Goal: Task Accomplishment & Management: Manage account settings

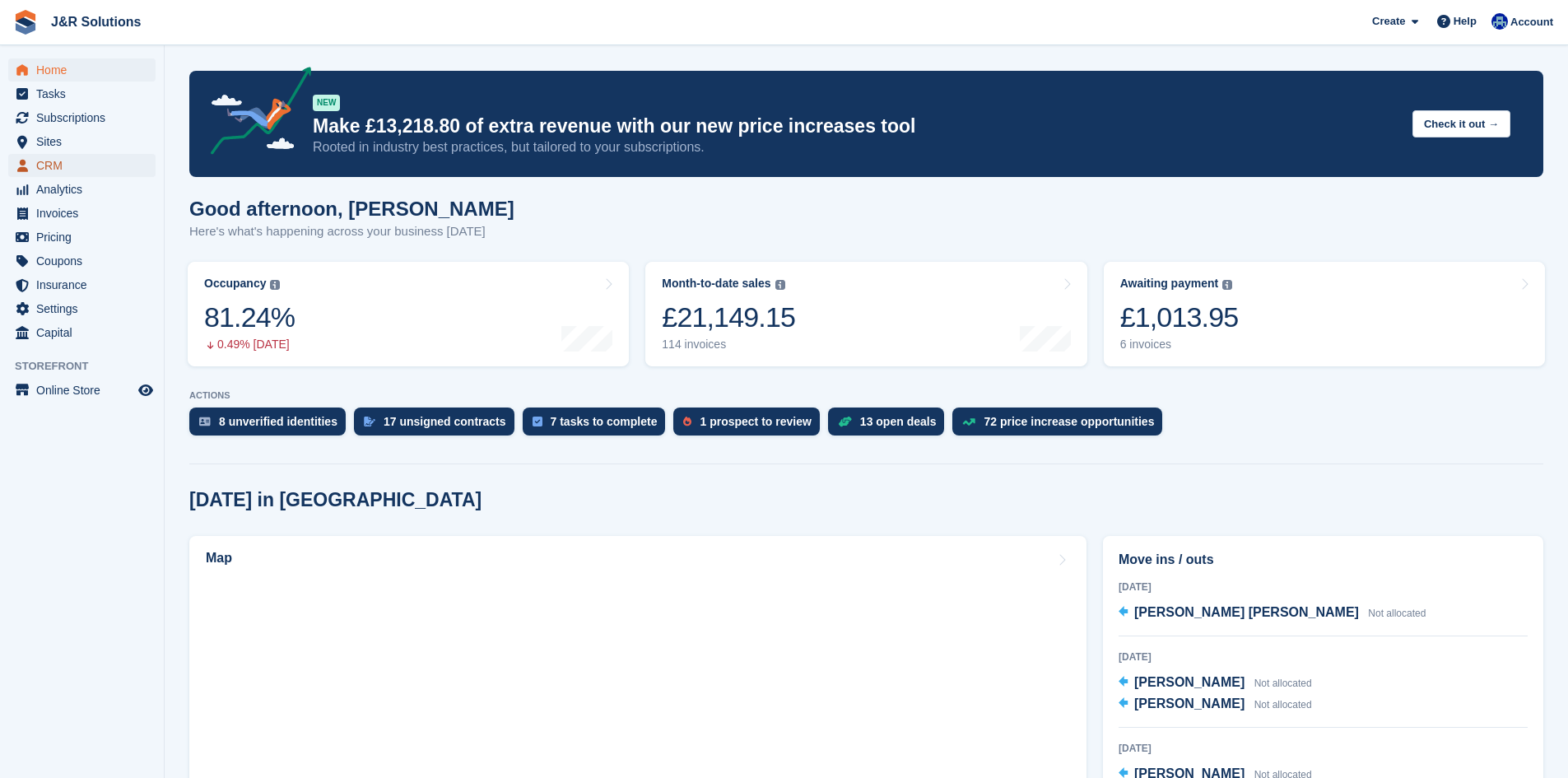
click at [77, 168] on span "CRM" at bounding box center [85, 165] width 99 height 23
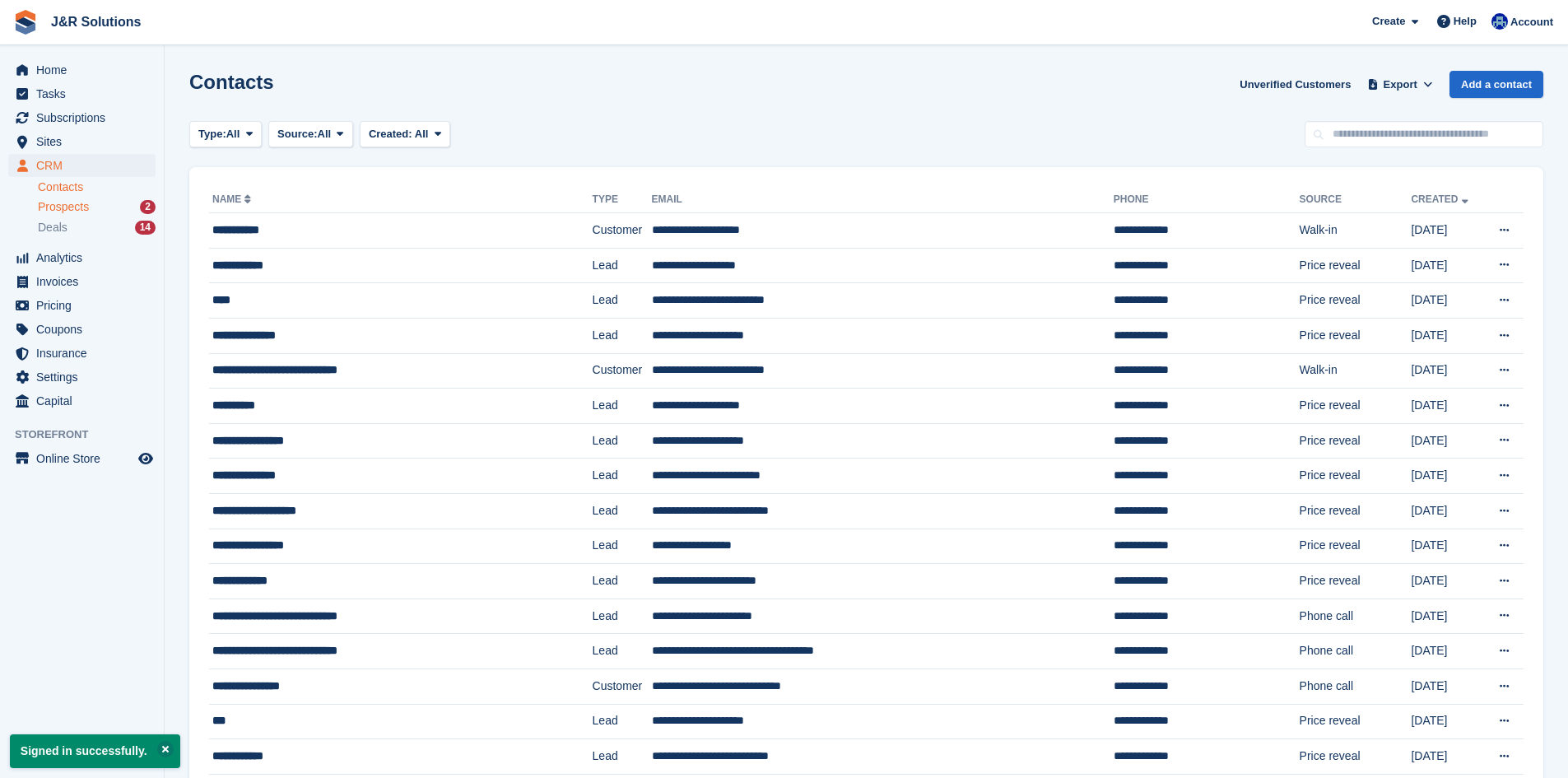
click at [62, 209] on span "Prospects" at bounding box center [64, 207] width 51 height 16
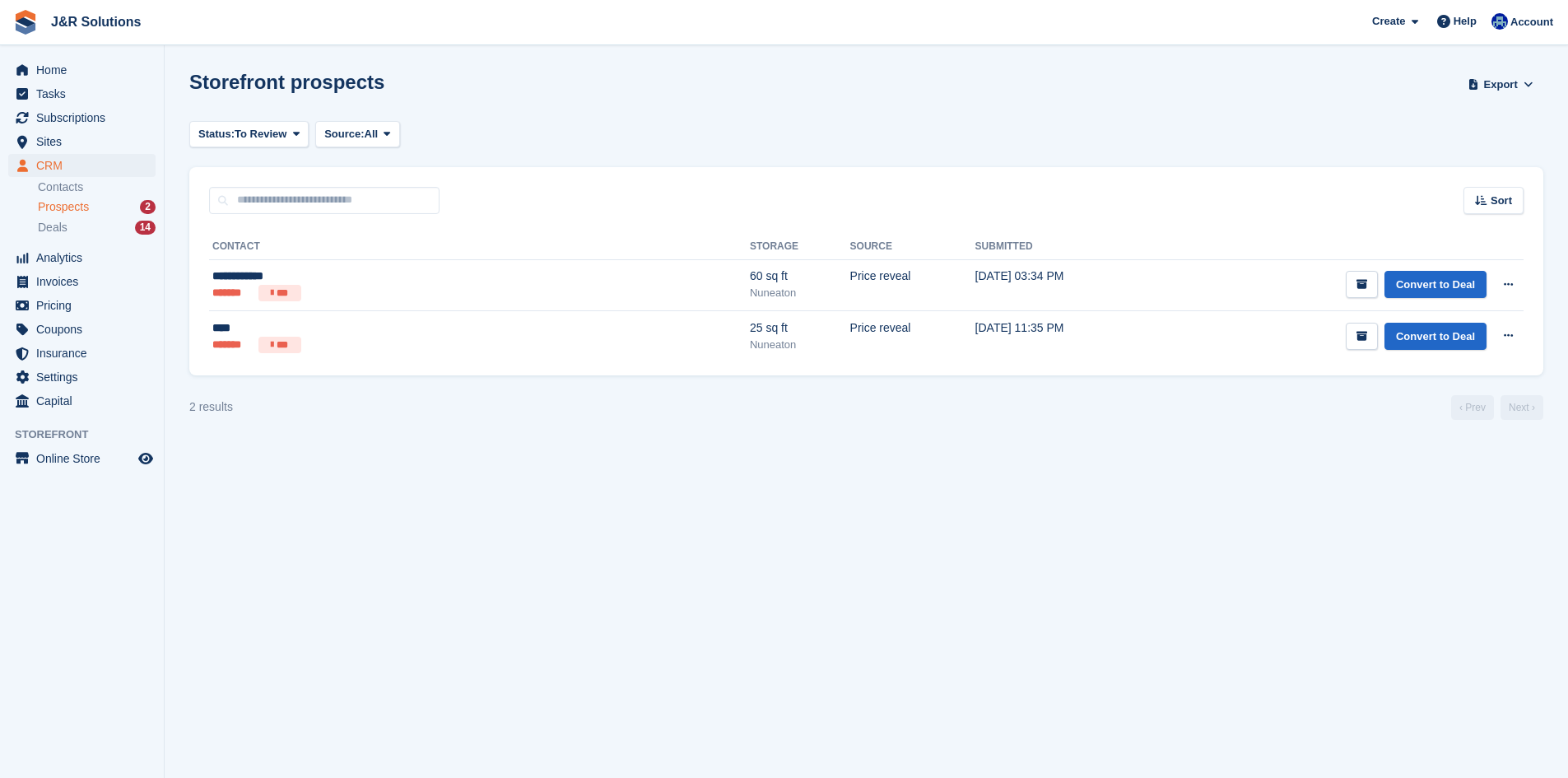
click at [530, 539] on section "Storefront prospects Export Export Prospects Export a CSV of all Prospects whic…" at bounding box center [866, 389] width 1404 height 778
click at [579, 372] on div "**********" at bounding box center [867, 295] width 1354 height 161
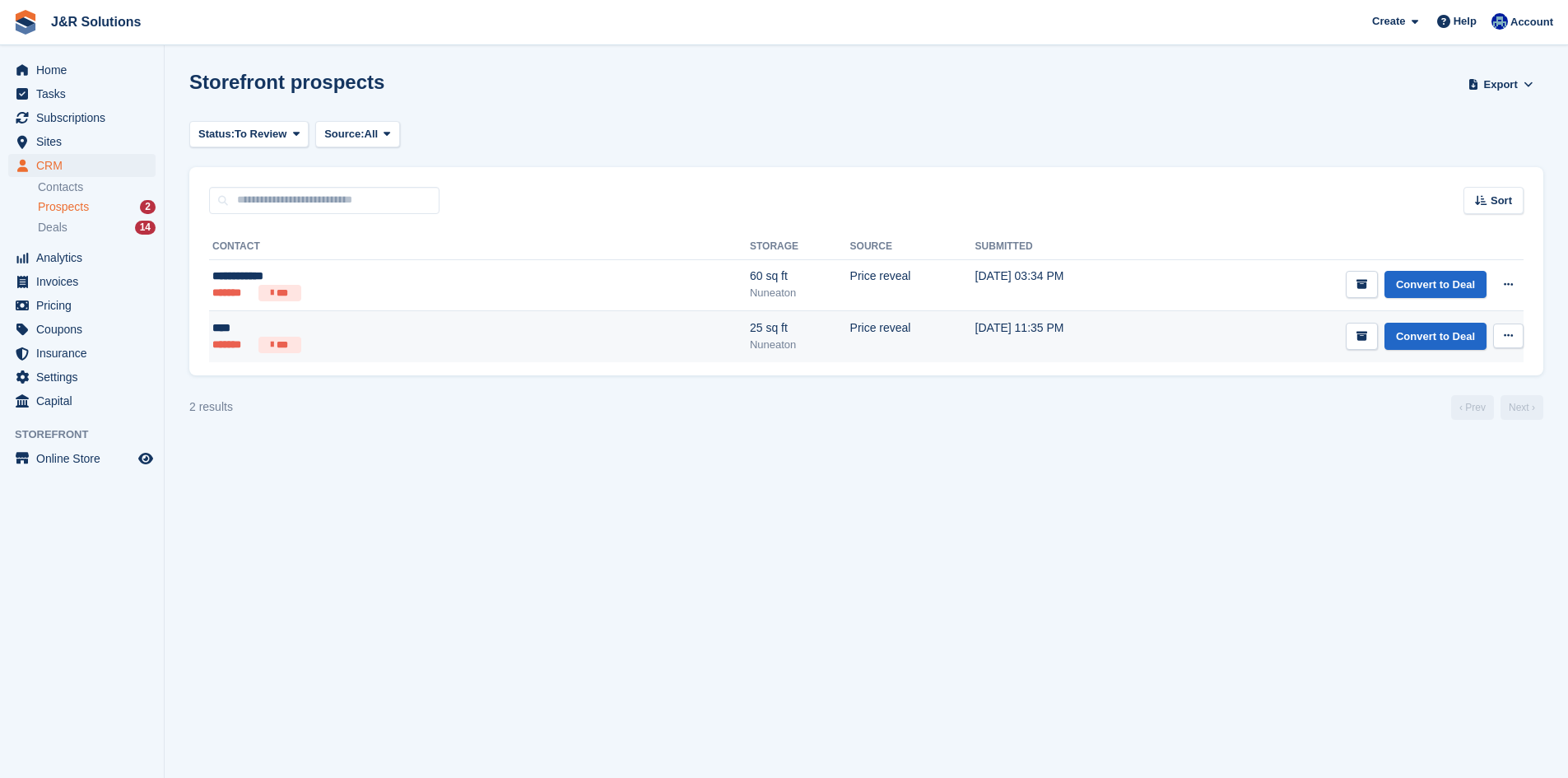
click at [749, 345] on div "Nuneaton" at bounding box center [799, 344] width 101 height 17
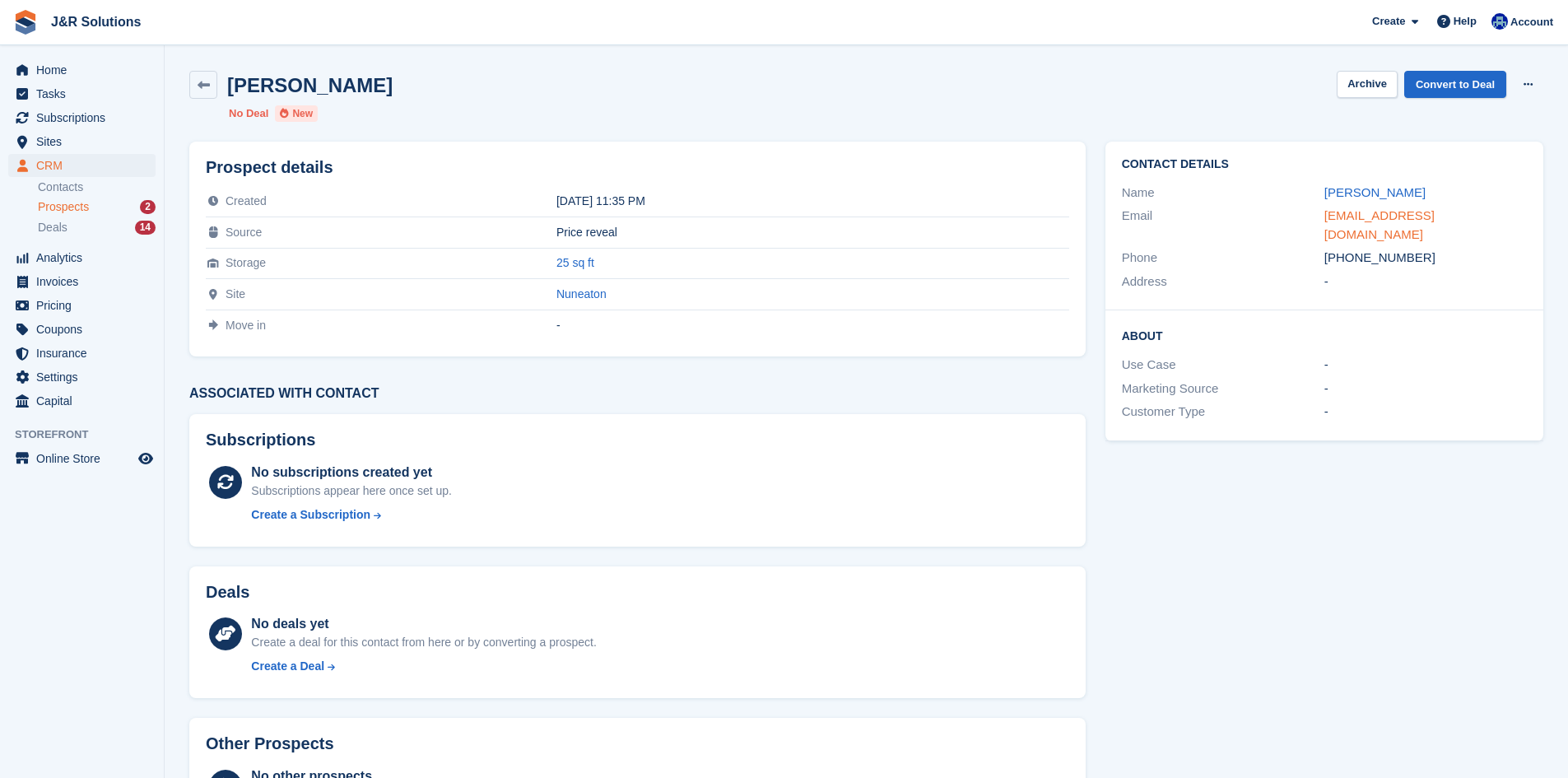
click at [1435, 212] on link "matthewbradford03@gmail.com" at bounding box center [1379, 225] width 111 height 33
click at [1440, 92] on link "Convert to Deal" at bounding box center [1455, 84] width 102 height 27
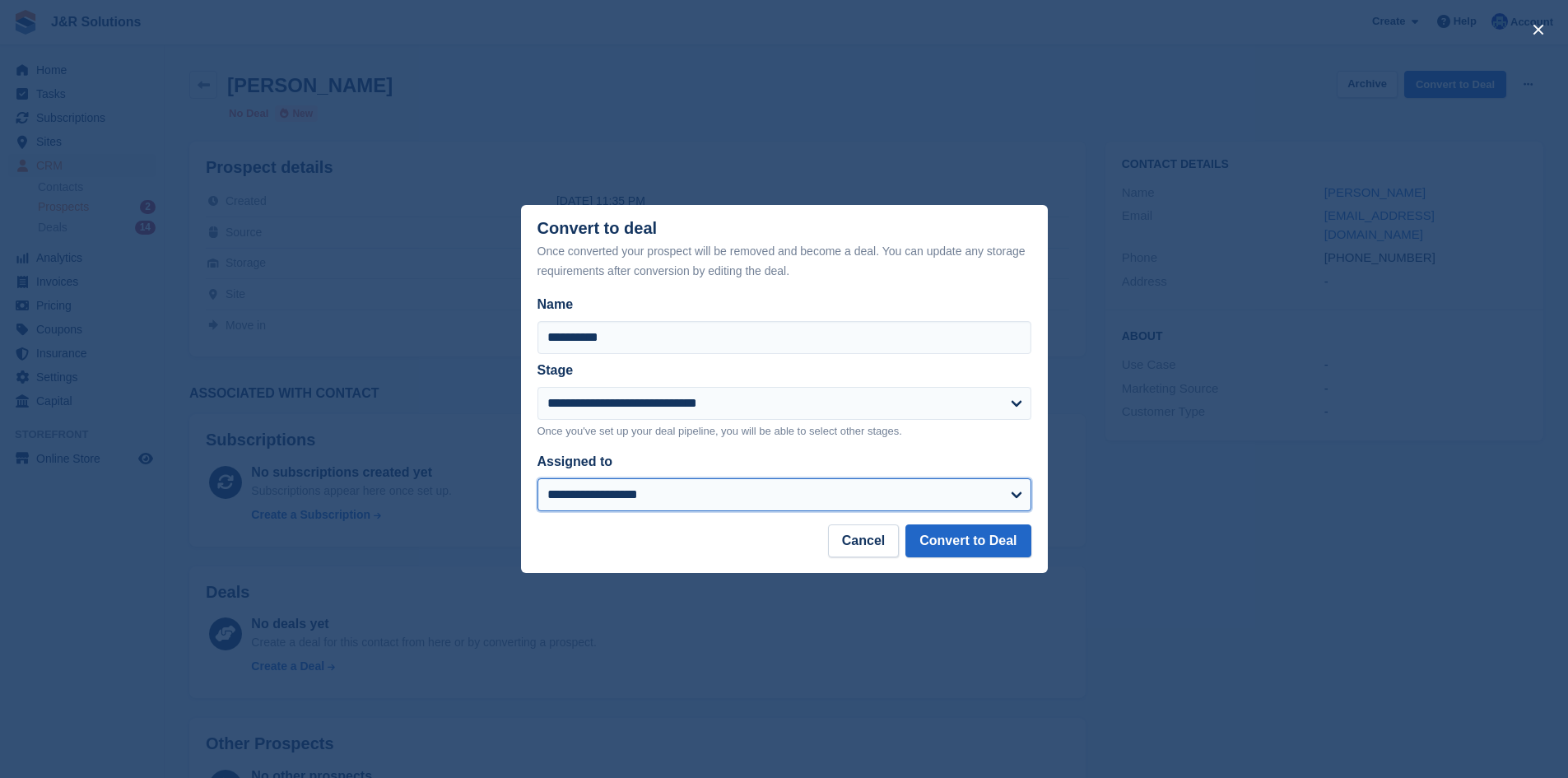
click at [773, 490] on select "**********" at bounding box center [784, 495] width 494 height 33
select select "****"
click at [537, 481] on select "**********" at bounding box center [784, 495] width 494 height 33
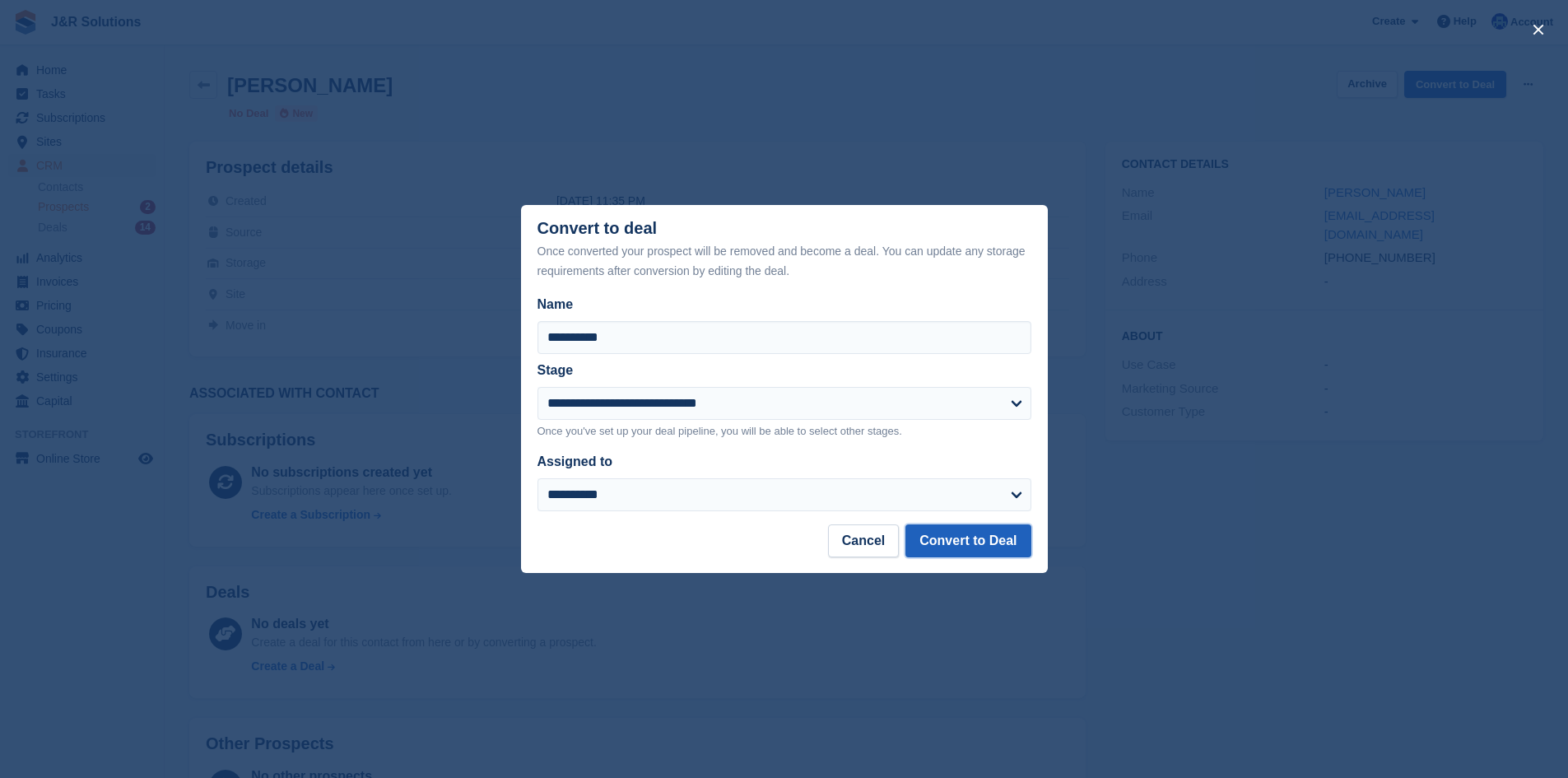
click at [978, 542] on button "Convert to Deal" at bounding box center [968, 541] width 125 height 33
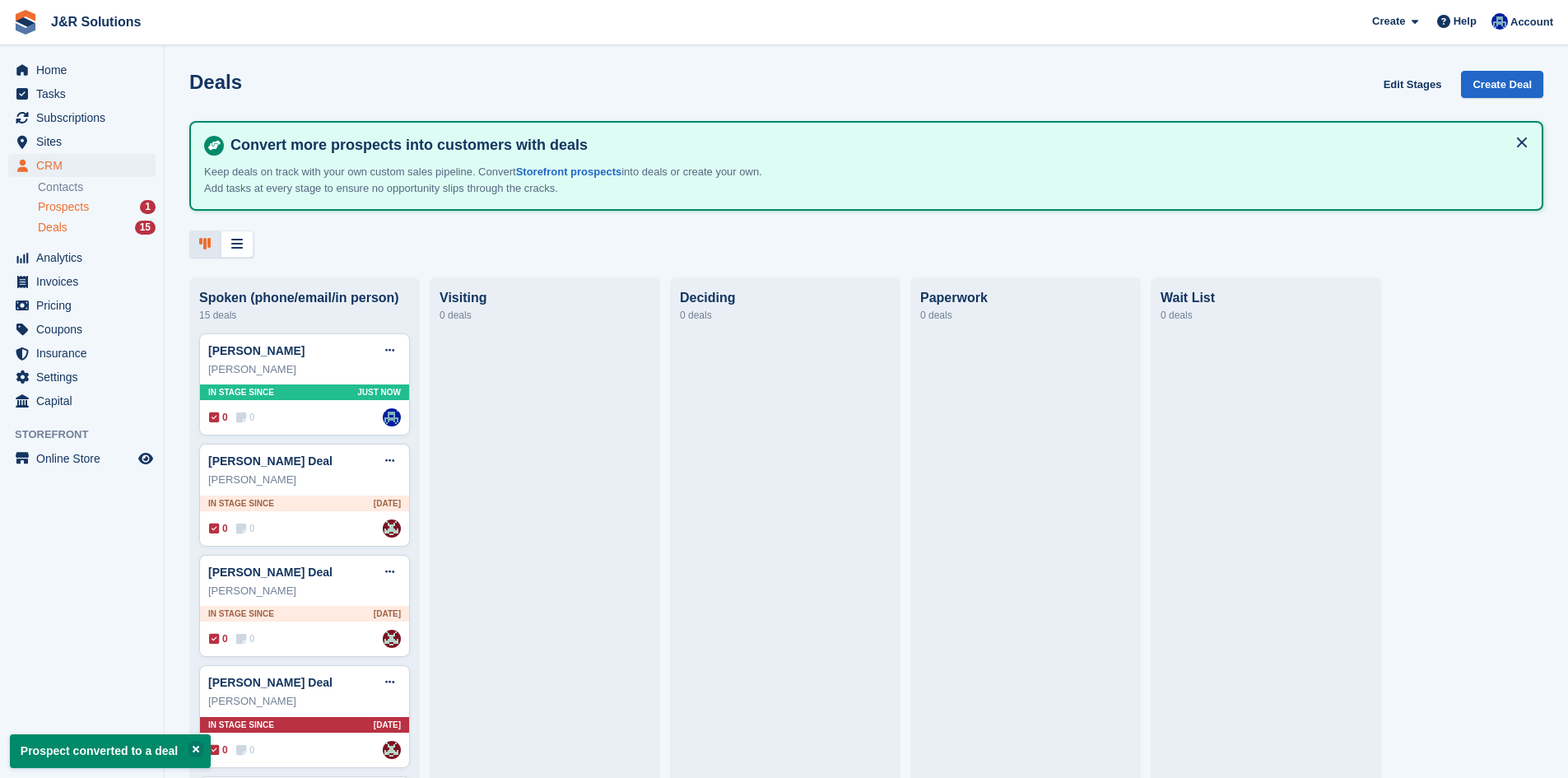
click at [53, 210] on span "Prospects" at bounding box center [64, 207] width 51 height 16
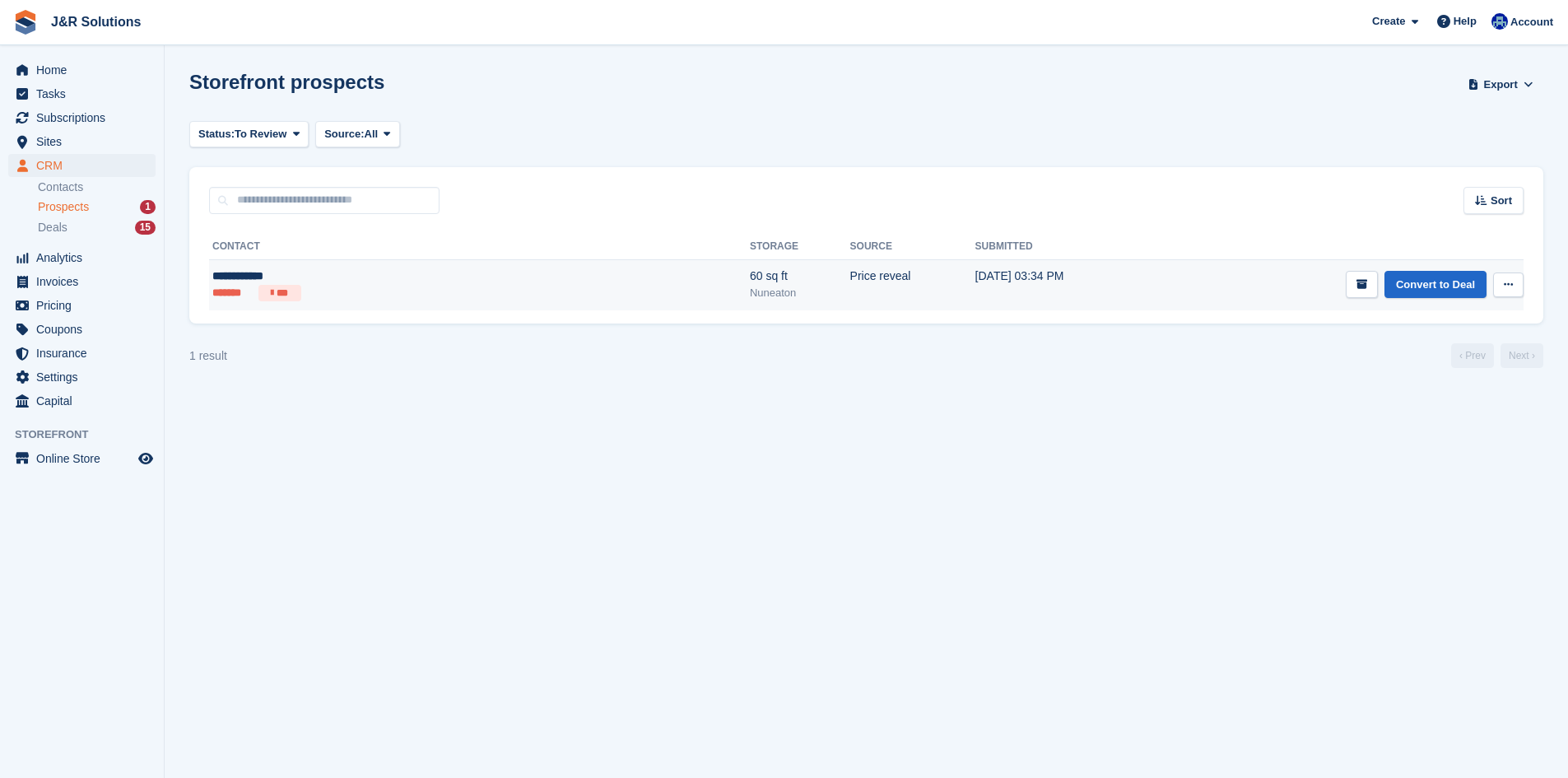
click at [272, 268] on div "**********" at bounding box center [341, 276] width 259 height 18
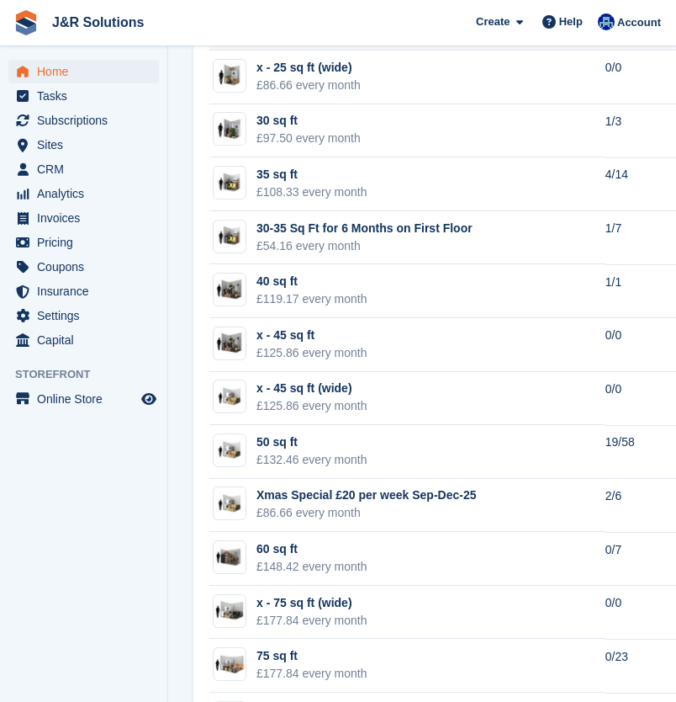
scroll to position [1902, 0]
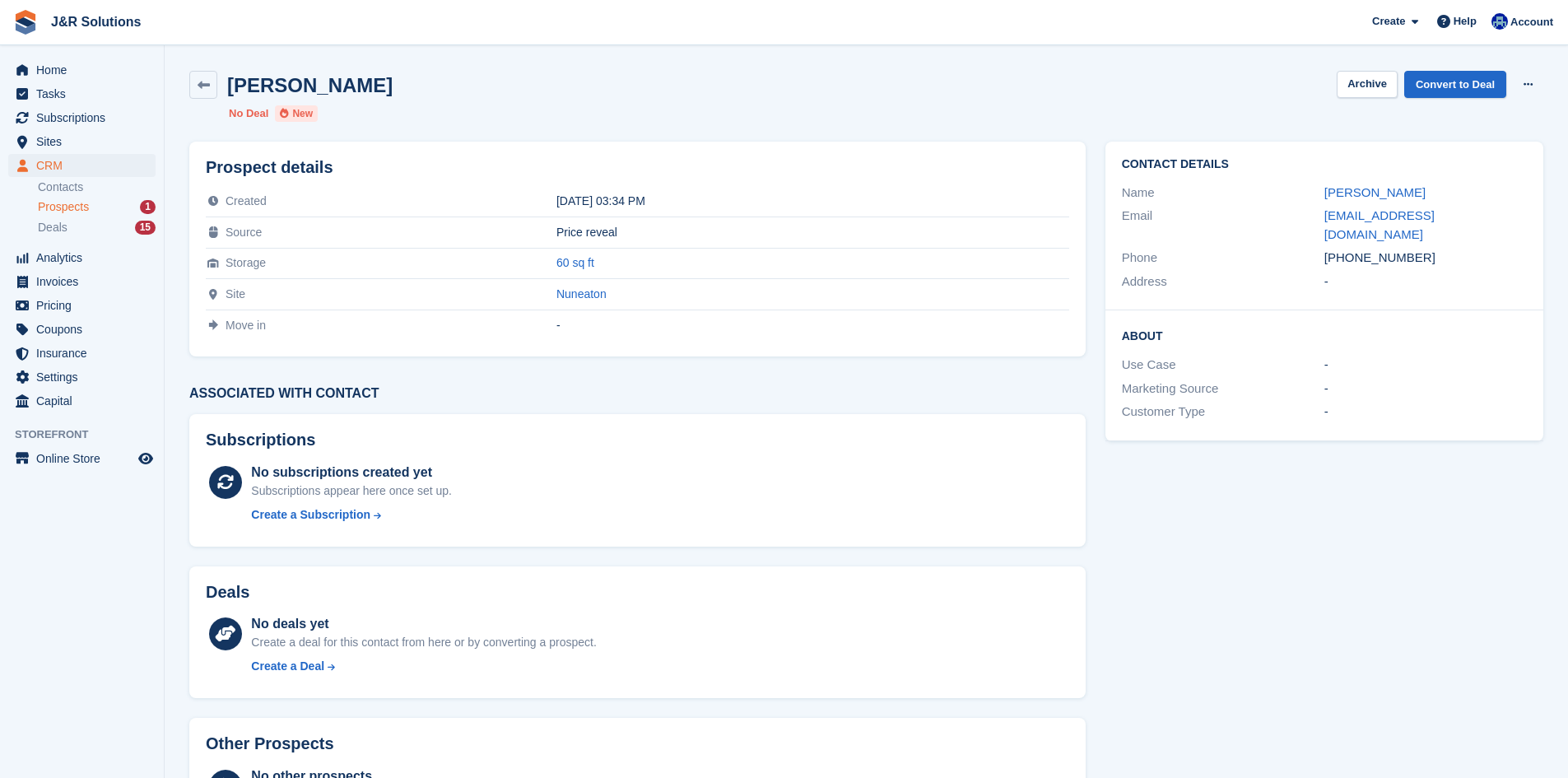
click at [790, 127] on div "[PERSON_NAME] Archive Convert to Deal Delete prospect No Deal New" at bounding box center [866, 96] width 1373 height 70
click at [1263, 96] on div "[PERSON_NAME] Archive Convert to Deal Delete prospect" at bounding box center [867, 84] width 1354 height 28
drag, startPoint x: 230, startPoint y: 85, endPoint x: 374, endPoint y: 86, distance: 144.0
click at [373, 86] on div "Cassie freer Archive Convert to Deal Delete prospect" at bounding box center [867, 84] width 1354 height 28
click at [397, 86] on div "Cassie freer Archive Convert to Deal Delete prospect" at bounding box center [867, 84] width 1354 height 28
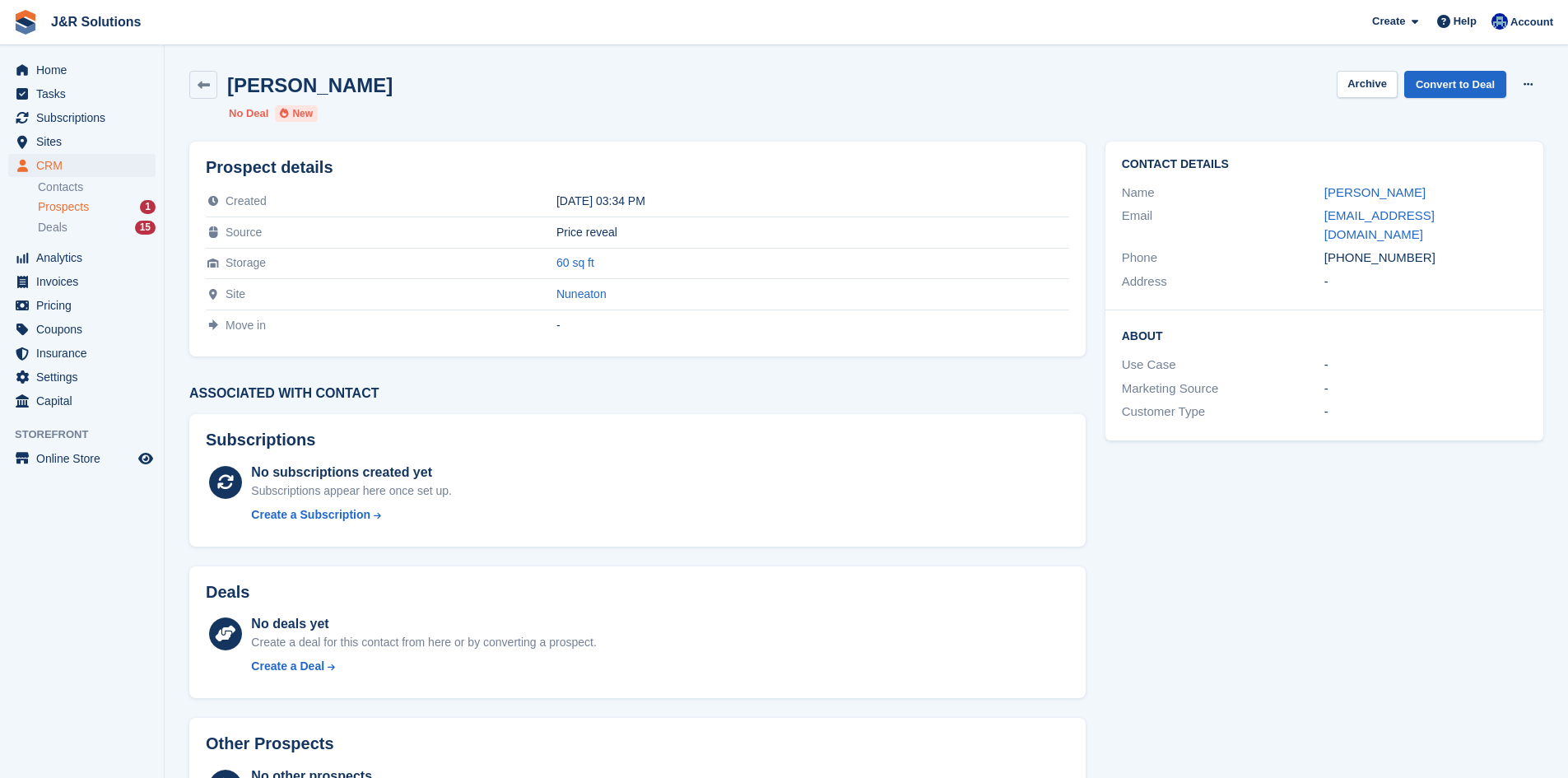
click at [400, 97] on div "Cassie freer Archive Convert to Deal Delete prospect" at bounding box center [867, 84] width 1354 height 28
click at [395, 96] on div "Cassie freer Archive Convert to Deal Delete prospect" at bounding box center [867, 84] width 1354 height 28
click at [394, 112] on ul "No Deal New" at bounding box center [492, 114] width 526 height 17
drag, startPoint x: 339, startPoint y: 80, endPoint x: 221, endPoint y: 88, distance: 118.3
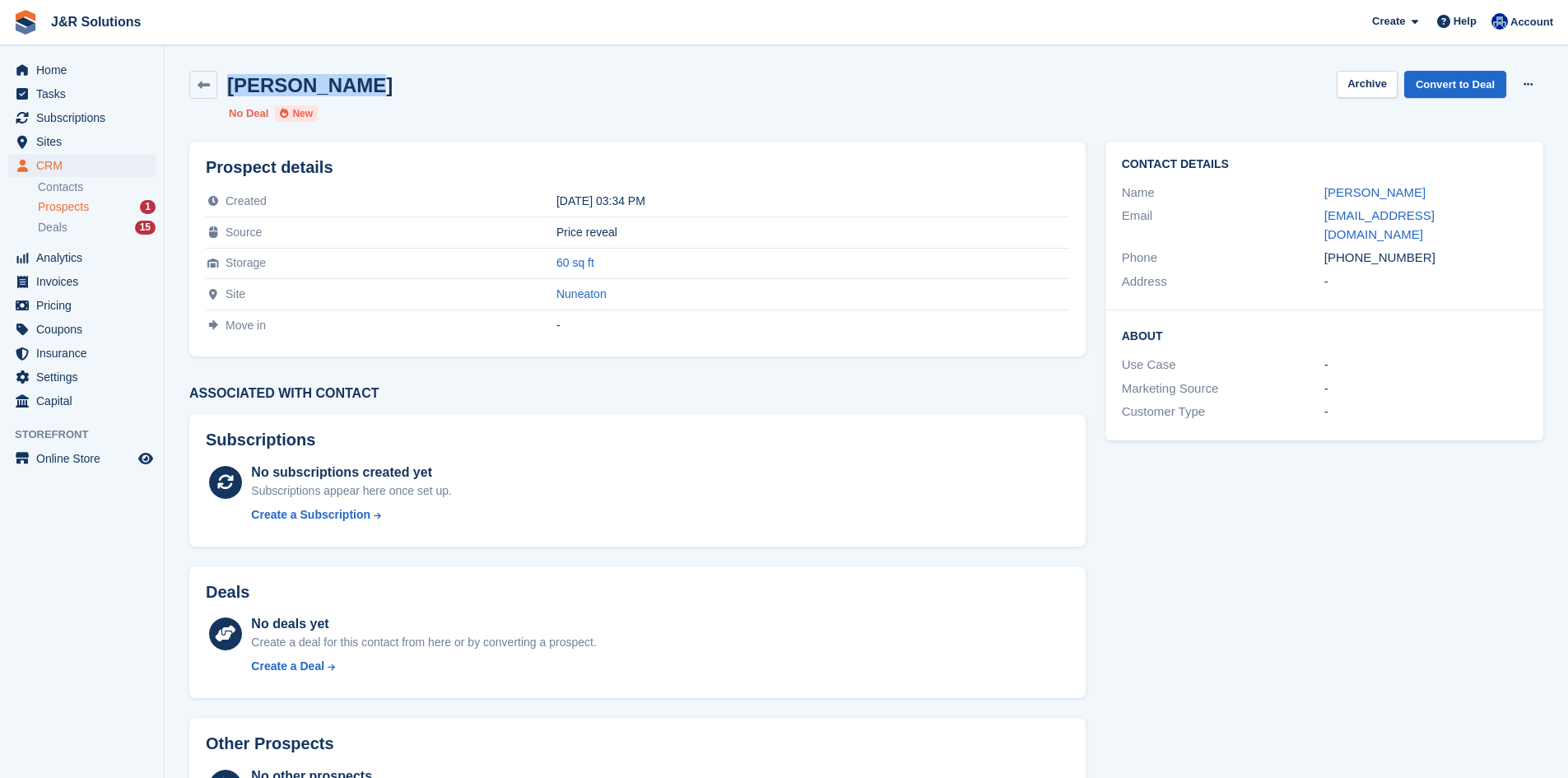
click at [221, 88] on div "Cassie freer Archive Convert to Deal Delete prospect" at bounding box center [867, 84] width 1354 height 28
click at [209, 112] on div "Cassie freer Archive Convert to Deal Delete prospect No Deal New" at bounding box center [866, 96] width 1373 height 70
click at [231, 85] on h2 "Cassie freer" at bounding box center [309, 85] width 165 height 23
drag, startPoint x: 231, startPoint y: 85, endPoint x: 330, endPoint y: 75, distance: 99.5
click at [327, 75] on h2 "Cassie freer" at bounding box center [309, 85] width 165 height 23
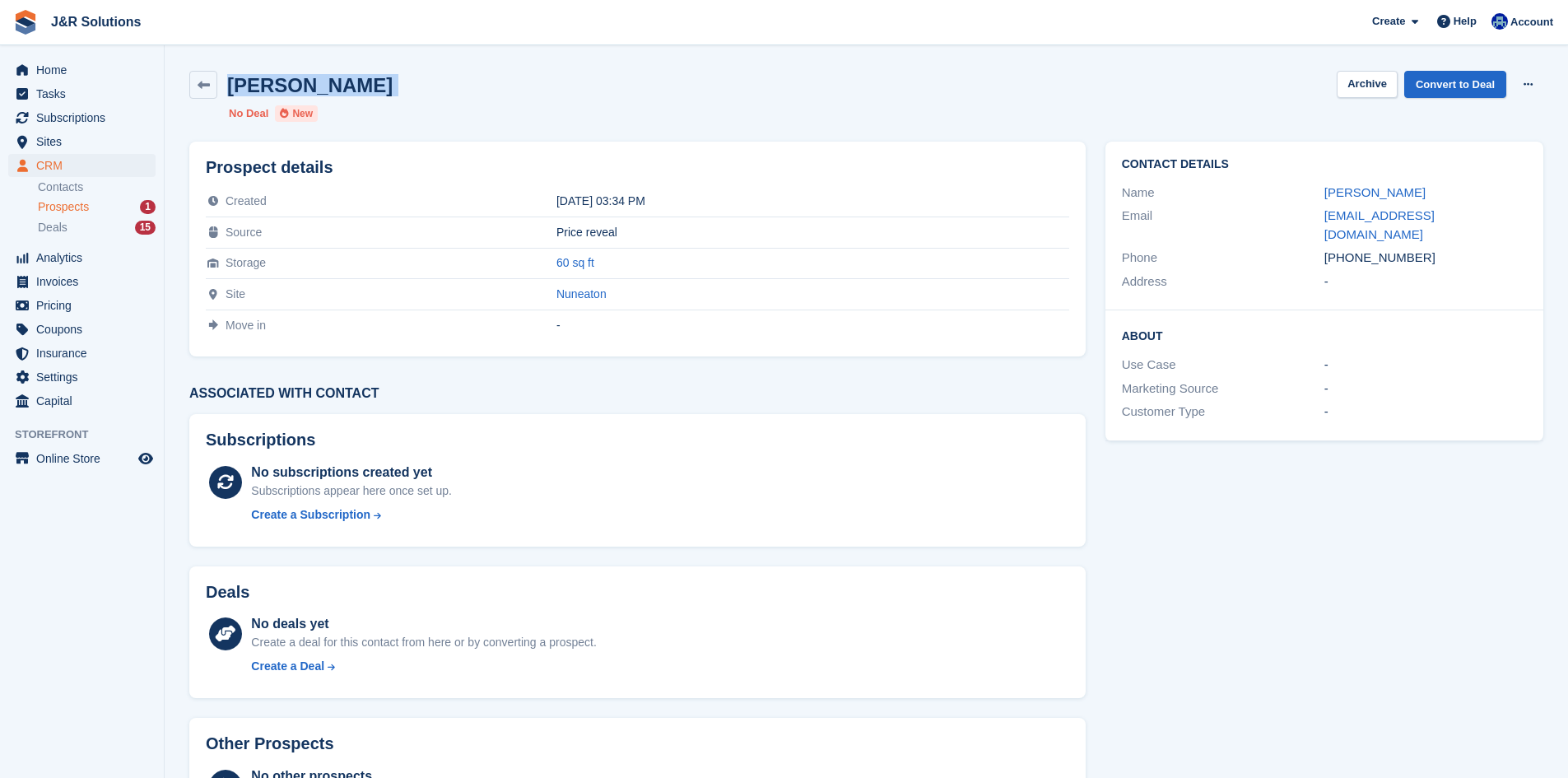
click at [361, 71] on div "Cassie freer Archive Convert to Deal Delete prospect" at bounding box center [867, 84] width 1354 height 28
click at [363, 71] on div "Cassie freer Archive Convert to Deal Delete prospect" at bounding box center [867, 84] width 1354 height 28
click at [414, 61] on div "Cassie freer Archive Convert to Deal Delete prospect No Deal New" at bounding box center [866, 96] width 1373 height 70
click at [1413, 220] on link "cmf.5663@outlook.com" at bounding box center [1379, 225] width 111 height 33
click at [1493, 79] on link "Convert to Deal" at bounding box center [1455, 84] width 102 height 27
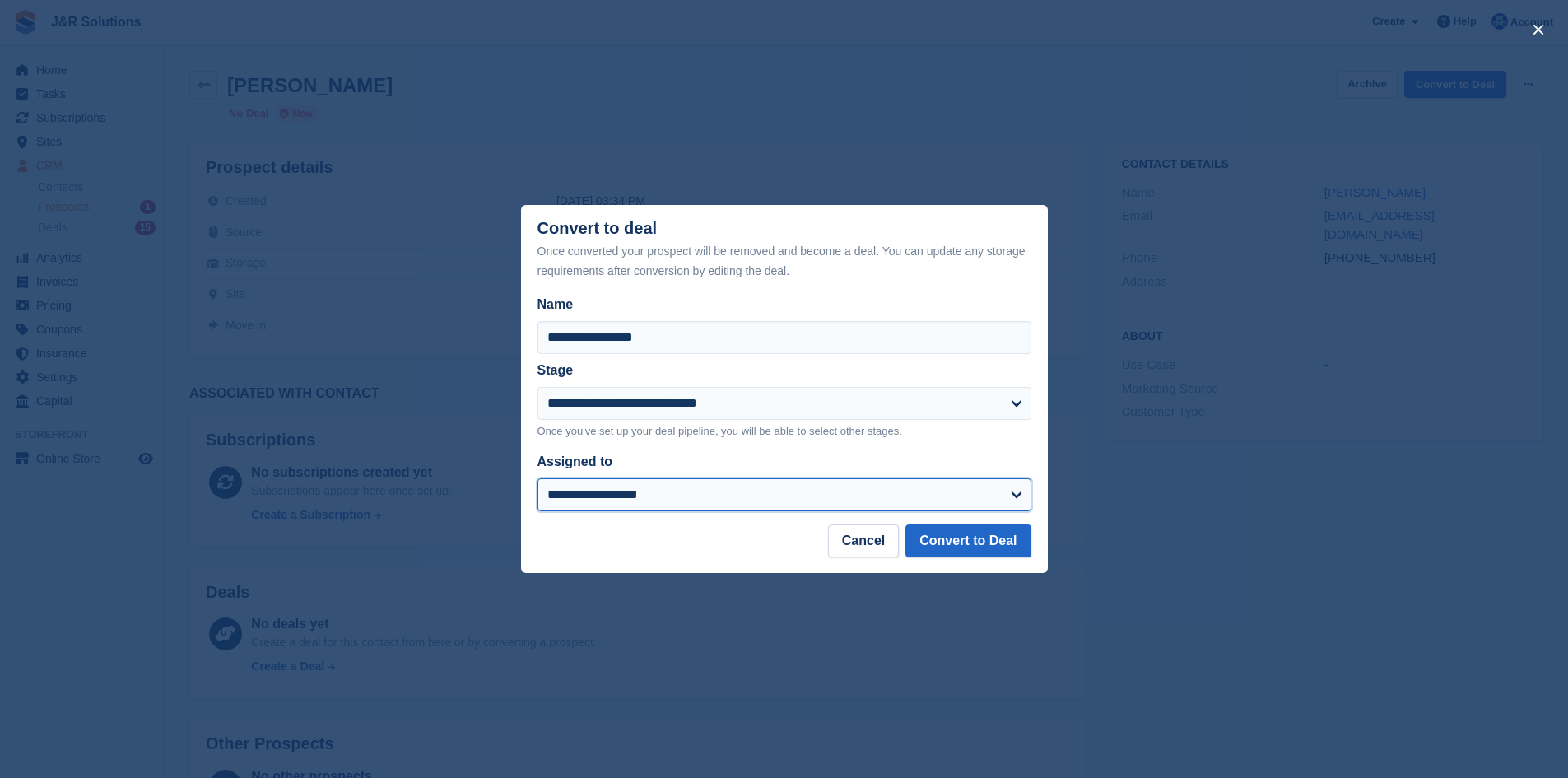
click at [759, 485] on select "**********" at bounding box center [784, 495] width 494 height 33
select select "****"
click at [537, 481] on select "**********" at bounding box center [784, 495] width 494 height 33
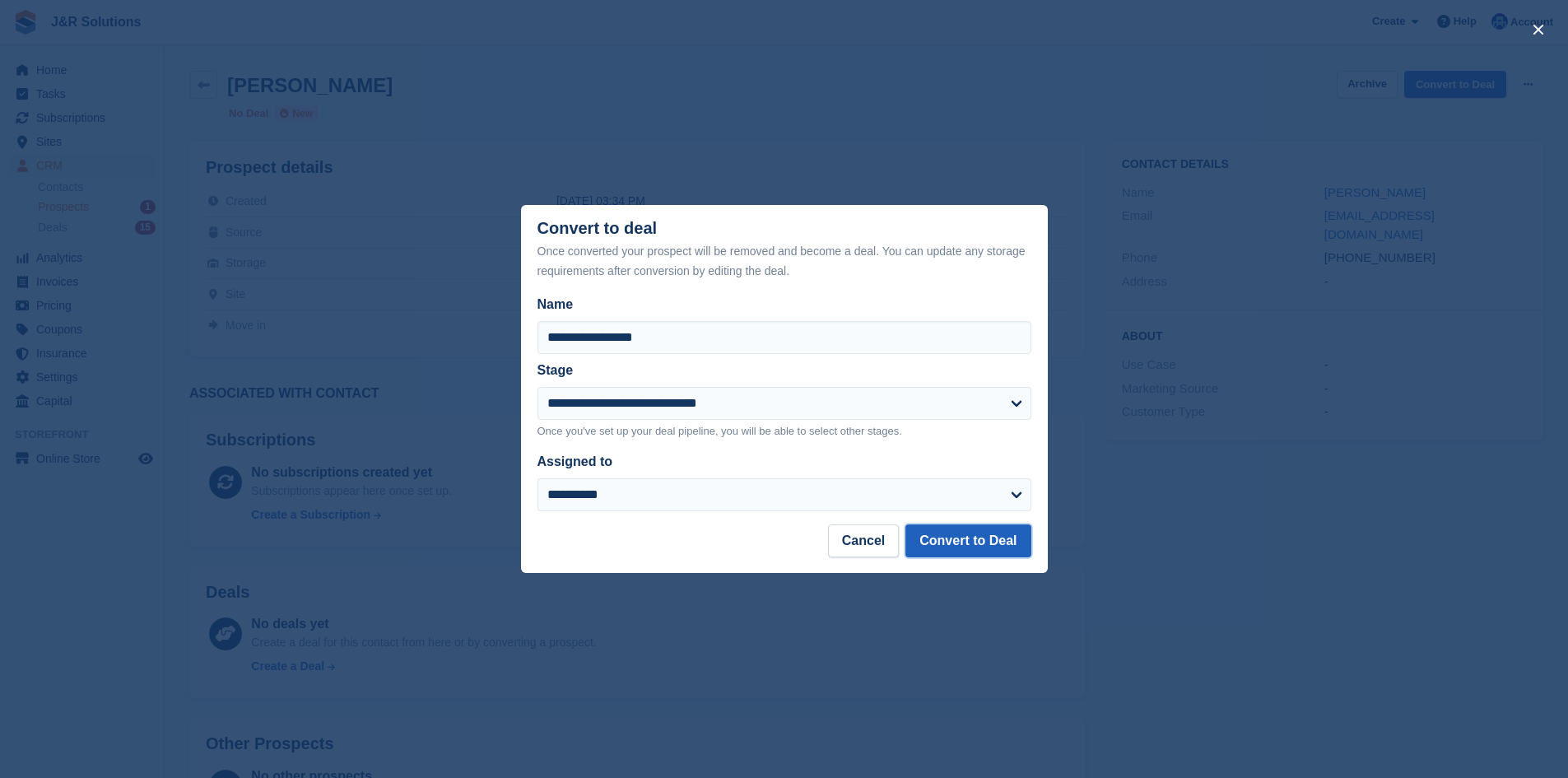
click at [995, 542] on button "Convert to Deal" at bounding box center [968, 541] width 125 height 33
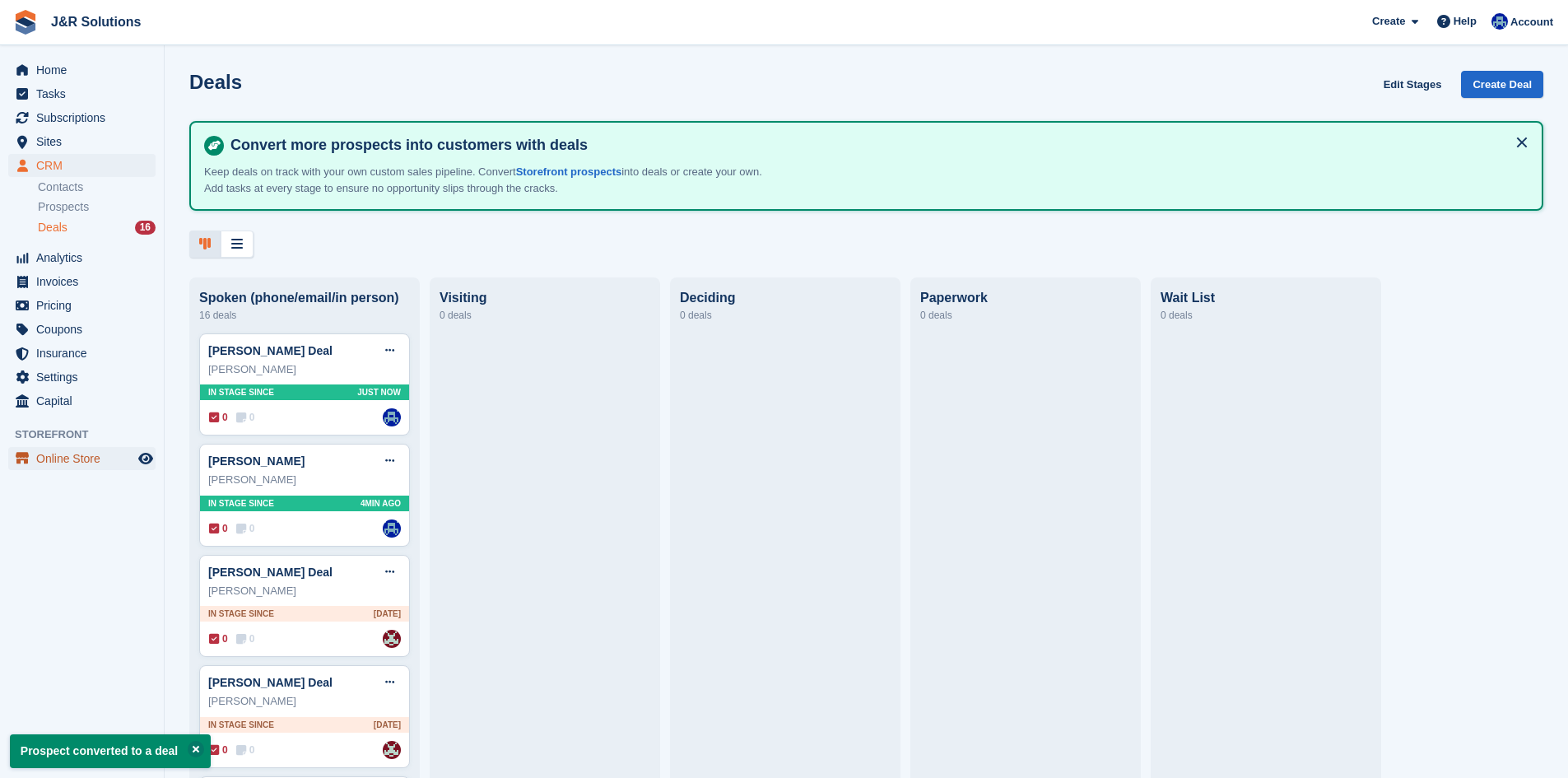
click at [121, 449] on span "Online Store" at bounding box center [85, 459] width 99 height 23
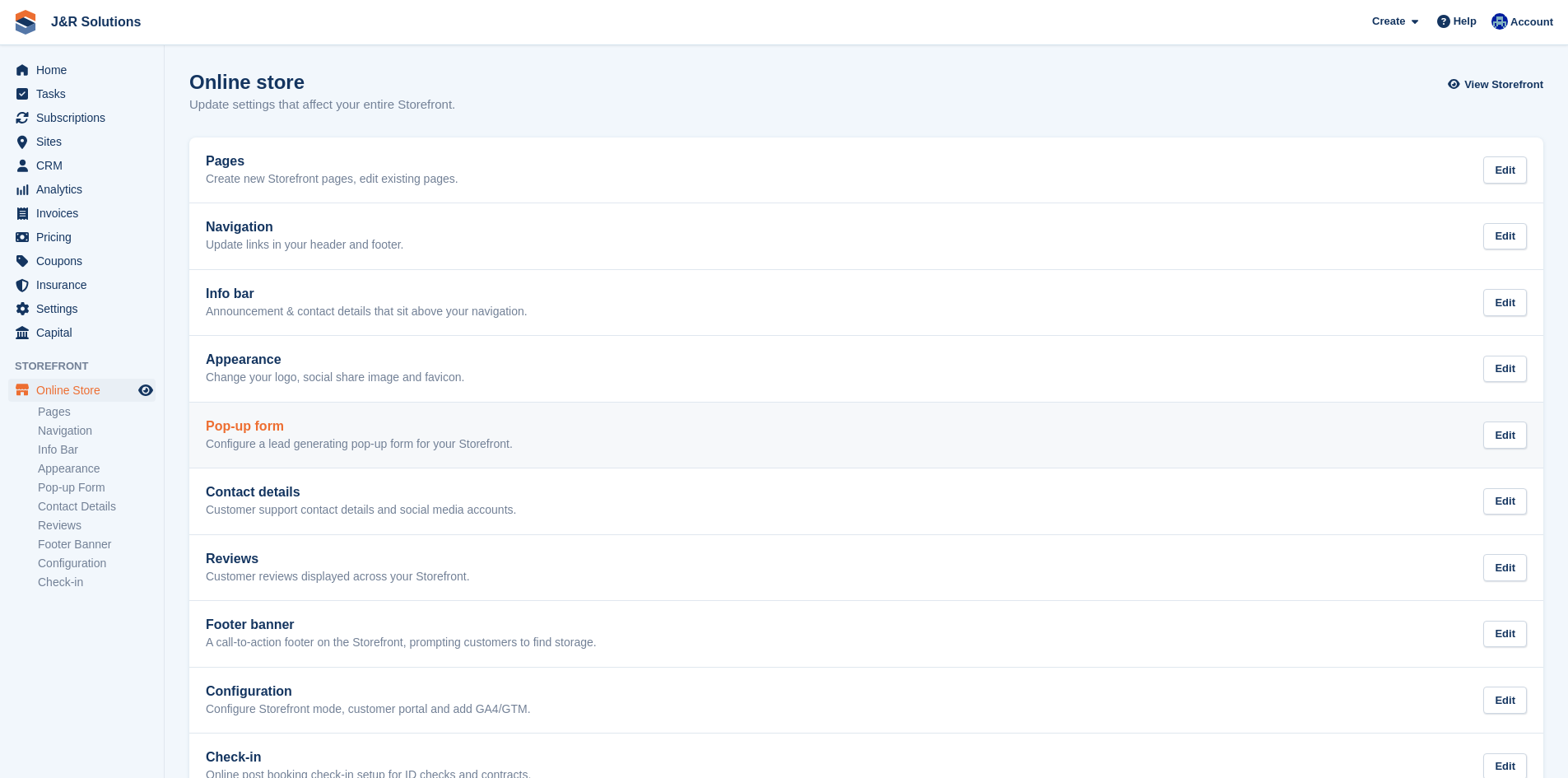
scroll to position [46, 0]
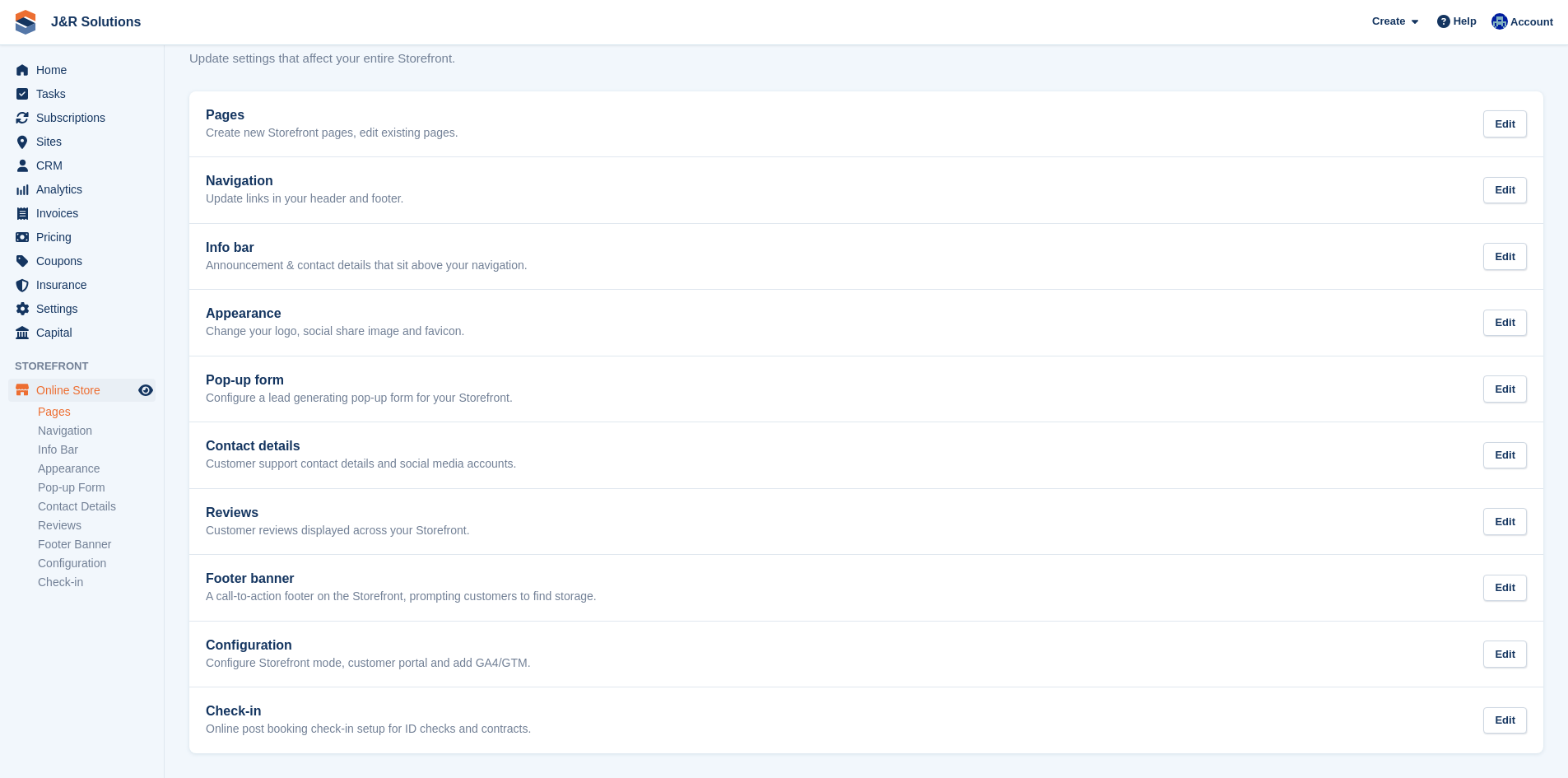
click at [70, 407] on link "Pages" at bounding box center [97, 412] width 117 height 16
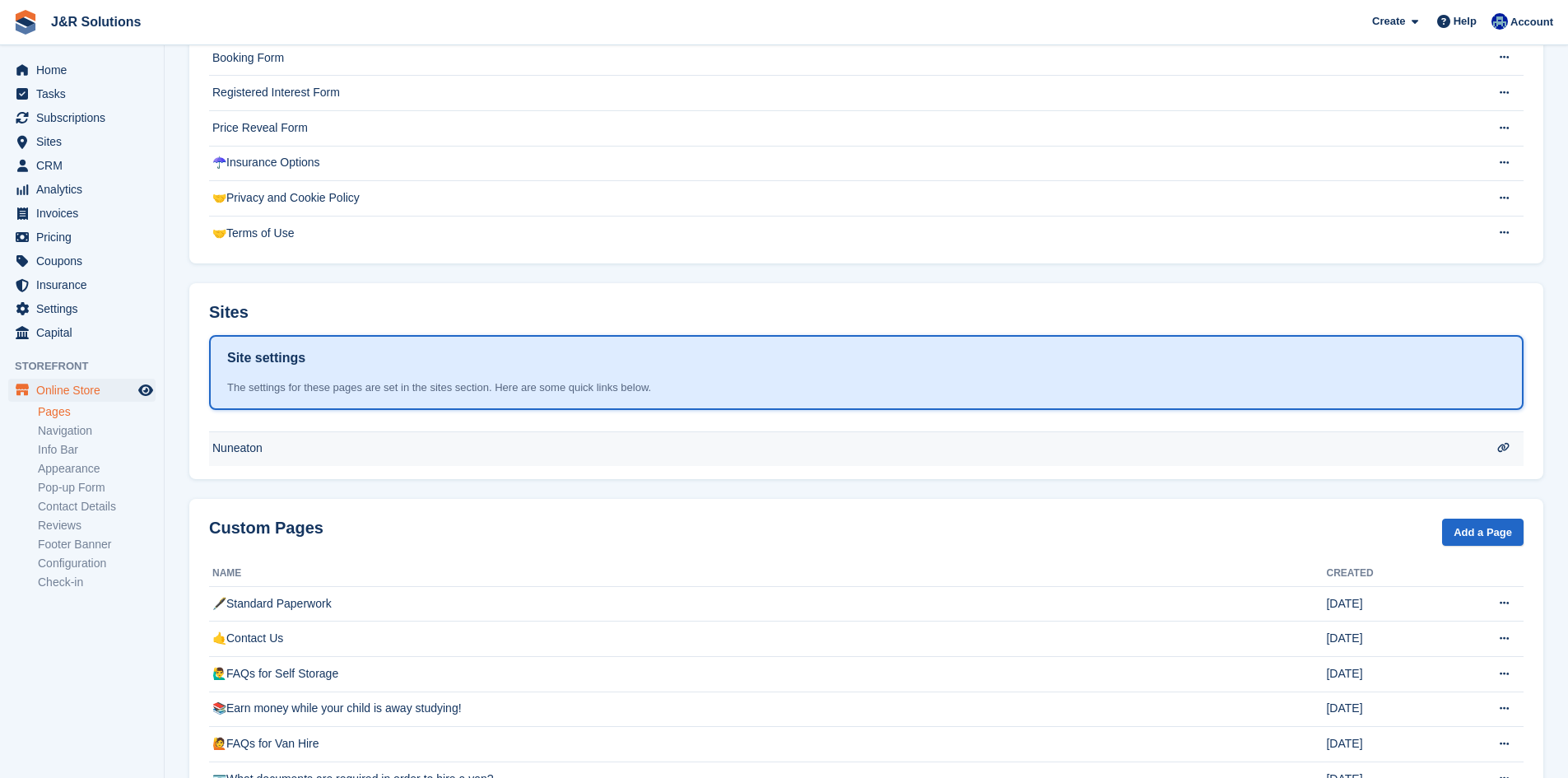
scroll to position [247, 0]
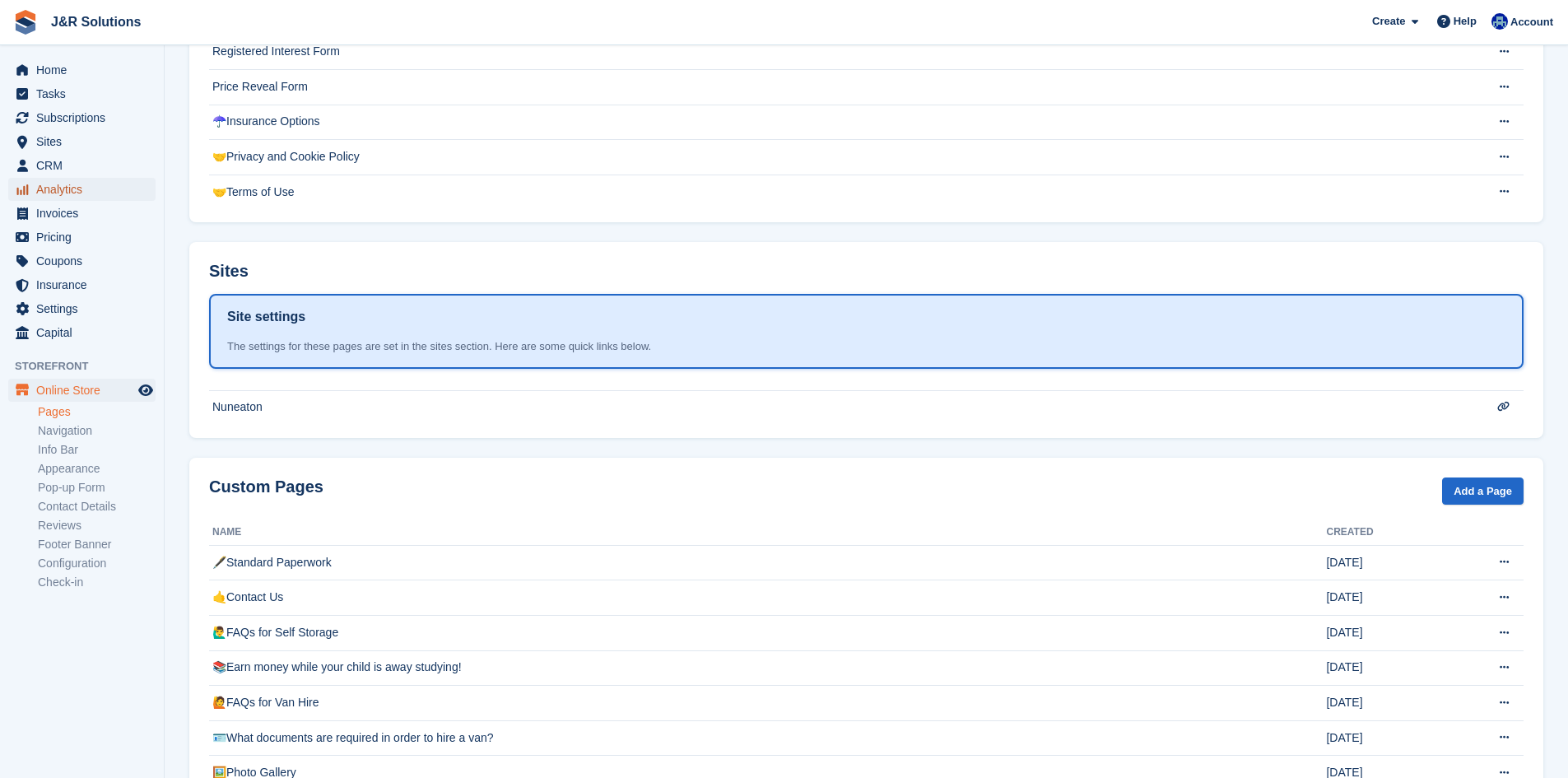
click at [91, 178] on span "Analytics" at bounding box center [85, 190] width 99 height 23
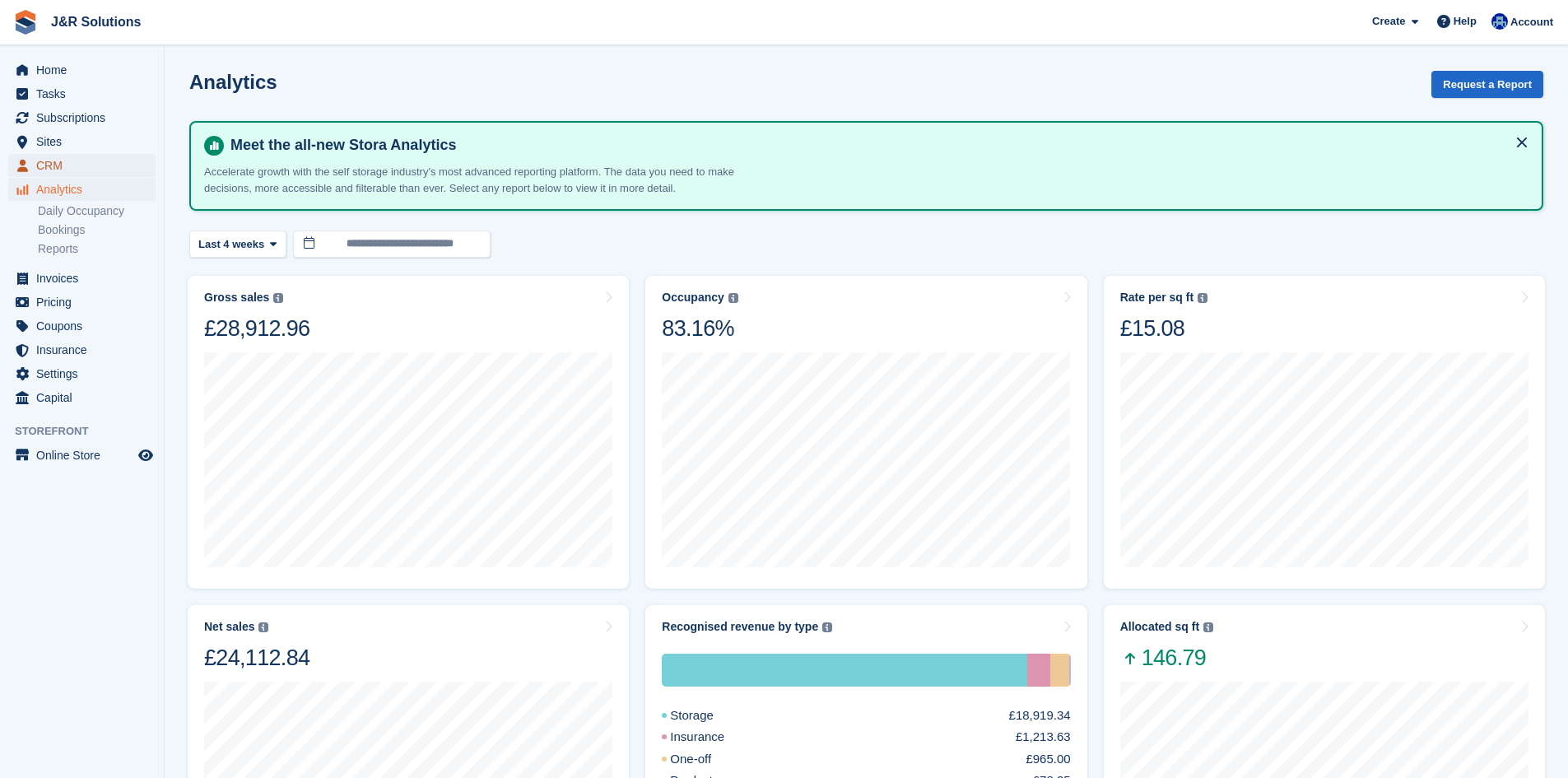
click at [82, 163] on span "CRM" at bounding box center [85, 165] width 99 height 23
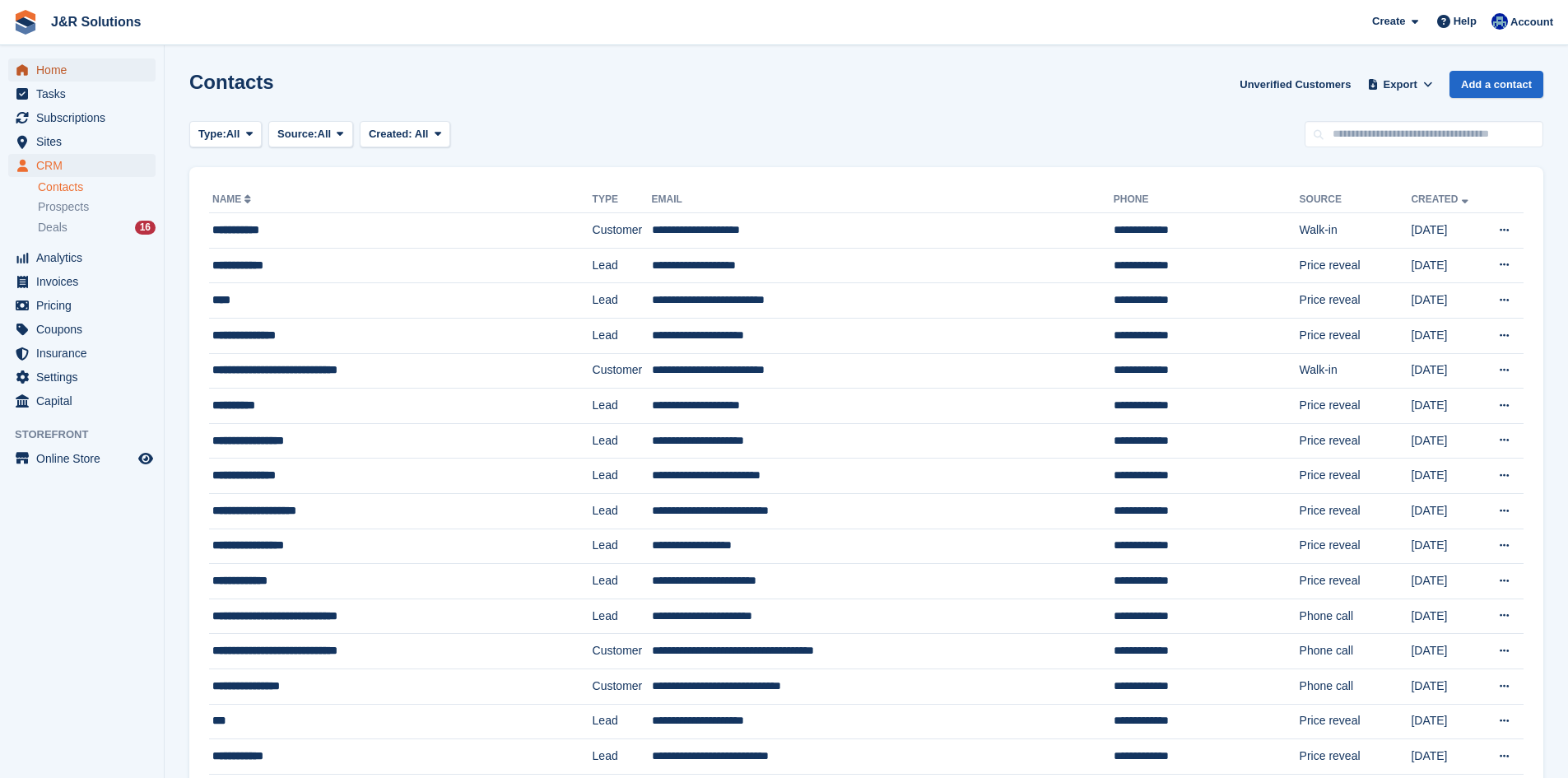
click at [75, 63] on span "Home" at bounding box center [85, 70] width 99 height 23
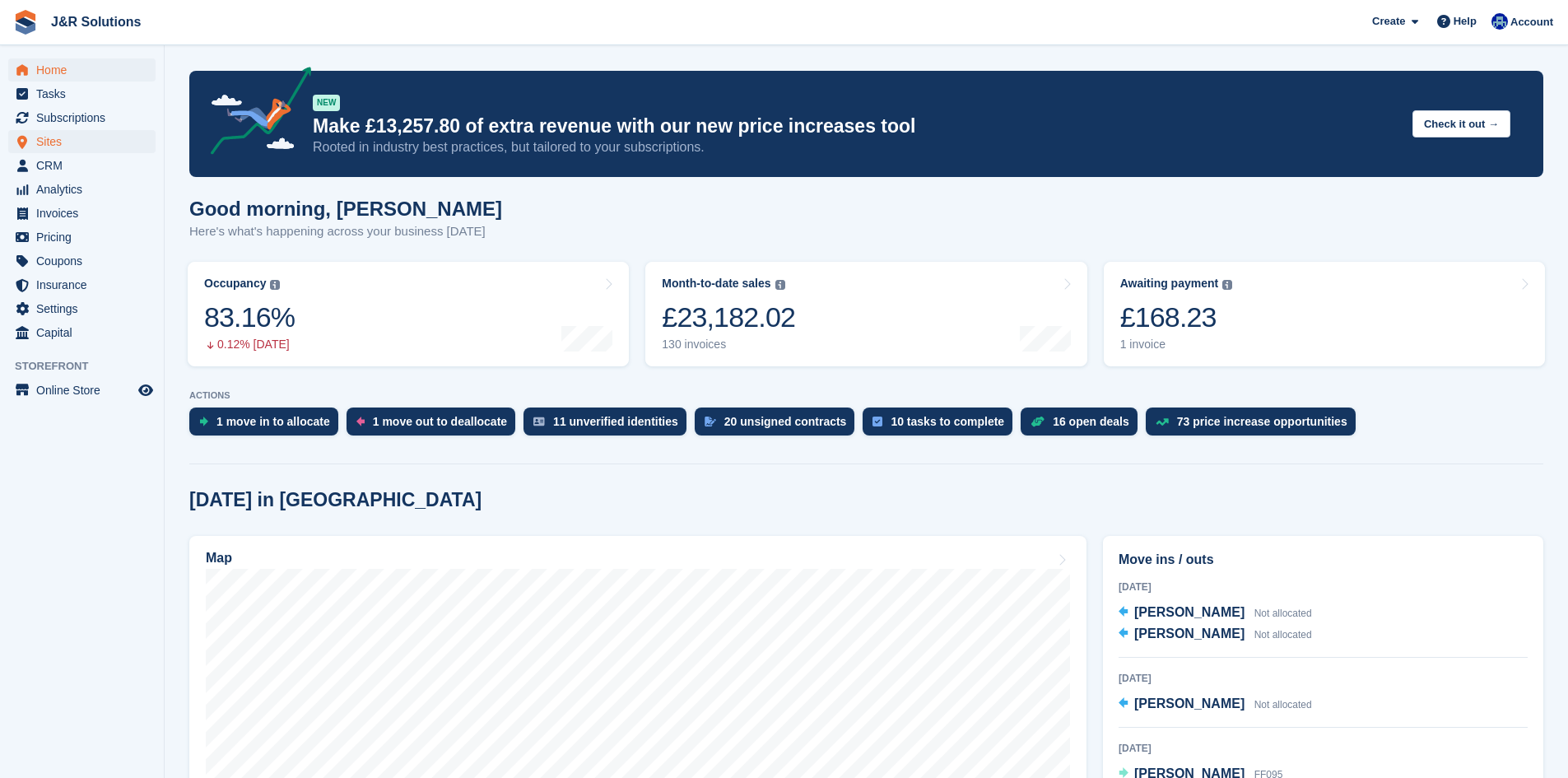
click at [65, 139] on span "Sites" at bounding box center [85, 142] width 99 height 23
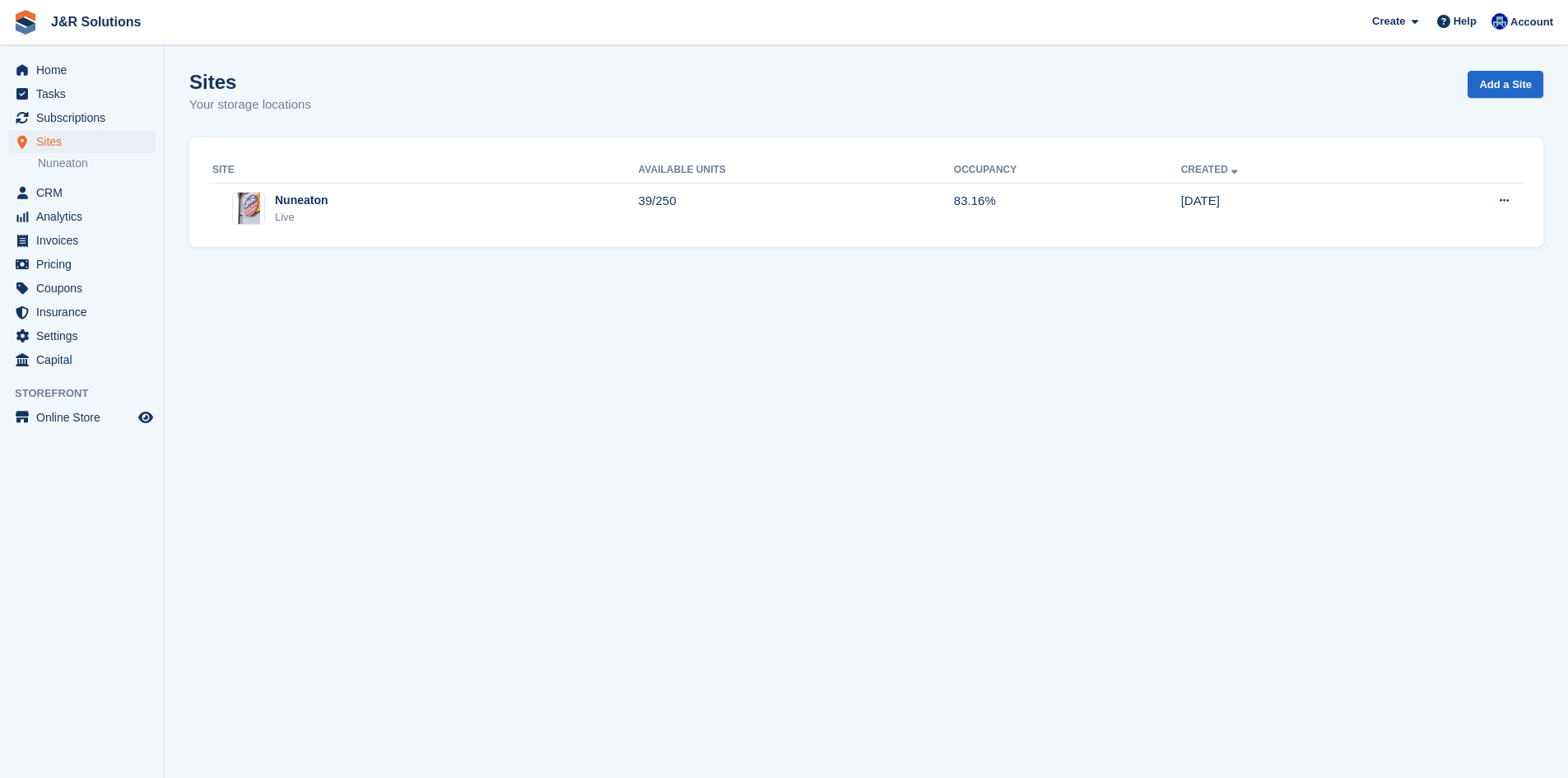
click at [343, 210] on div "Nuneaton Live" at bounding box center [426, 208] width 426 height 33
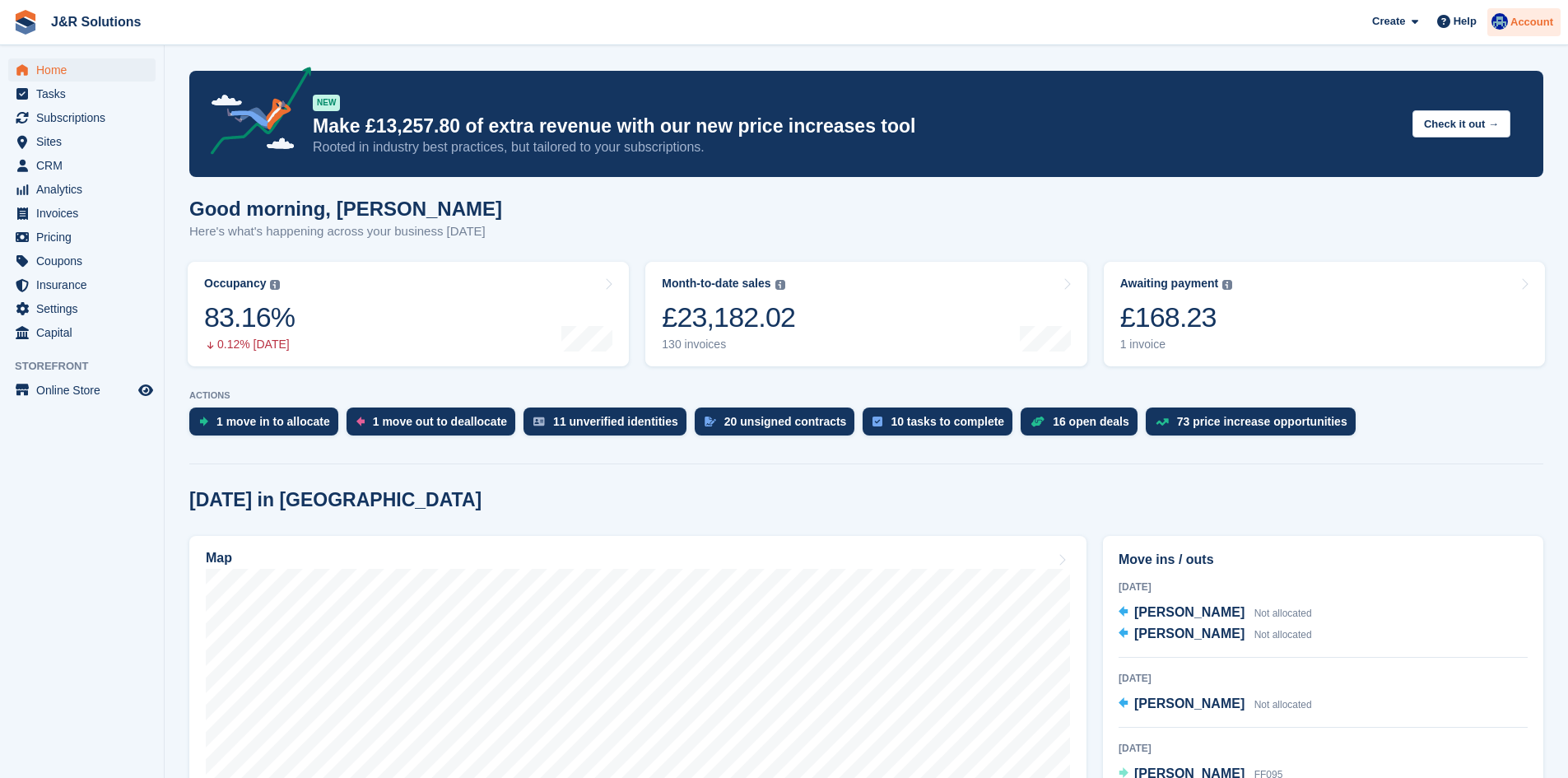
click at [1504, 24] on img at bounding box center [1500, 21] width 17 height 17
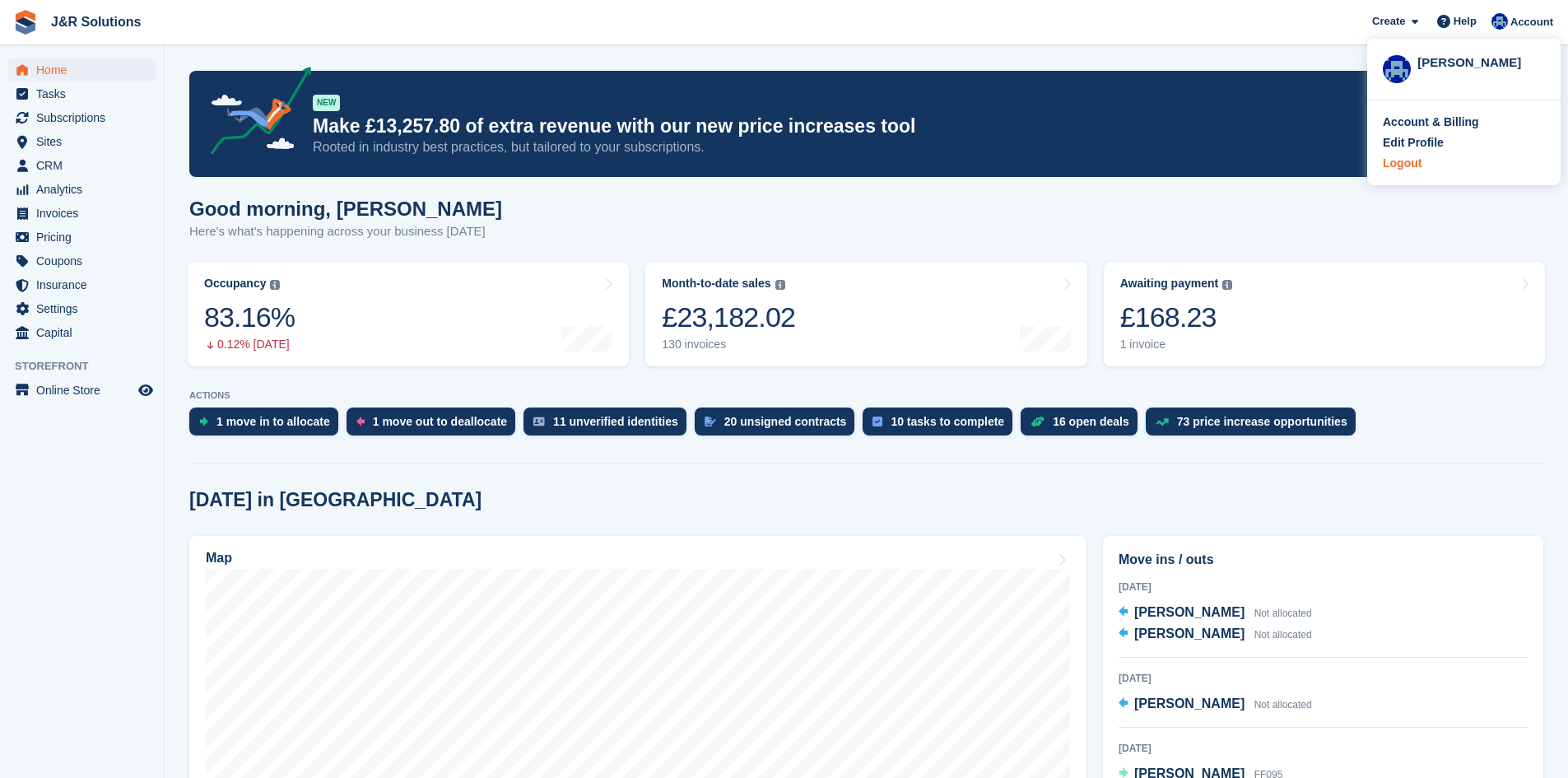
click at [1421, 170] on div "Logout" at bounding box center [1464, 163] width 162 height 18
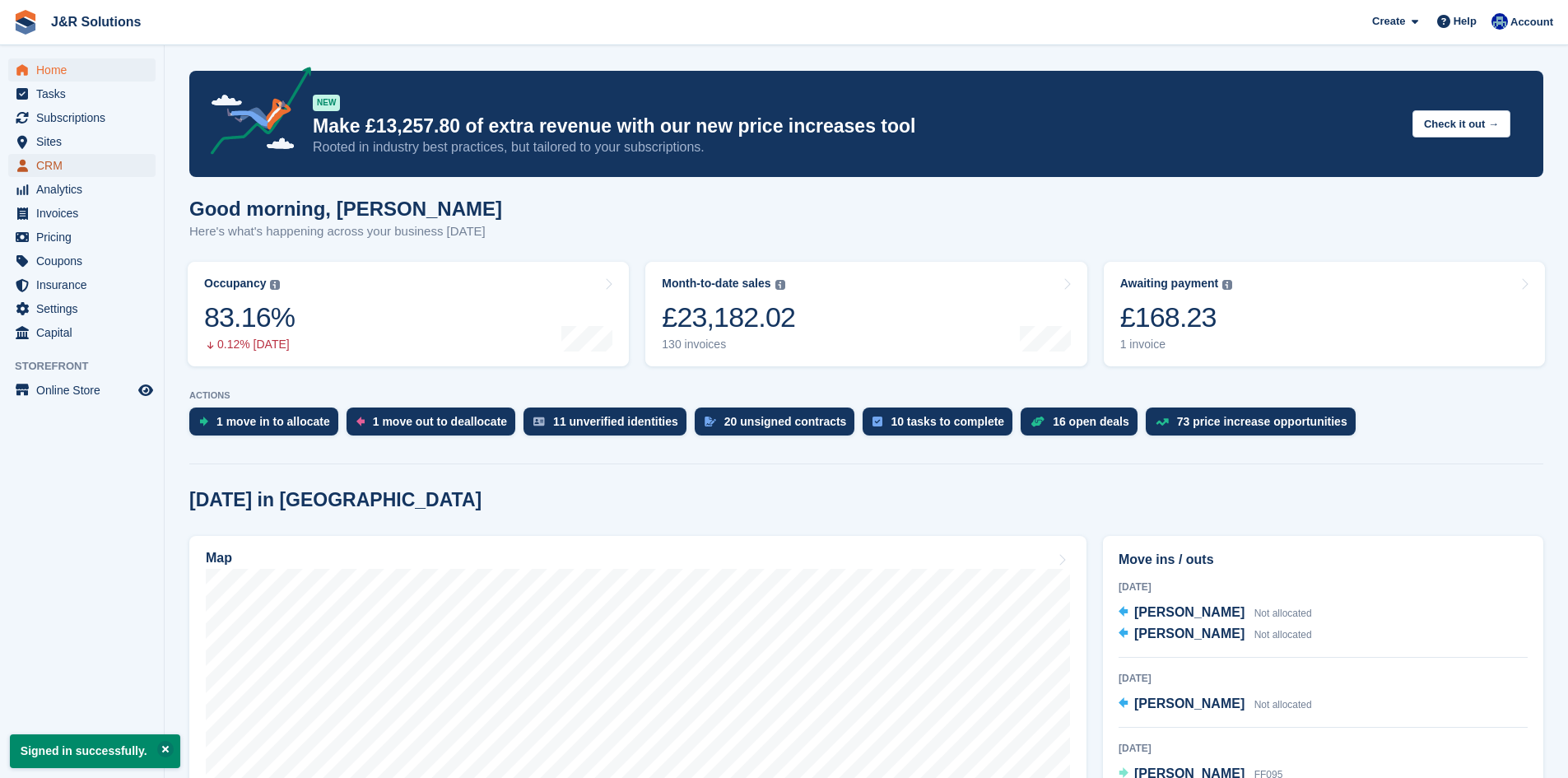
click at [98, 169] on span "CRM" at bounding box center [85, 165] width 99 height 23
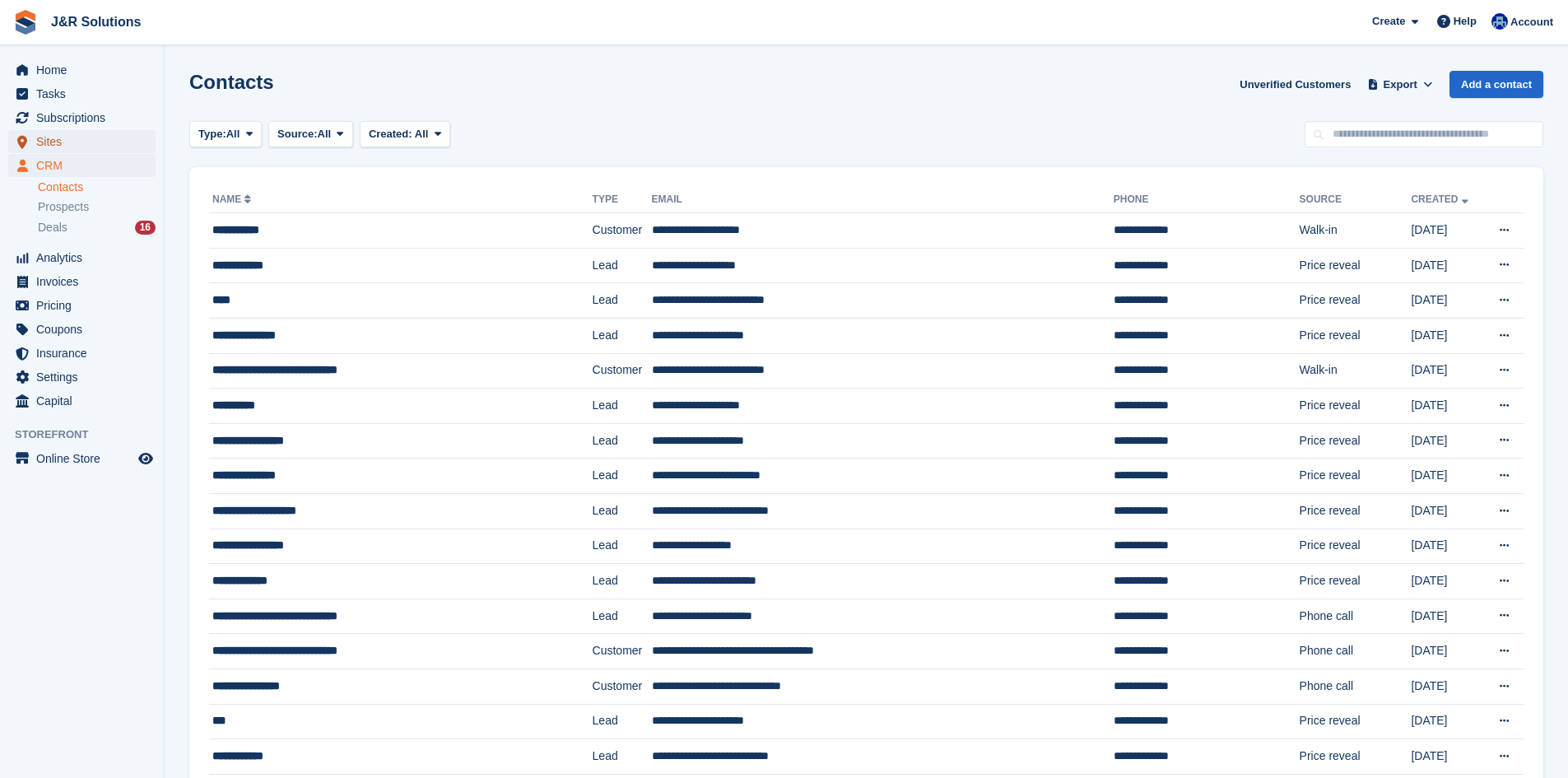
click at [85, 132] on span "Sites" at bounding box center [85, 142] width 99 height 23
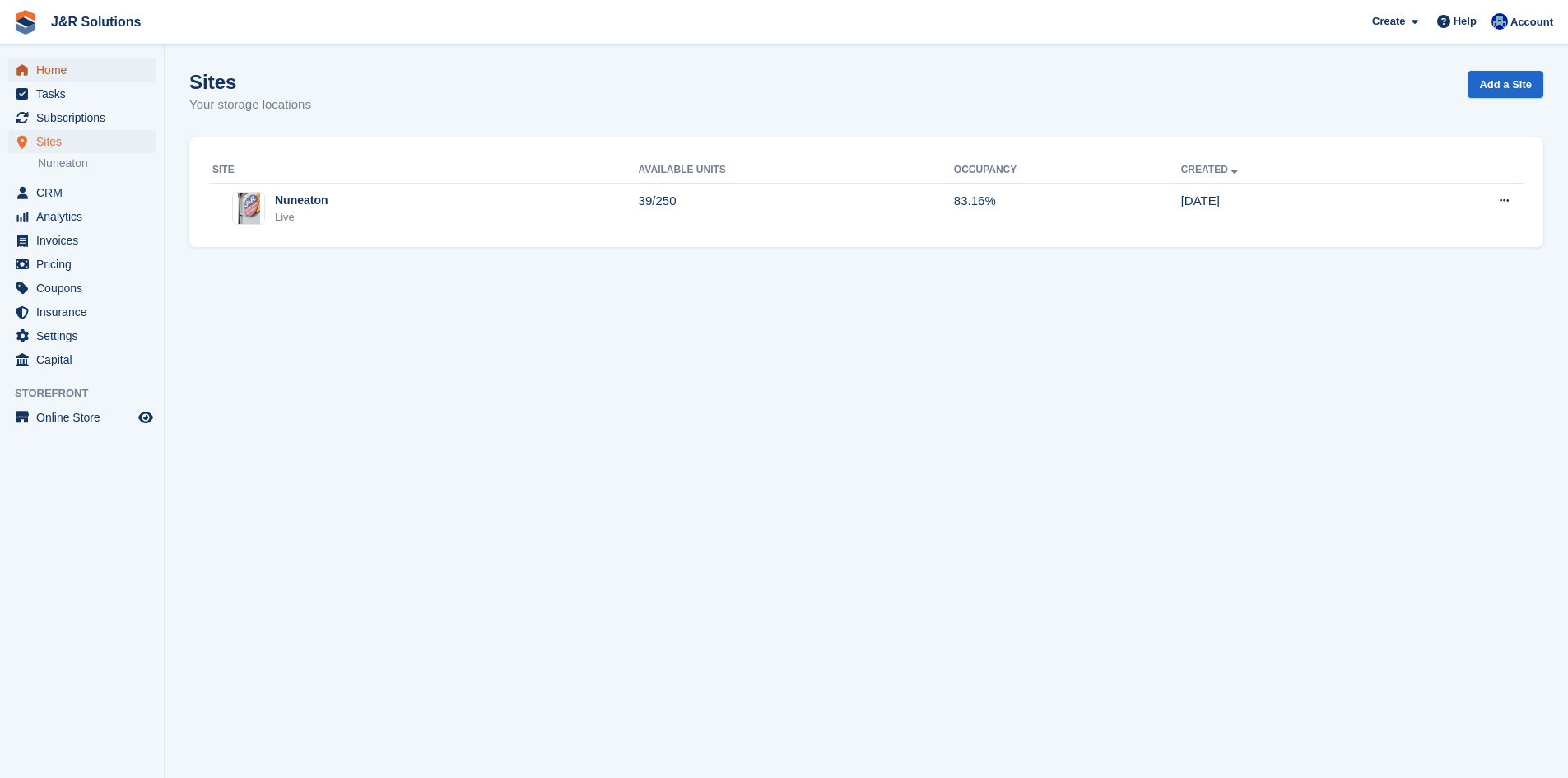
click at [79, 69] on span "Home" at bounding box center [85, 70] width 99 height 23
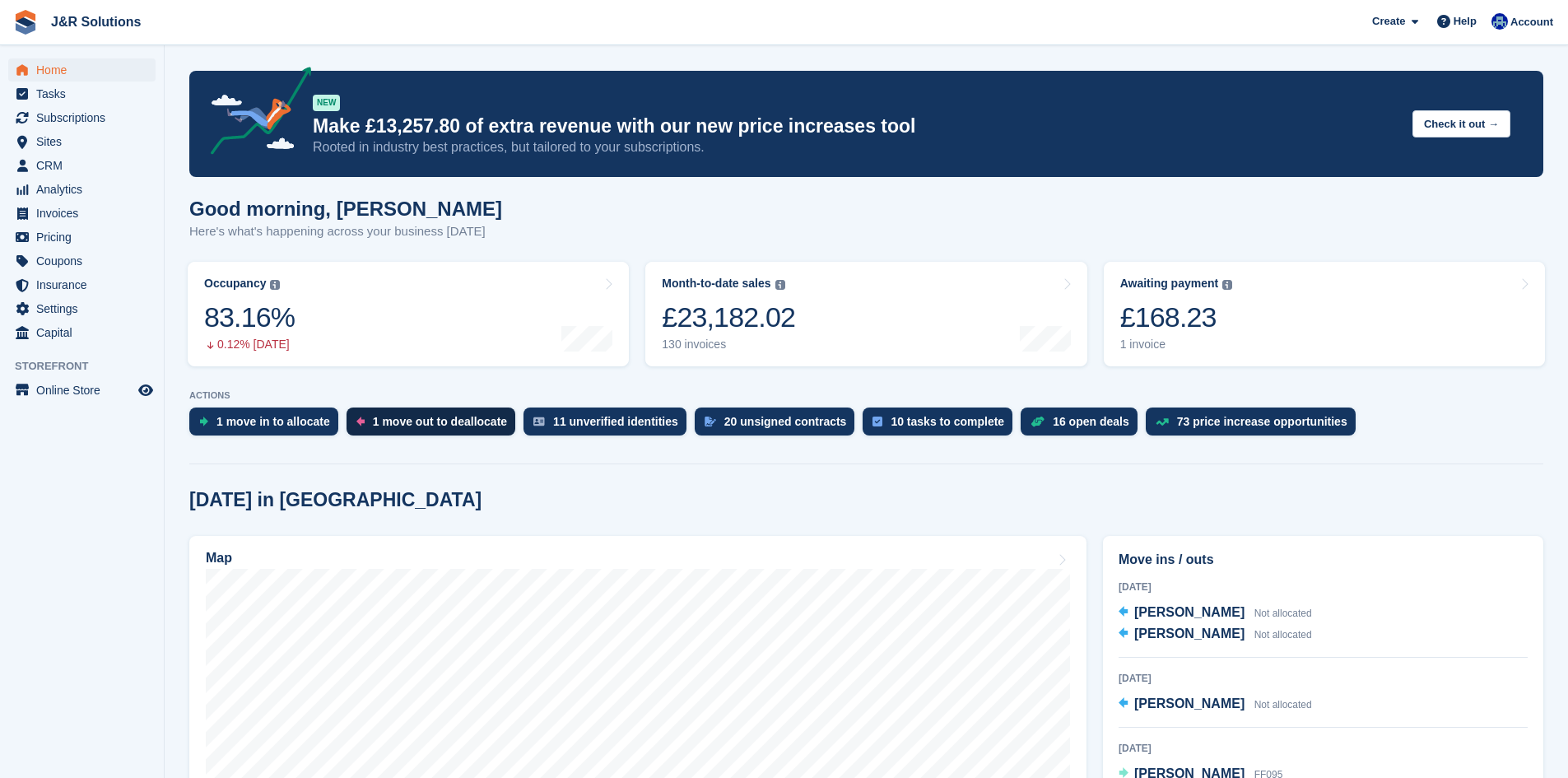
click at [423, 421] on div "1 move out to deallocate" at bounding box center [439, 421] width 134 height 13
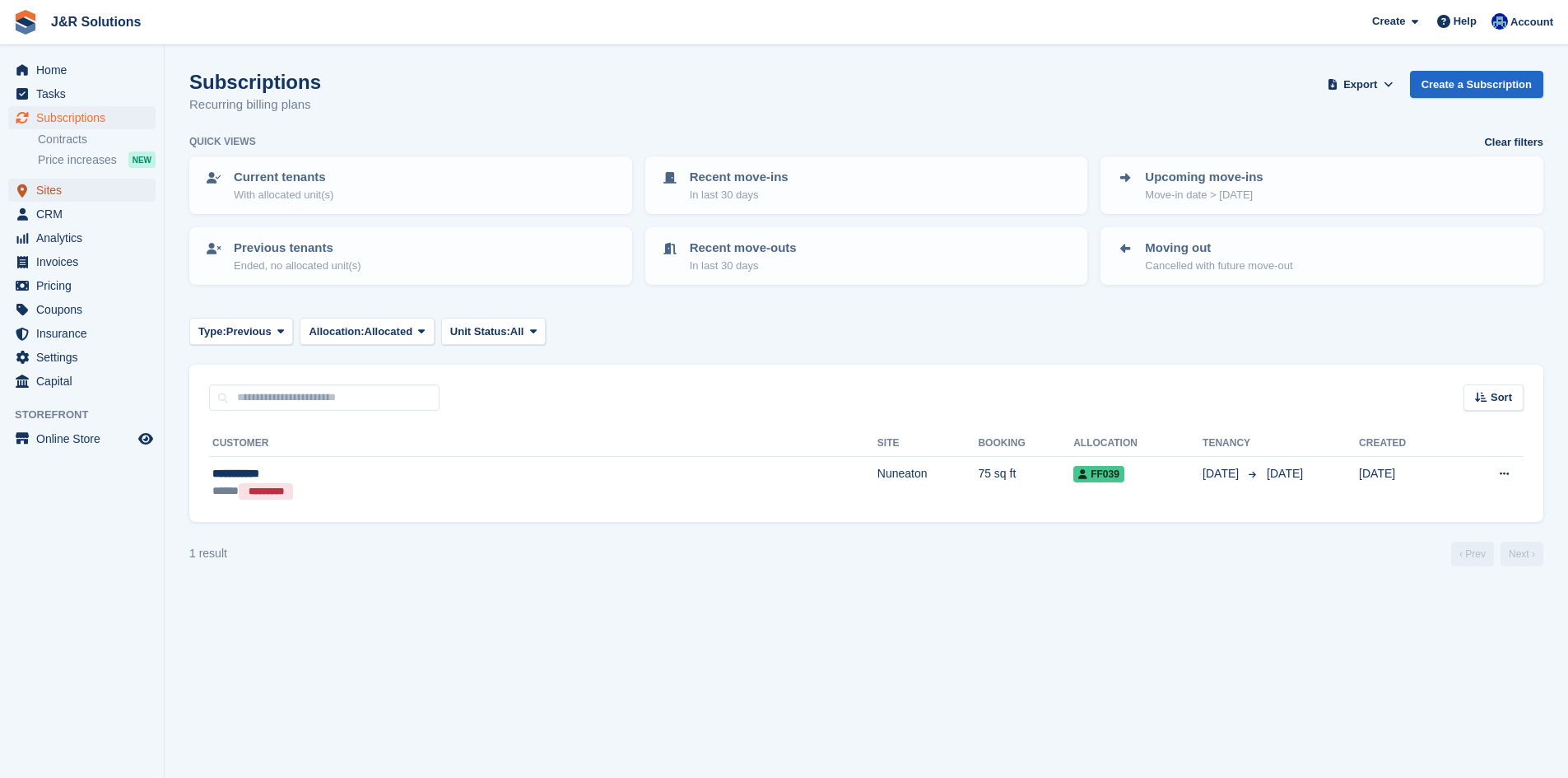
click at [67, 186] on span "Sites" at bounding box center [85, 191] width 99 height 23
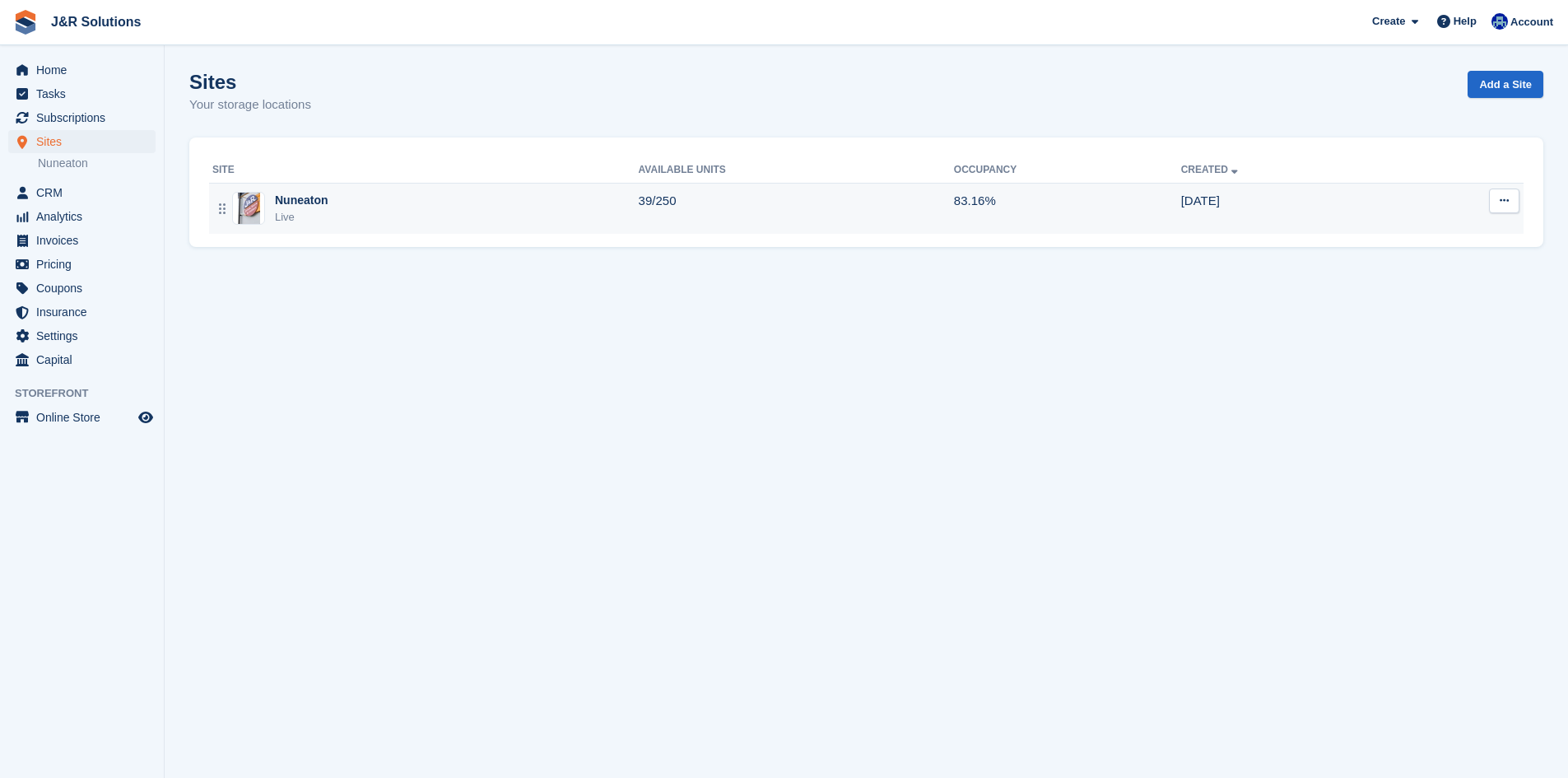
click at [428, 211] on div "Nuneaton Live" at bounding box center [426, 208] width 426 height 33
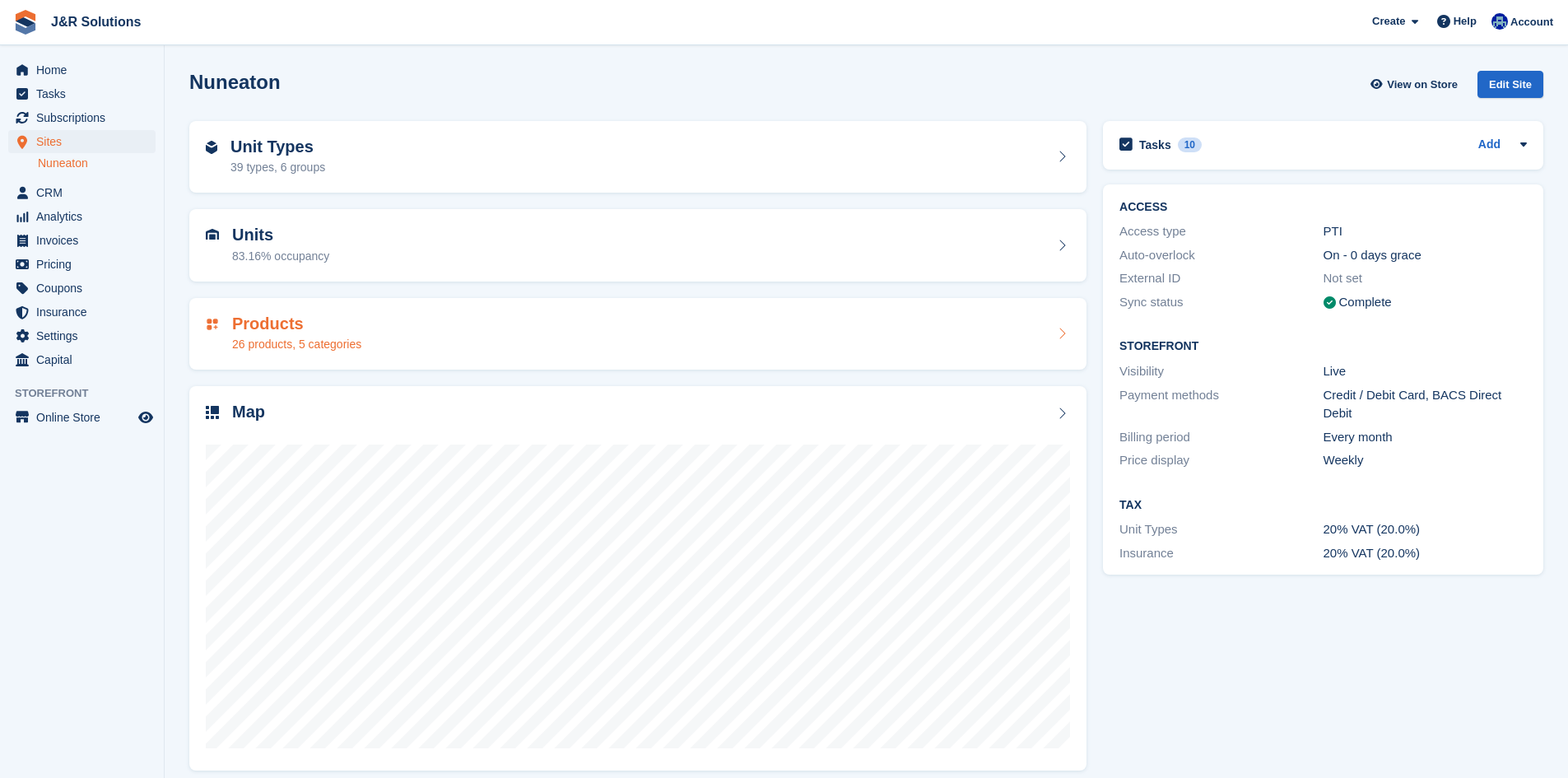
click at [663, 346] on div "Products 26 products, 5 categories" at bounding box center [637, 334] width 864 height 39
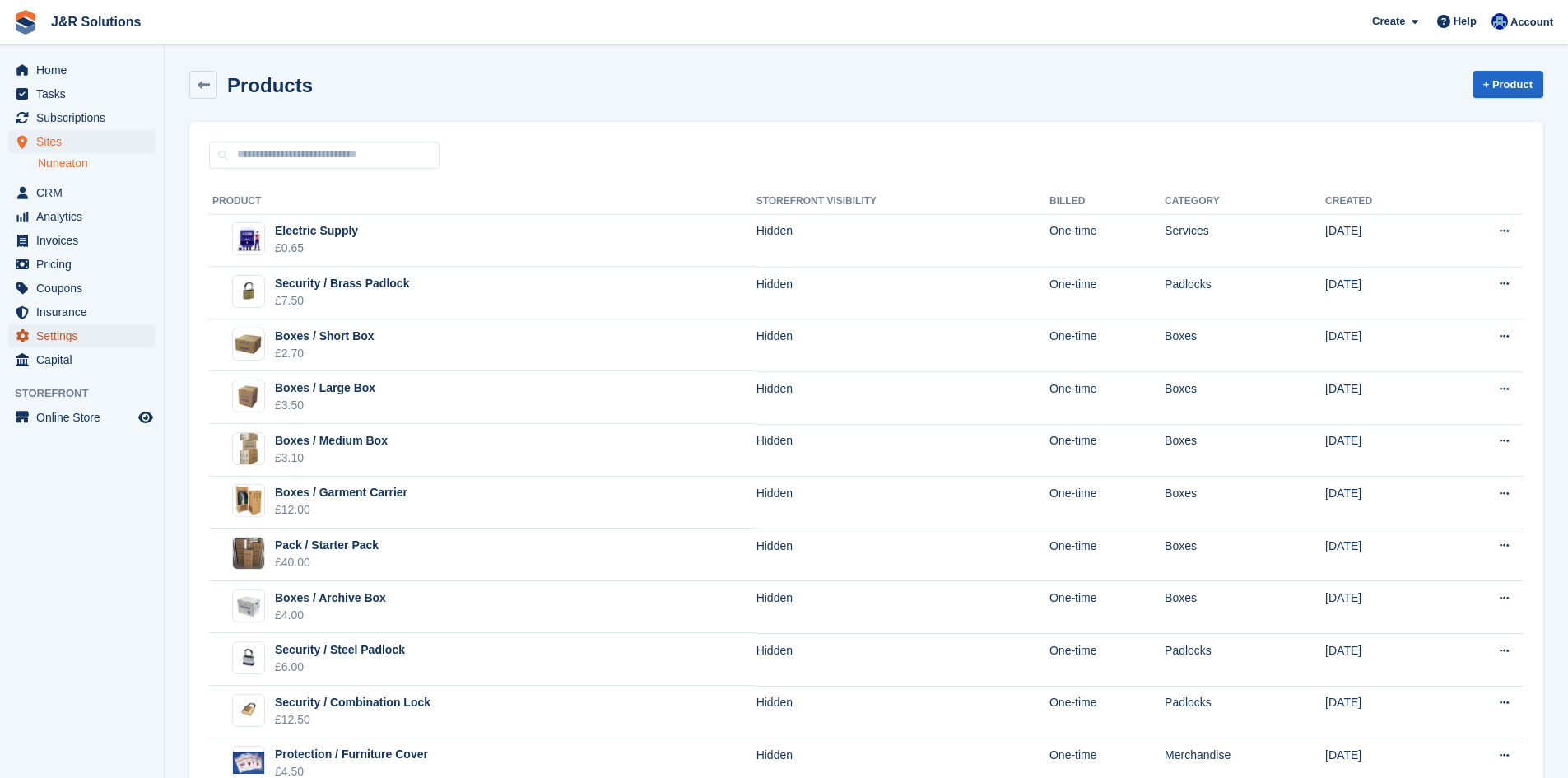
click at [54, 343] on span "Settings" at bounding box center [85, 337] width 99 height 23
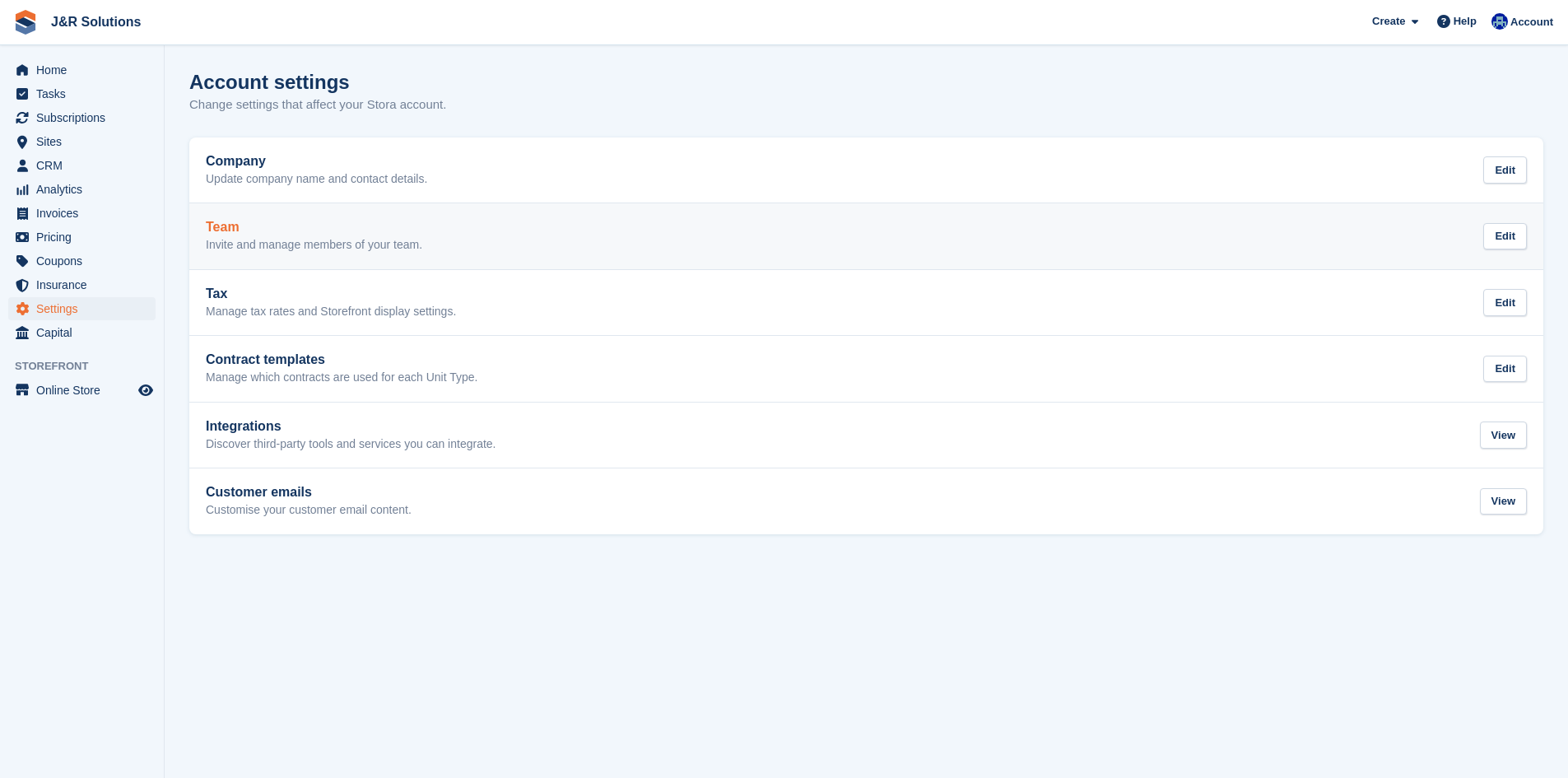
click at [320, 218] on link "Team Invite and manage members of your team. Edit" at bounding box center [867, 236] width 1354 height 66
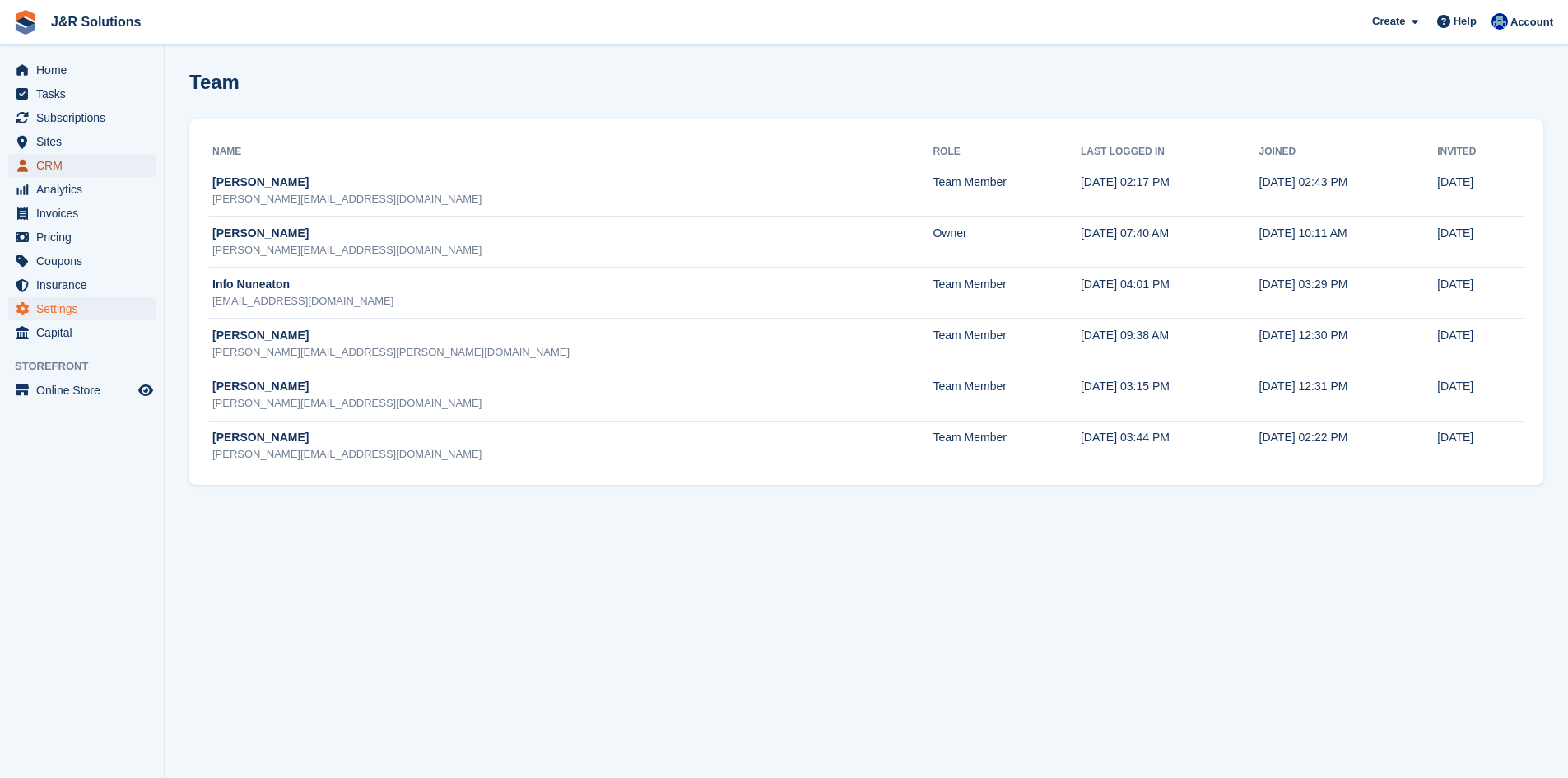
click at [75, 167] on span "CRM" at bounding box center [85, 165] width 99 height 23
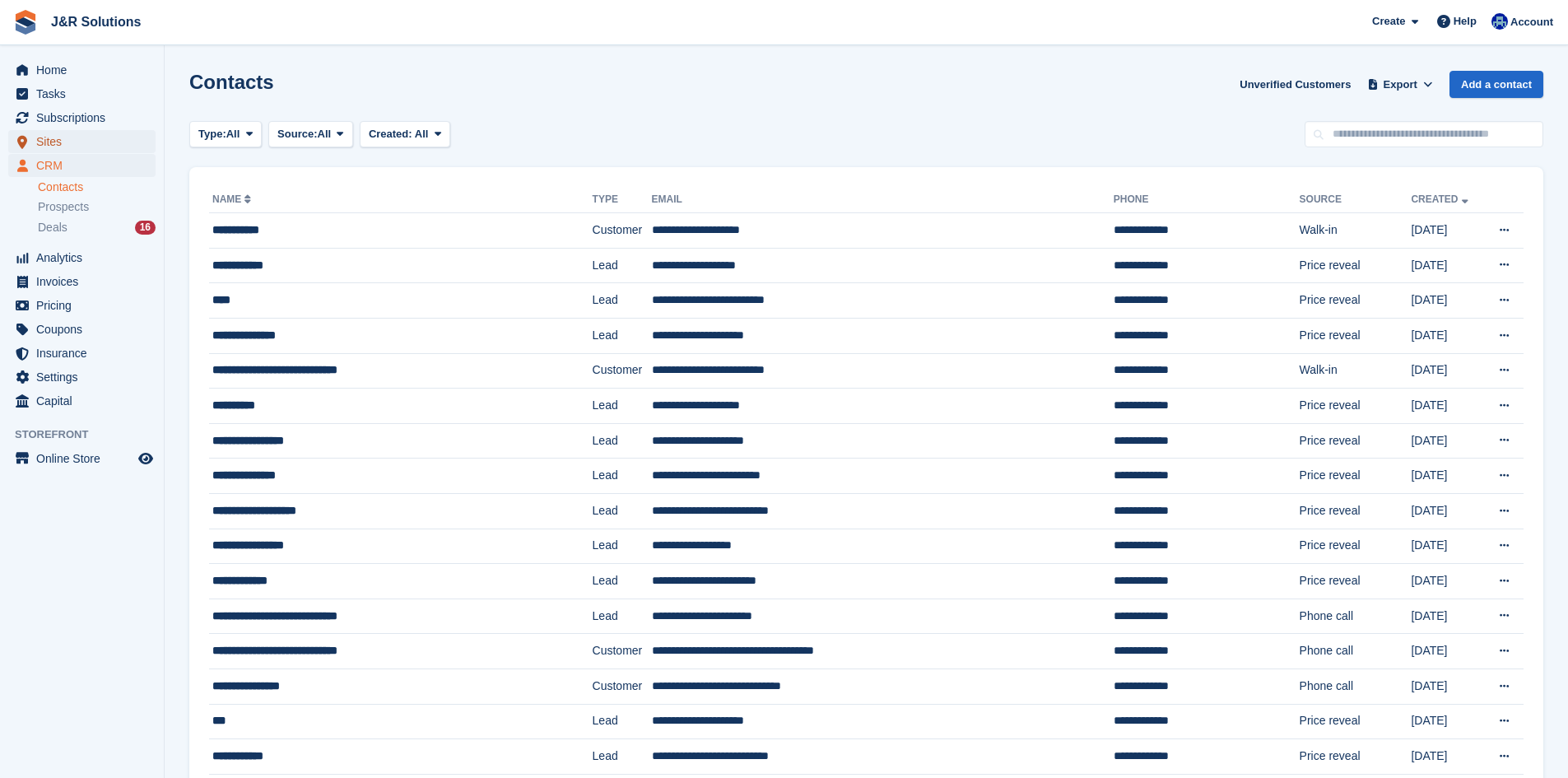
click at [63, 137] on span "Sites" at bounding box center [85, 142] width 99 height 23
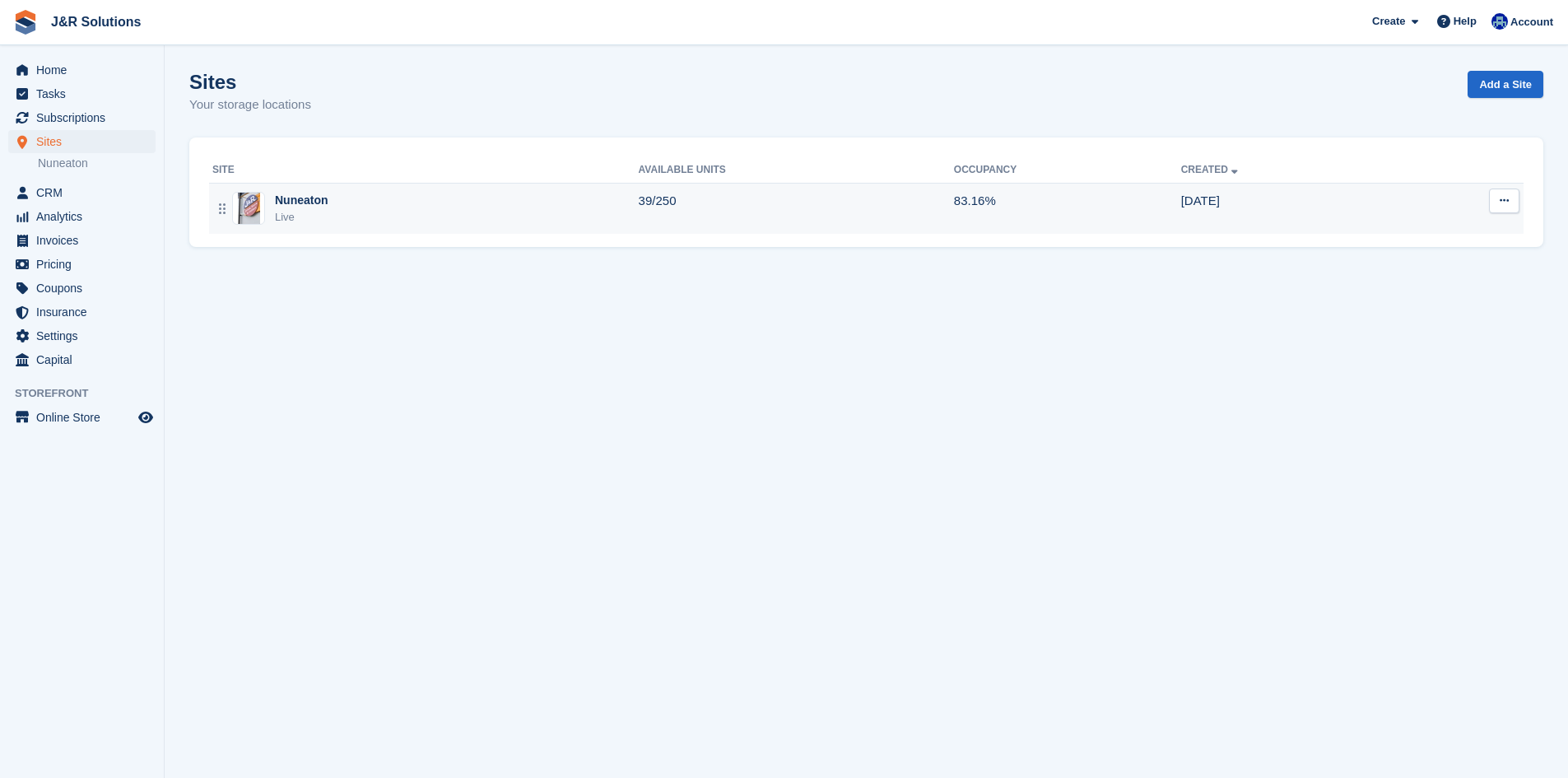
click at [369, 196] on div "Nuneaton Live" at bounding box center [426, 208] width 426 height 33
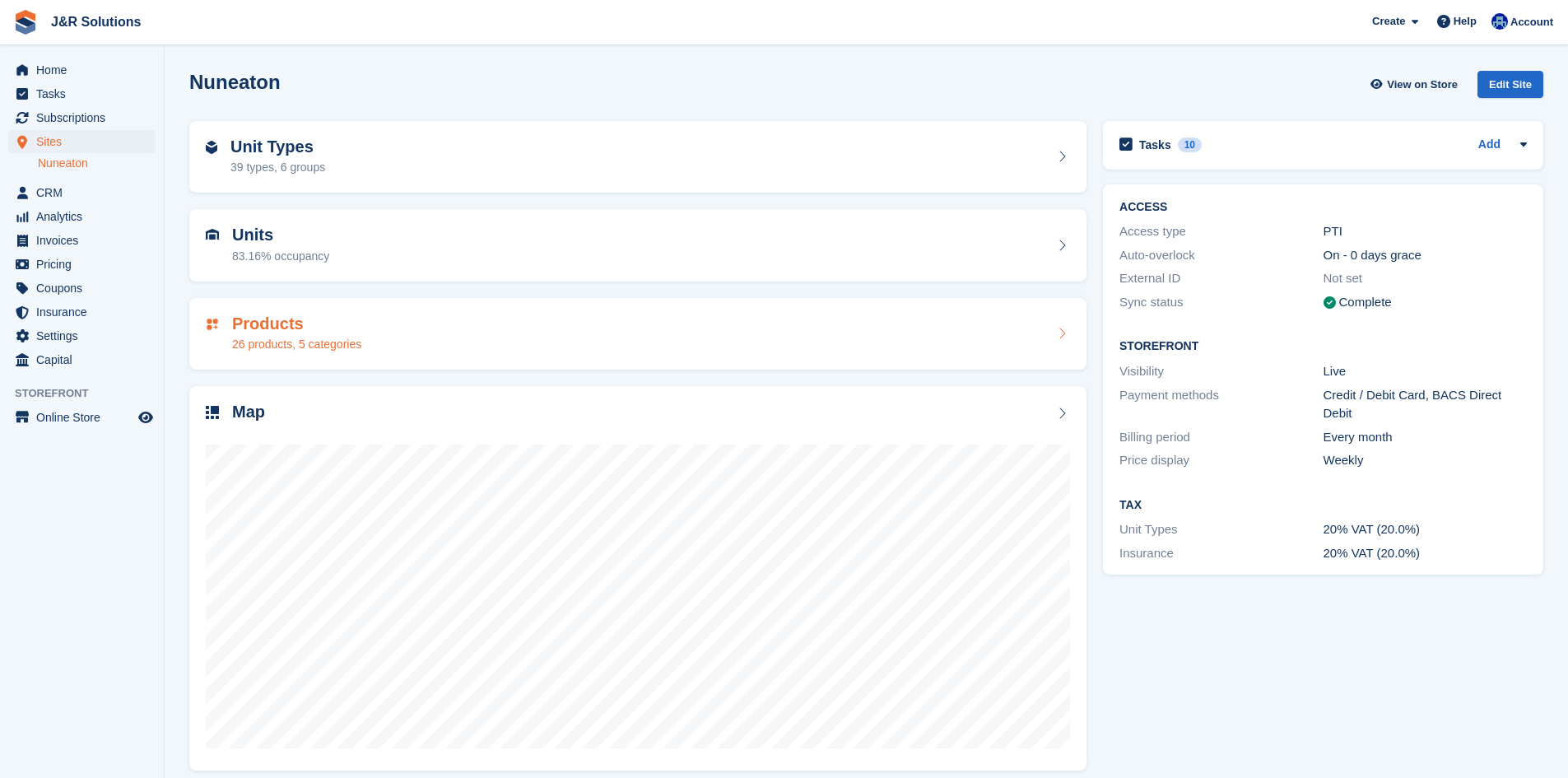
click at [399, 335] on div "Products 26 products, 5 categories" at bounding box center [637, 334] width 864 height 39
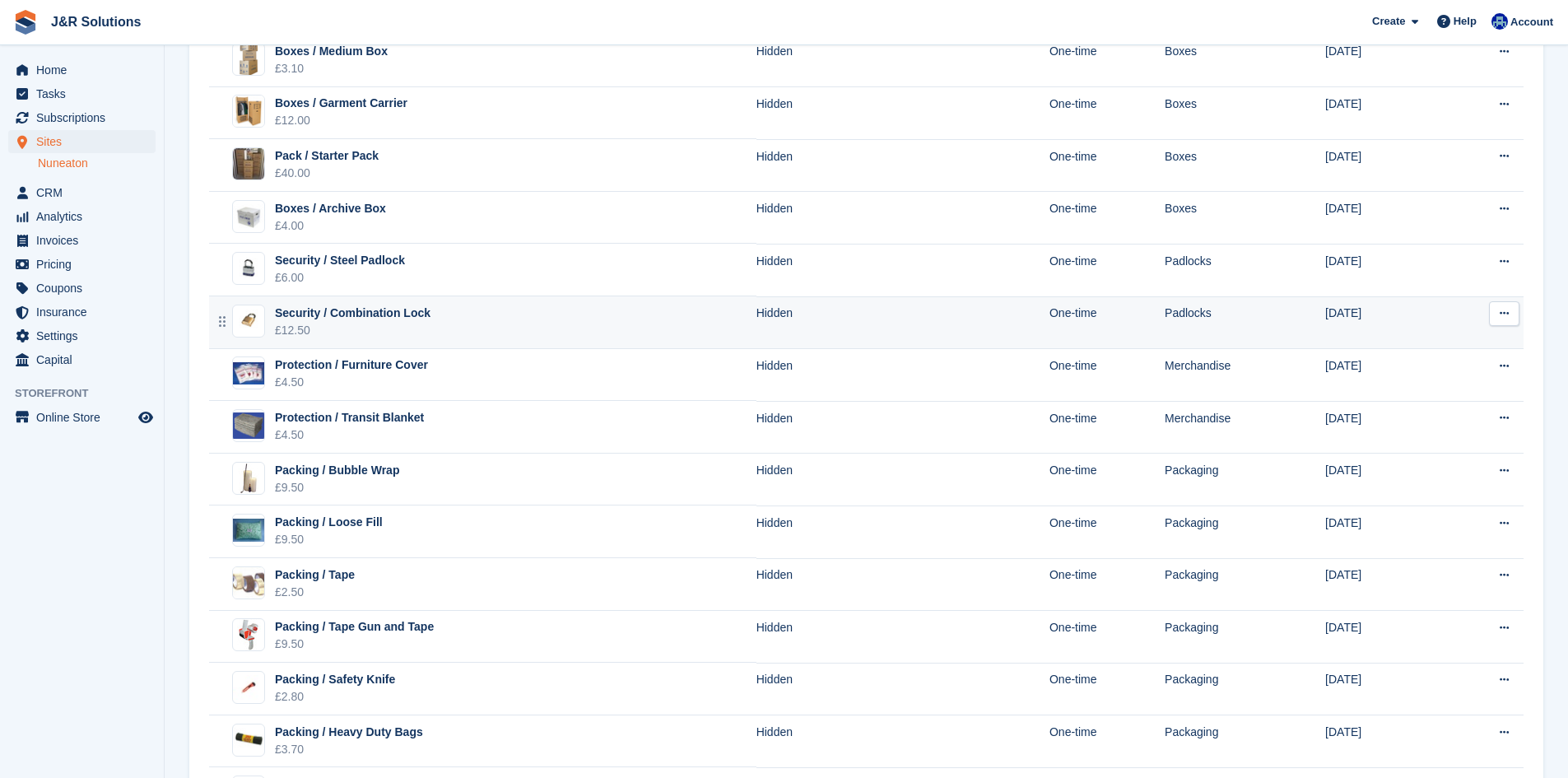
scroll to position [412, 0]
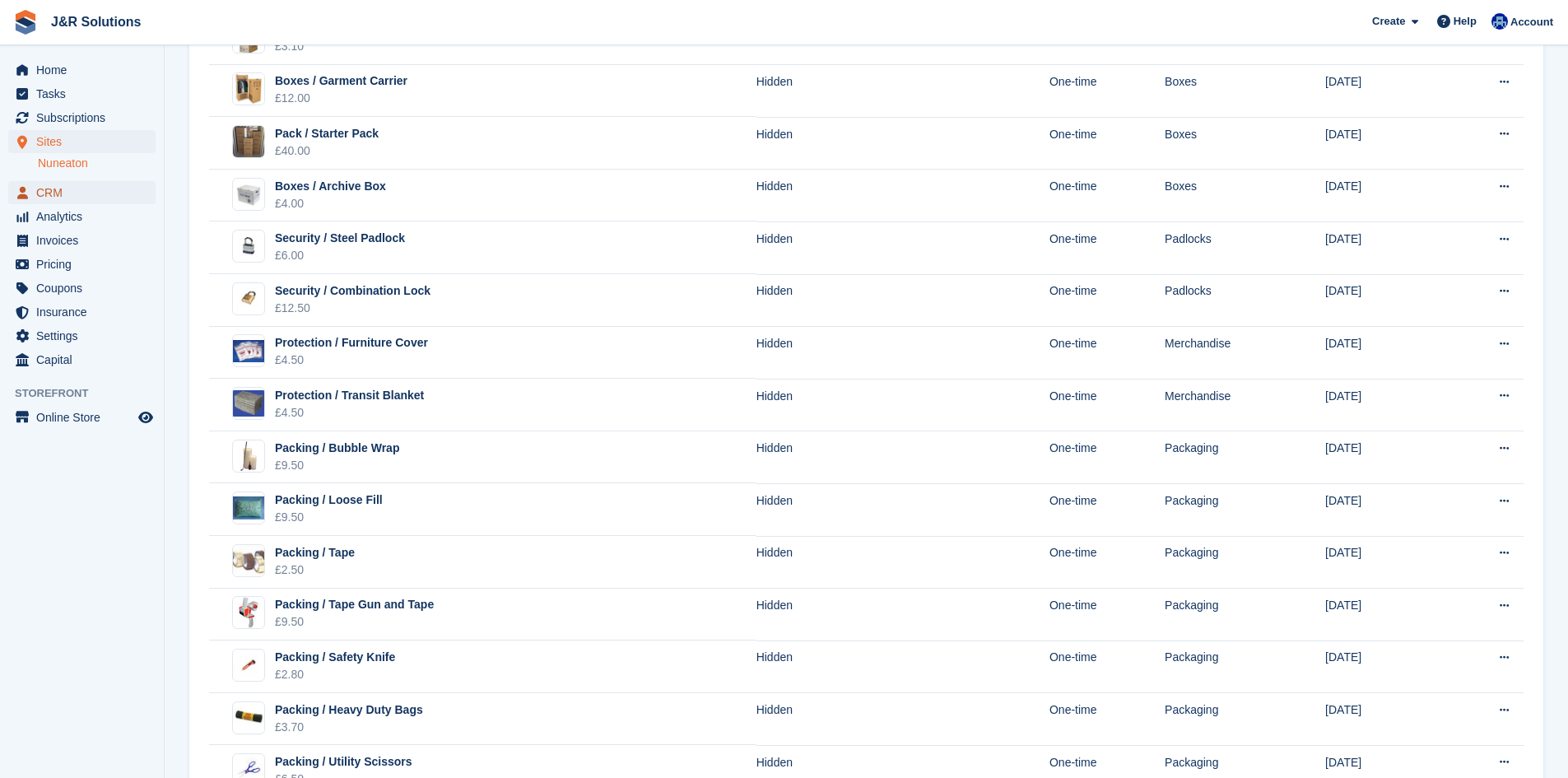
click at [86, 184] on span "CRM" at bounding box center [85, 193] width 99 height 23
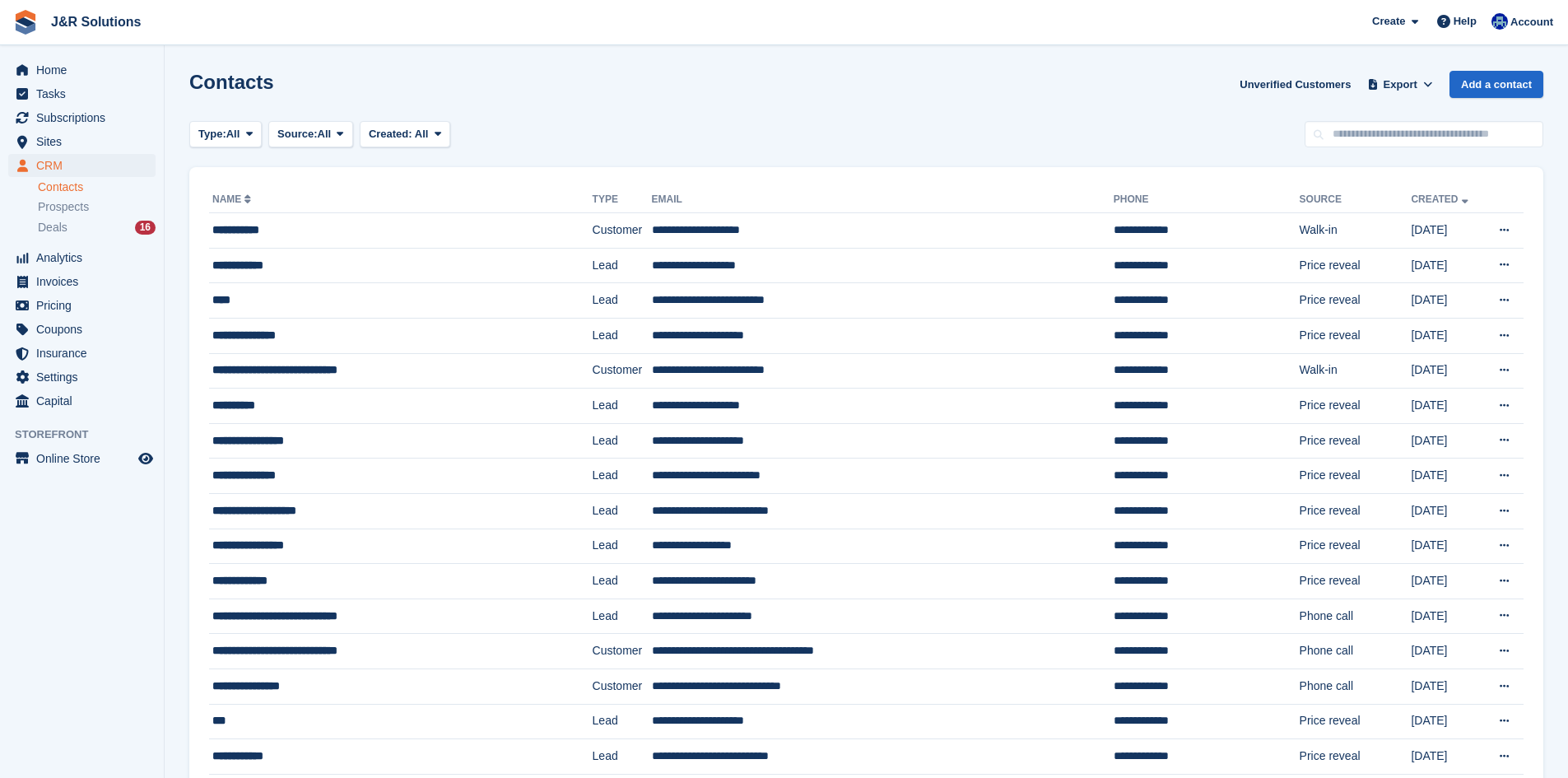
click at [1349, 116] on div "Contacts Unverified Customers Export Export Contacts Export a CSV of all Contac…" at bounding box center [867, 94] width 1354 height 47
click at [1349, 133] on input "text" at bounding box center [1424, 135] width 239 height 27
type input "********"
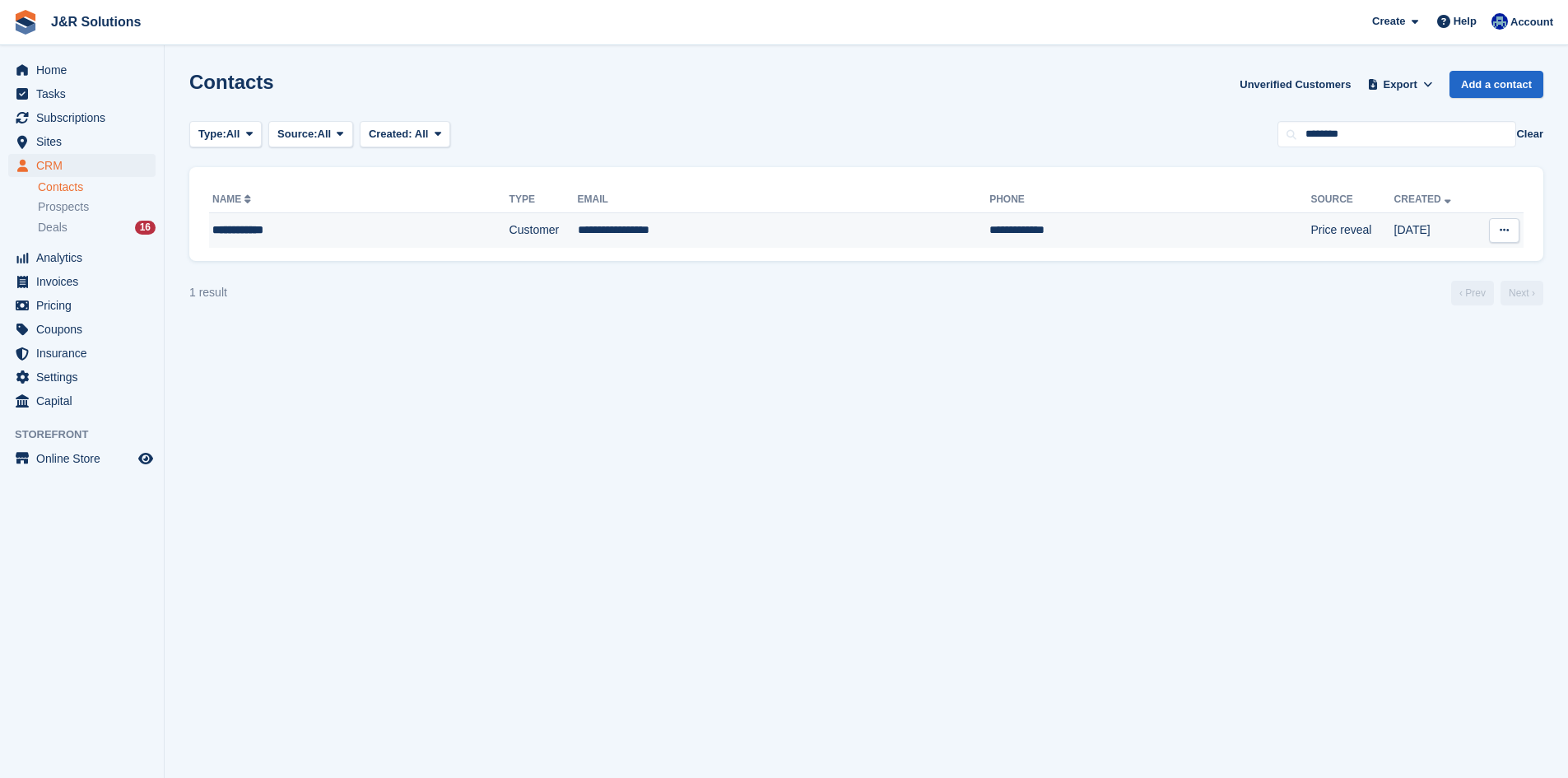
click at [859, 227] on td "**********" at bounding box center [784, 230] width 413 height 34
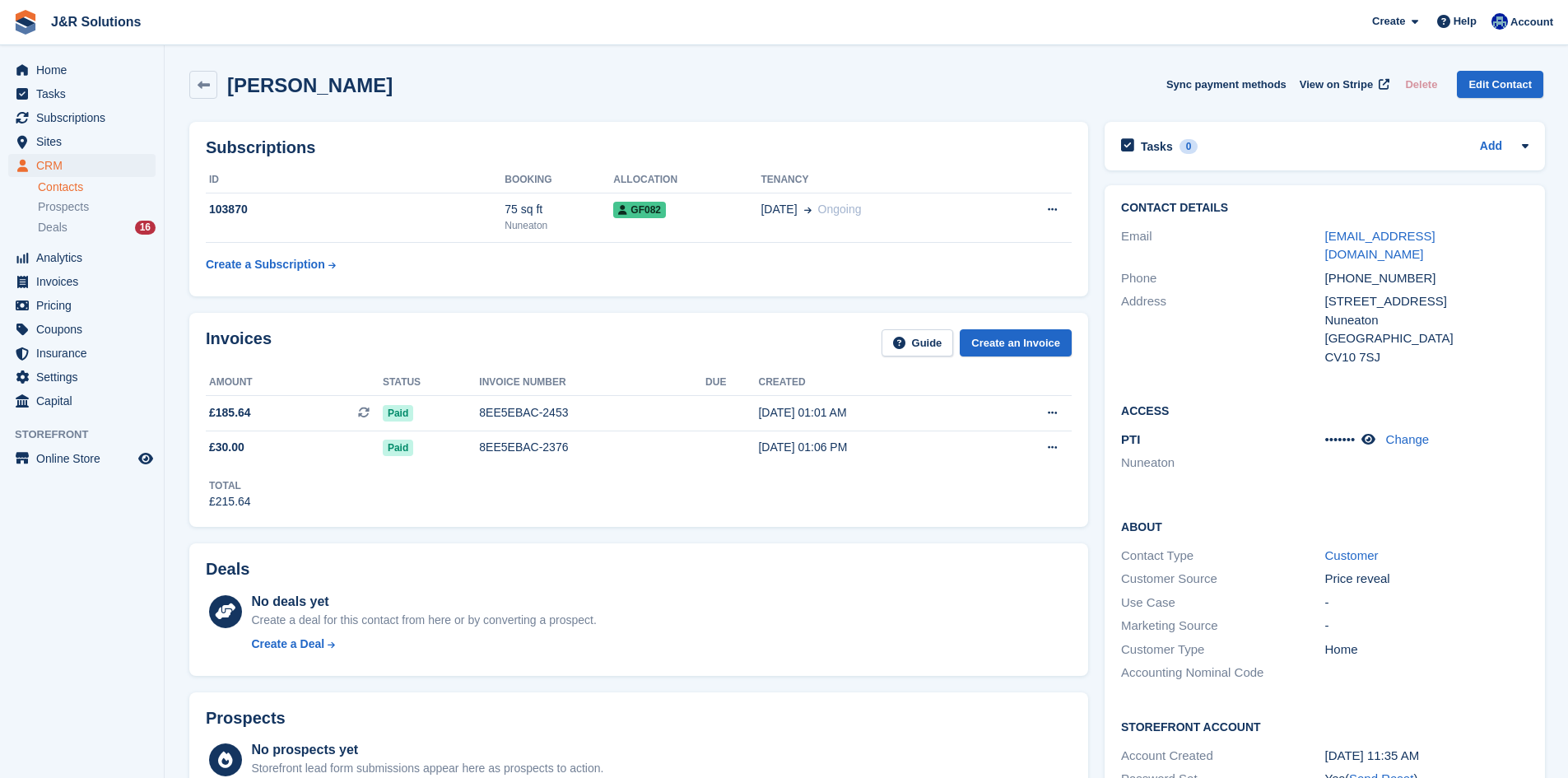
click at [1213, 355] on div "Contact Details Email [EMAIL_ADDRESS][DOMAIN_NAME] Phone [PHONE_NUMBER] Address…" at bounding box center [1324, 285] width 440 height 200
click at [1213, 355] on div "Contact Details Email 24htb24@gmail.com Phone +447734559887 Address 37, Waterli…" at bounding box center [1324, 285] width 440 height 200
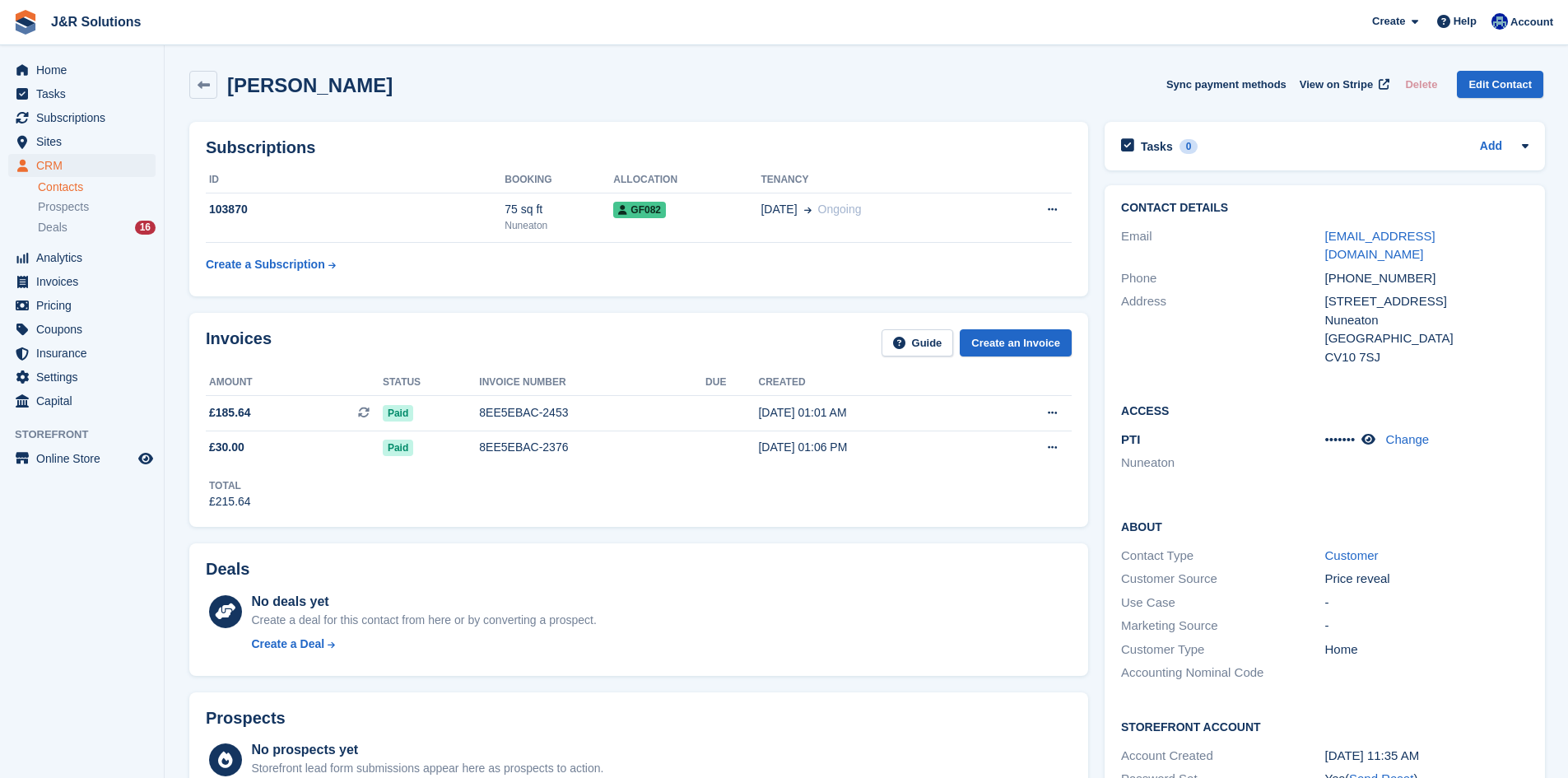
click at [1213, 355] on div "Contact Details Email 24htb24@gmail.com Phone +447734559887 Address 37, Waterli…" at bounding box center [1324, 285] width 440 height 200
click at [1213, 386] on div "Access PTI Nuneaton ••••••• Change" at bounding box center [1324, 443] width 440 height 116
click at [1212, 461] on div "Access PTI Nuneaton ••••••• Change" at bounding box center [1324, 443] width 440 height 116
click at [1173, 501] on div "About Contact Type Customer Customer Source Price reveal Use Case - Marketing S…" at bounding box center [1324, 601] width 440 height 200
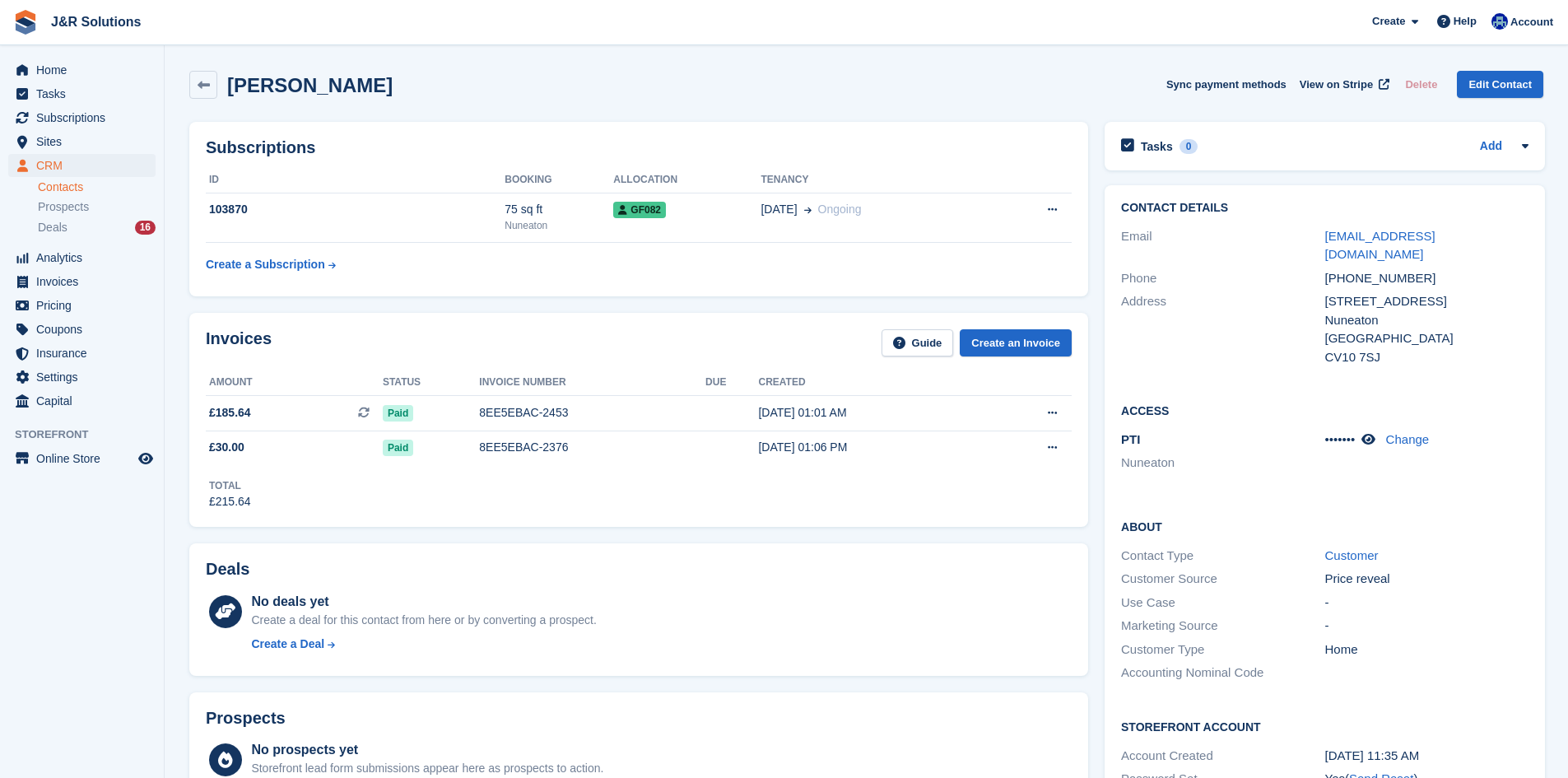
click at [1123, 476] on div "Access PTI Nuneaton ••••••• Change" at bounding box center [1324, 443] width 440 height 116
click at [1093, 535] on div "Deals No deals yet Create a deal for this contact from here or by converting a …" at bounding box center [639, 610] width 916 height 149
click at [668, 65] on div "Harvey Bowes Sync payment methods View on Stripe Delete Edit Contact" at bounding box center [866, 88] width 1370 height 51
click at [814, 100] on div "Harvey Bowes Sync payment methods View on Stripe Delete Edit Contact" at bounding box center [866, 88] width 1370 height 51
click at [915, 98] on div "Harvey Bowes Sync payment methods View on Stripe Delete Edit Contact" at bounding box center [867, 84] width 1354 height 28
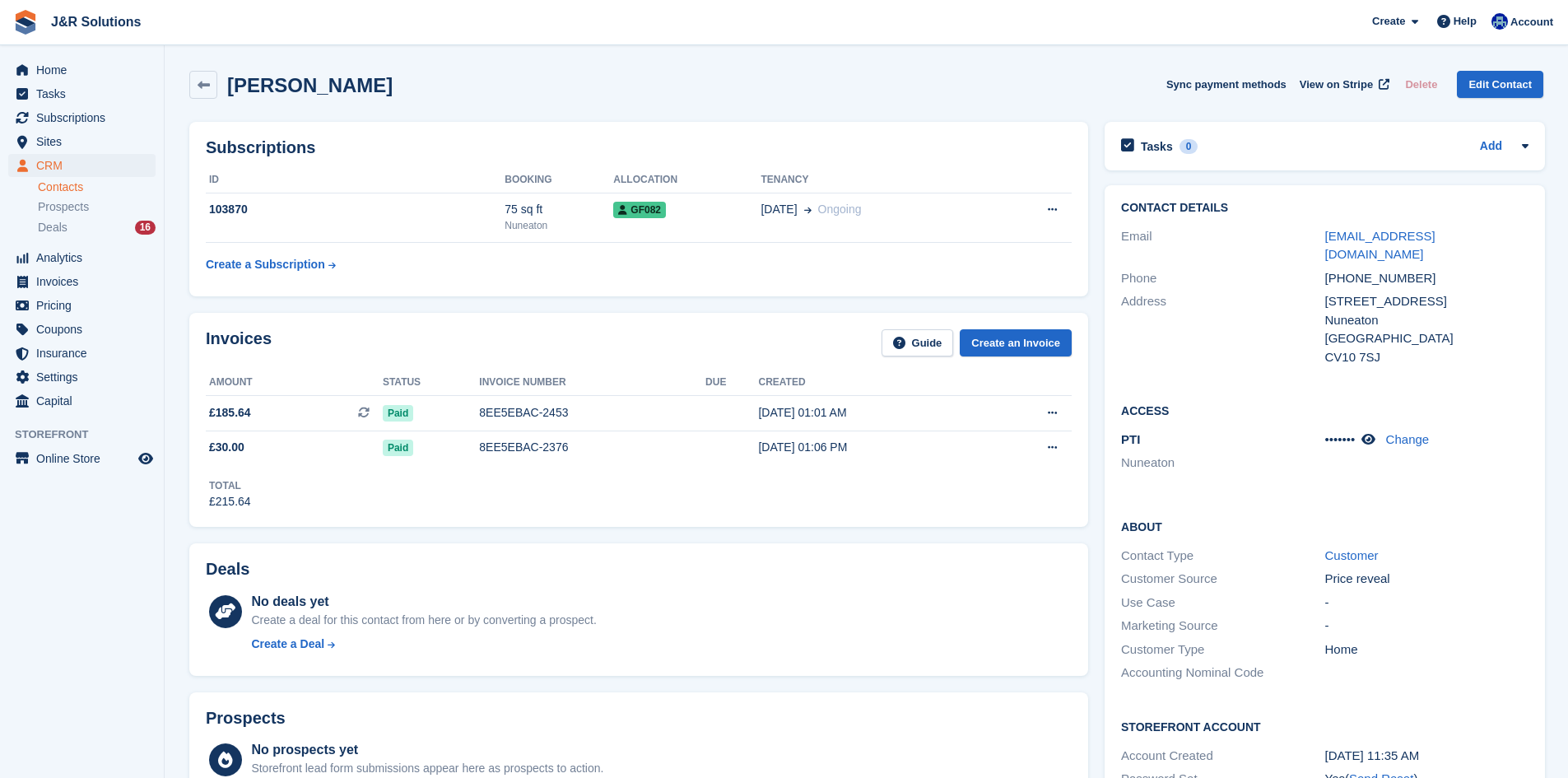
click at [407, 69] on div "Harvey Bowes Sync payment methods View on Stripe Delete Edit Contact" at bounding box center [866, 88] width 1370 height 51
click at [408, 65] on div "Harvey Bowes Sync payment methods View on Stripe Delete Edit Contact" at bounding box center [866, 88] width 1370 height 51
click at [293, 93] on h2 "Harvey Bowes" at bounding box center [309, 85] width 165 height 23
click at [258, 92] on h2 "Harvey Bowes" at bounding box center [309, 85] width 165 height 23
click at [235, 90] on h2 "Harvey Bowes" at bounding box center [309, 85] width 165 height 23
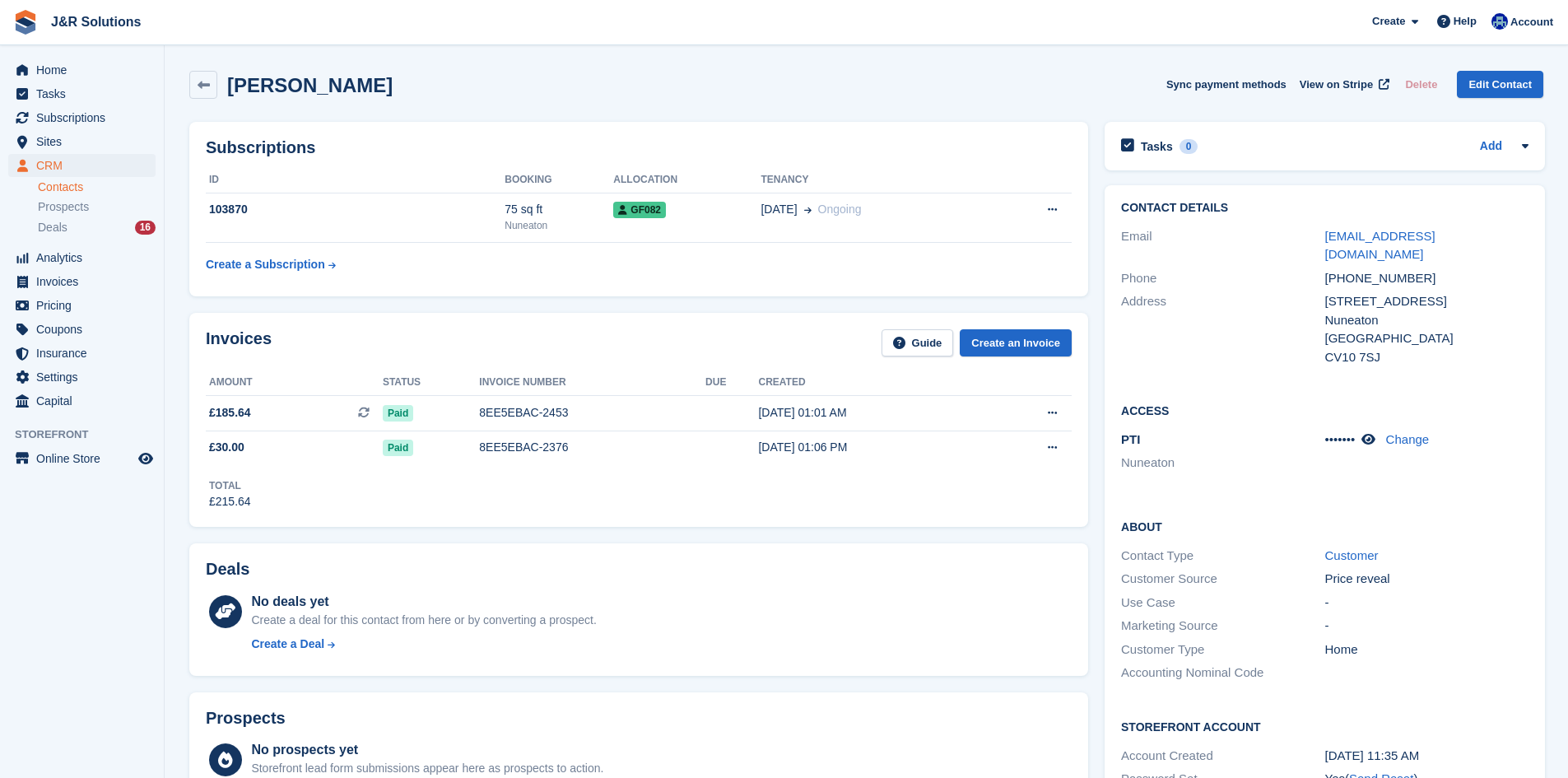
click at [226, 90] on div "Harvey Bowes" at bounding box center [304, 85] width 175 height 23
click at [283, 86] on h2 "Harvey Bowes" at bounding box center [309, 85] width 165 height 23
click at [311, 84] on h2 "Harvey Bowes" at bounding box center [309, 85] width 165 height 23
drag, startPoint x: 367, startPoint y: 86, endPoint x: 223, endPoint y: 87, distance: 144.0
click at [223, 87] on div "Harvey Bowes Sync payment methods View on Stripe Delete Edit Contact" at bounding box center [867, 84] width 1354 height 28
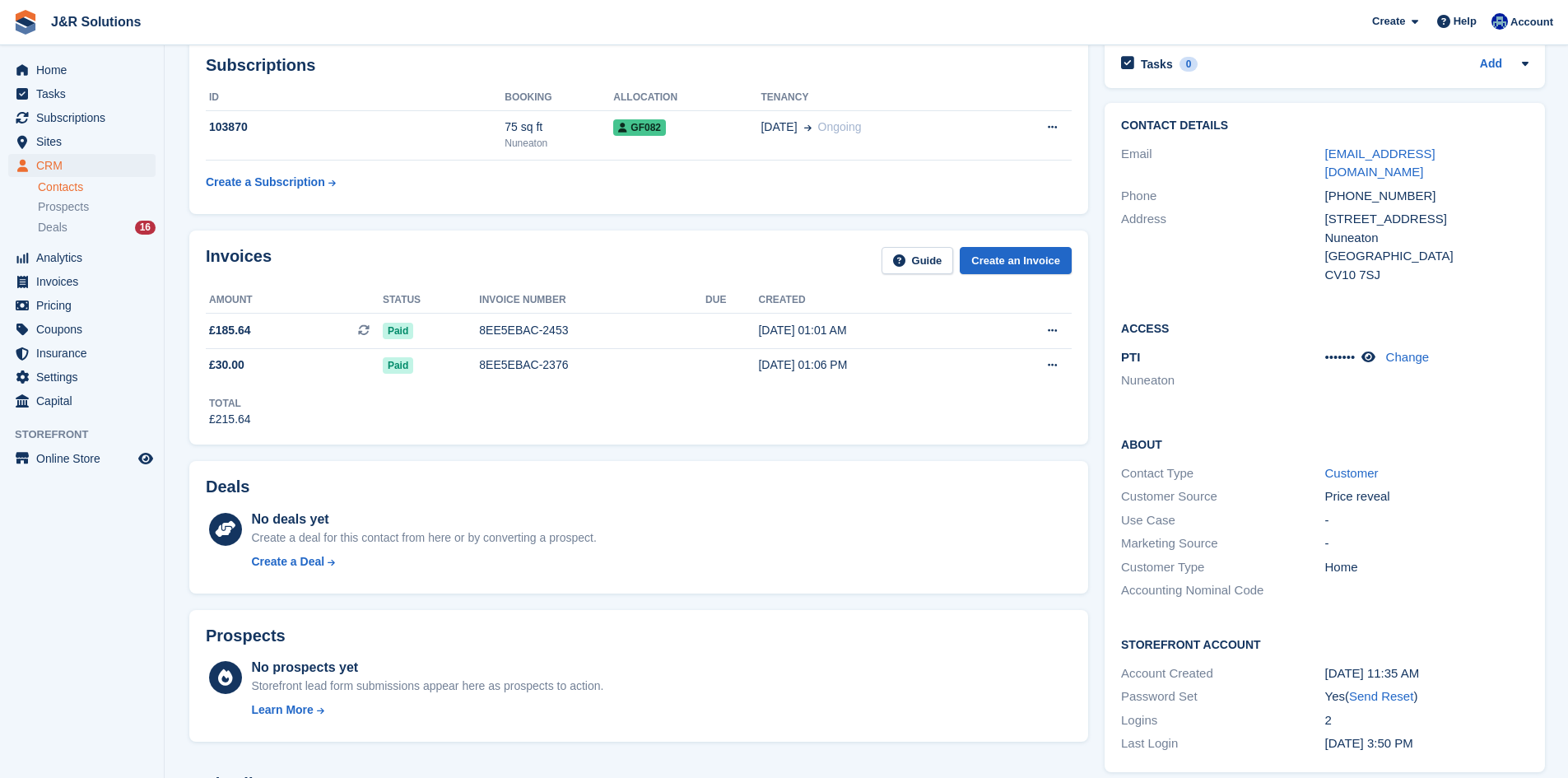
scroll to position [412, 0]
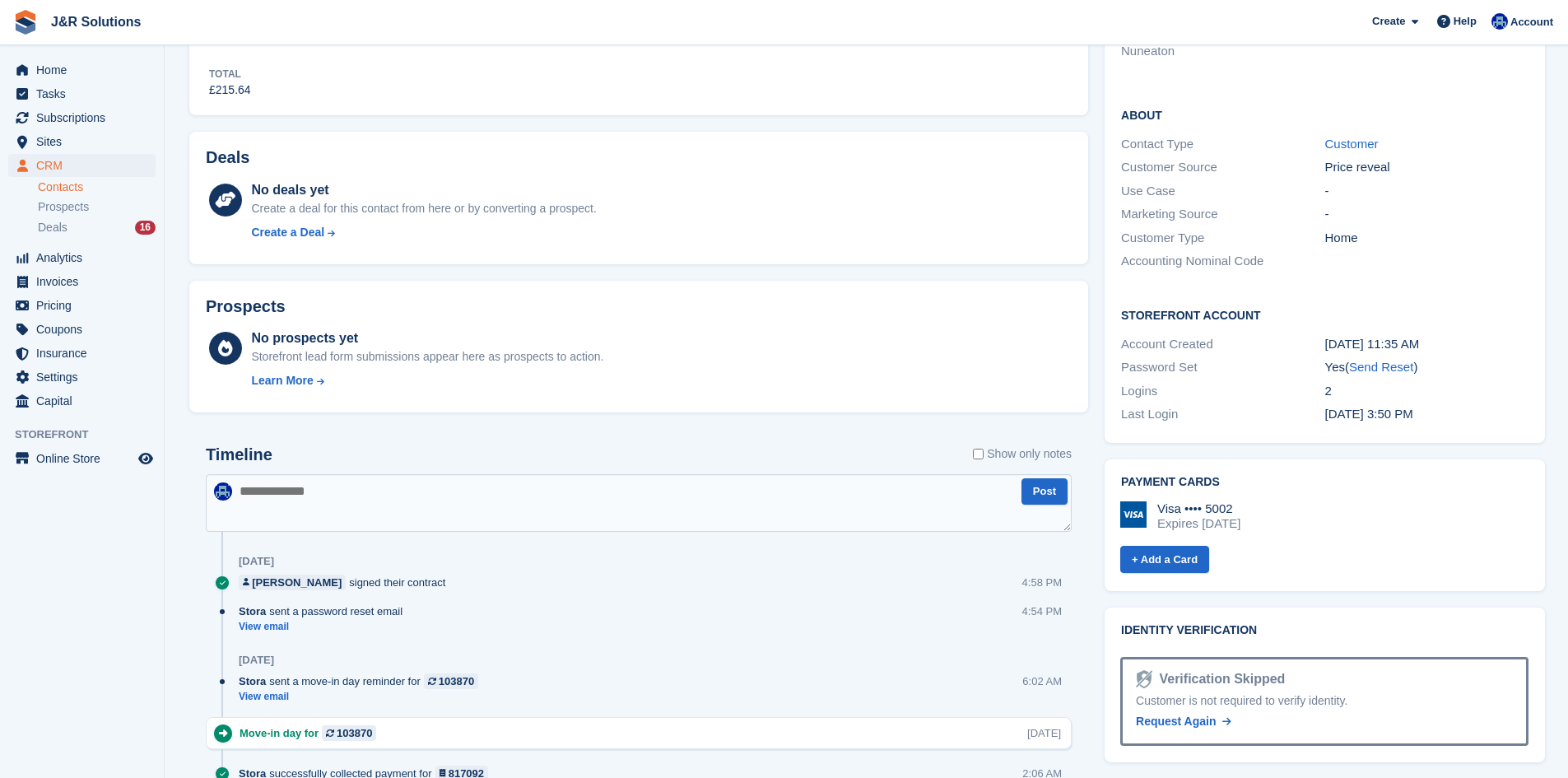
click at [588, 495] on textarea at bounding box center [638, 503] width 866 height 58
type textarea "*"
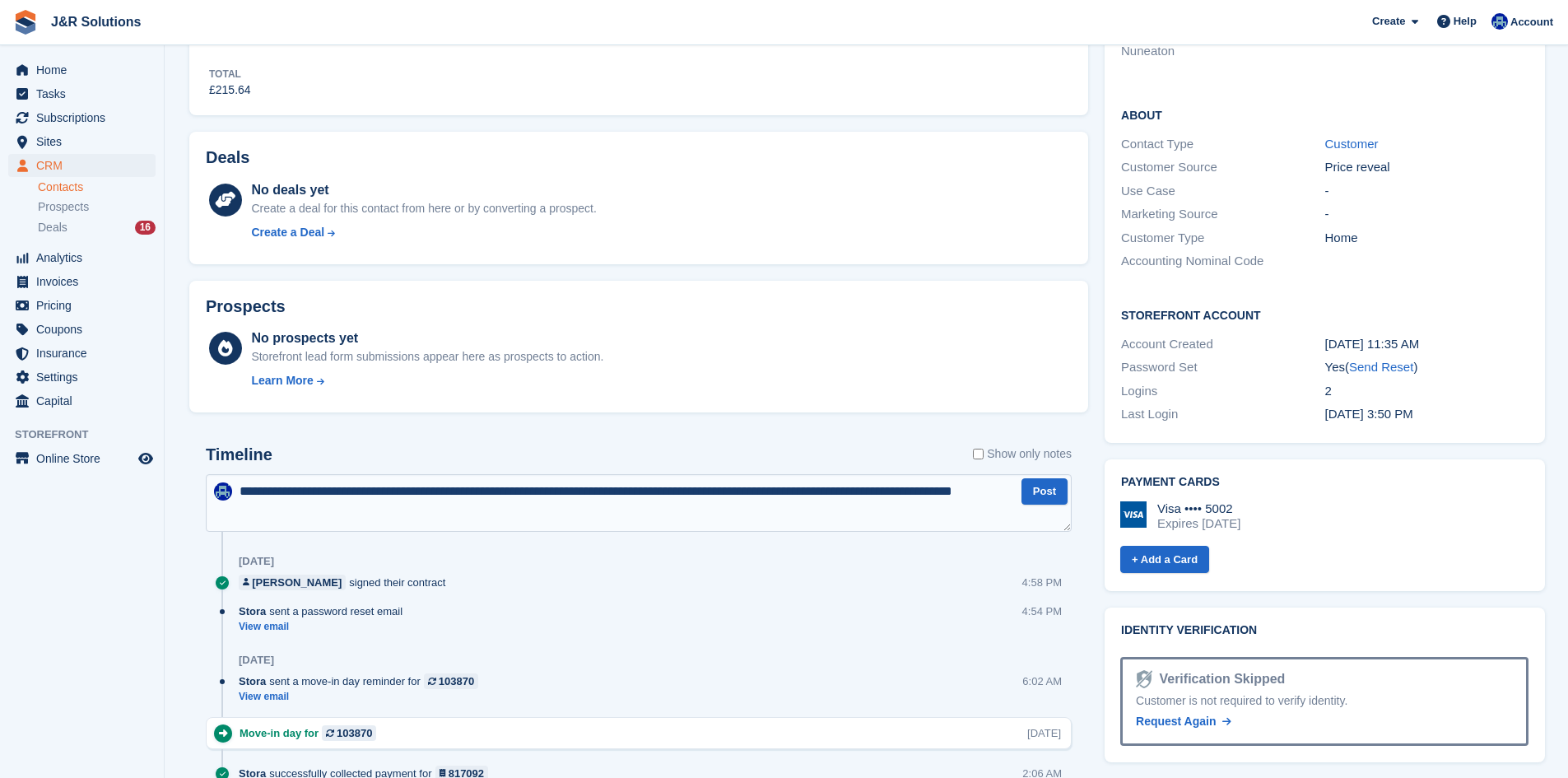
click at [770, 498] on textarea "**********" at bounding box center [638, 503] width 866 height 58
click at [765, 496] on textarea "**********" at bounding box center [638, 503] width 866 height 58
type textarea "**********"
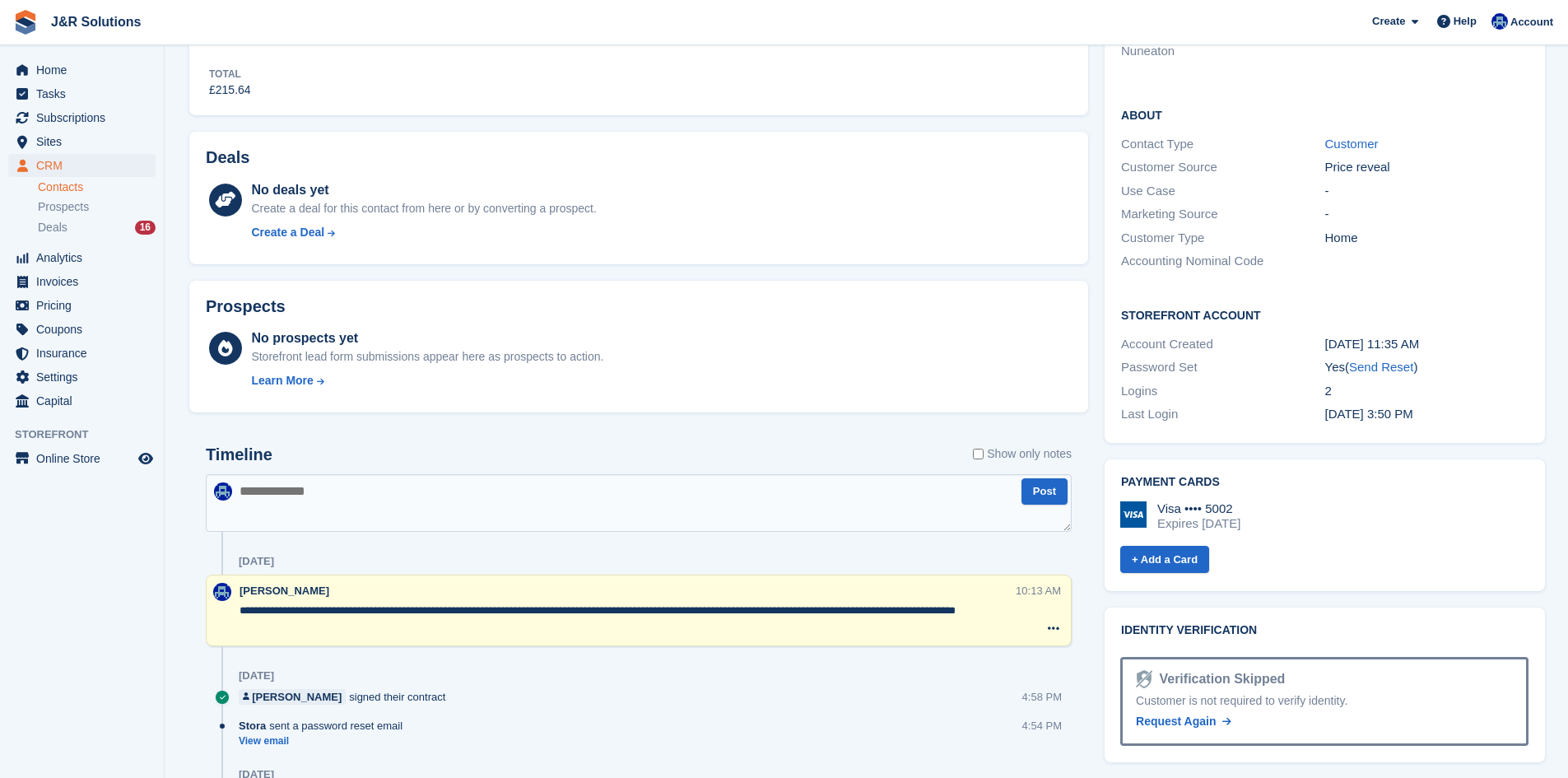
click at [622, 458] on div "Timeline Show only notes" at bounding box center [638, 459] width 866 height 28
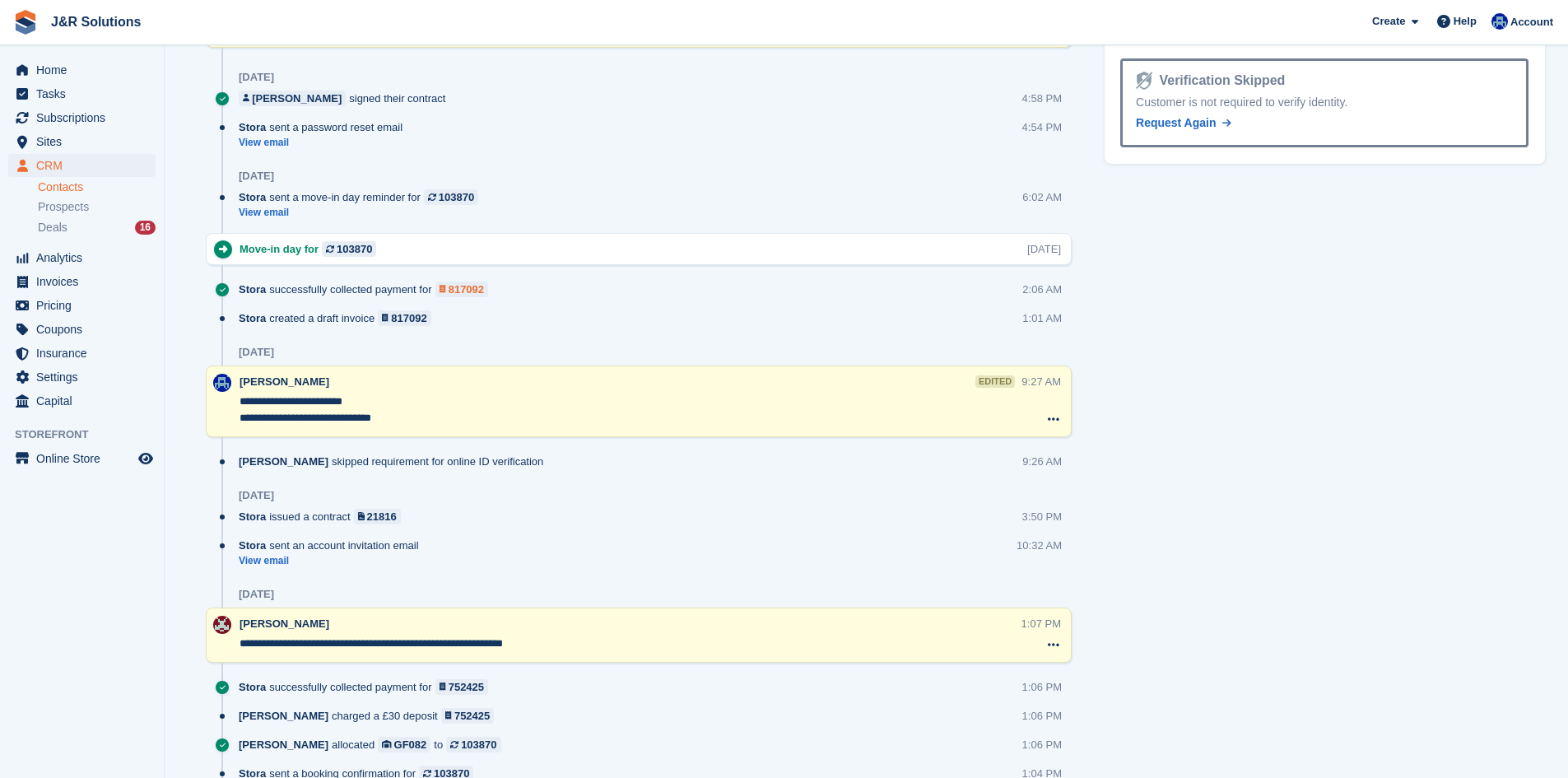
scroll to position [1093, 0]
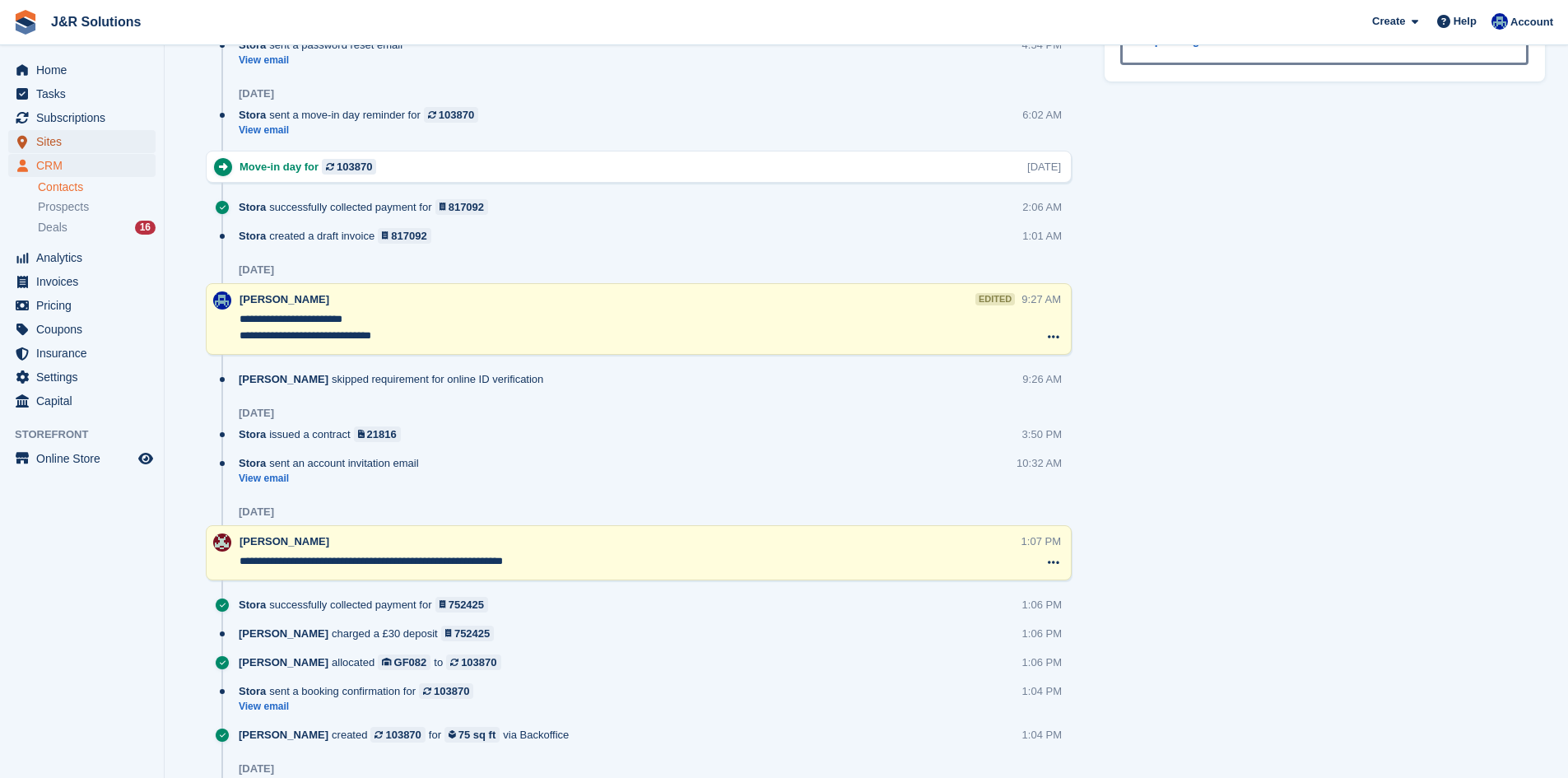
click at [70, 133] on span "Sites" at bounding box center [85, 142] width 99 height 23
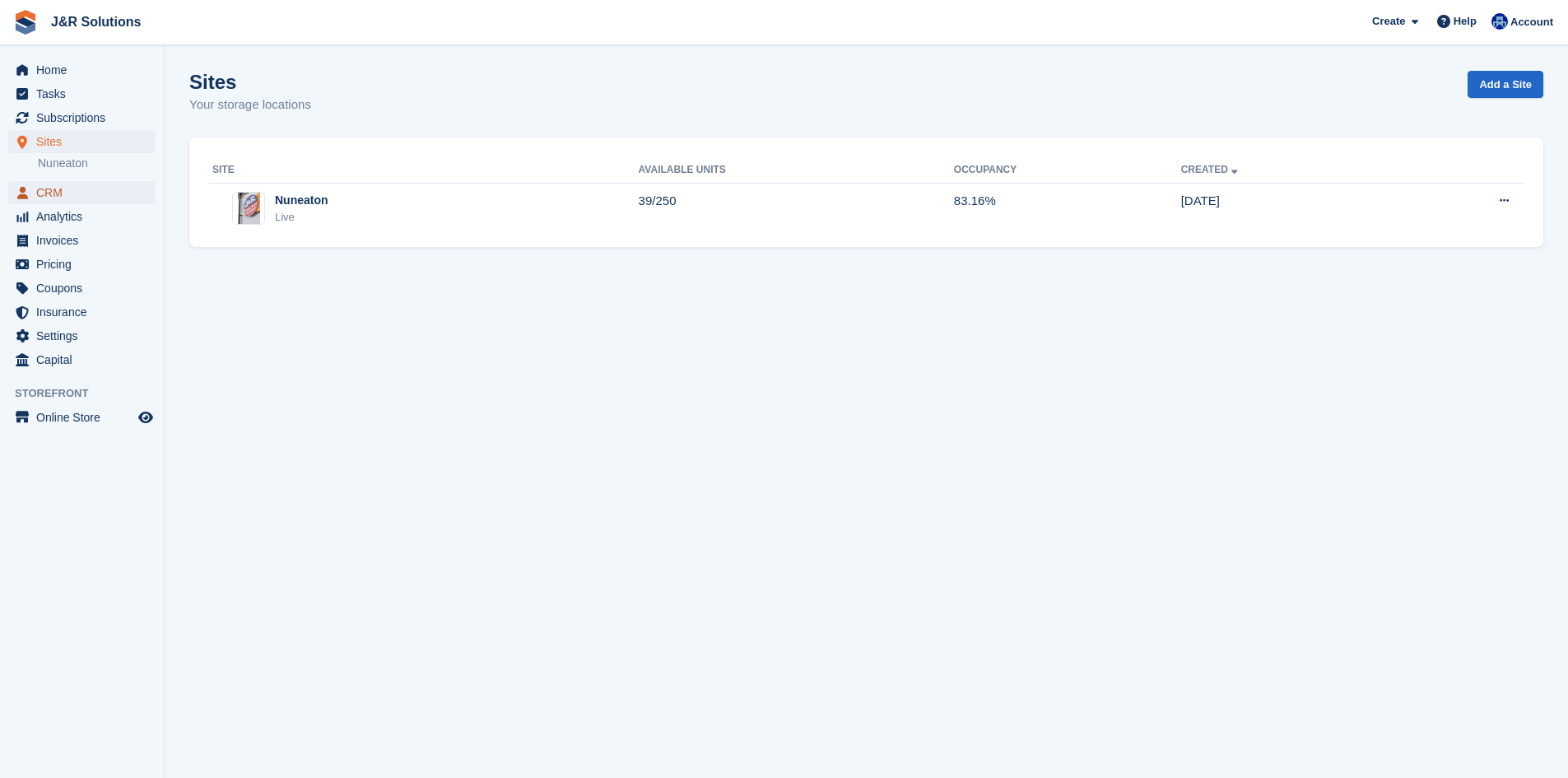
click at [71, 192] on span "CRM" at bounding box center [85, 193] width 99 height 23
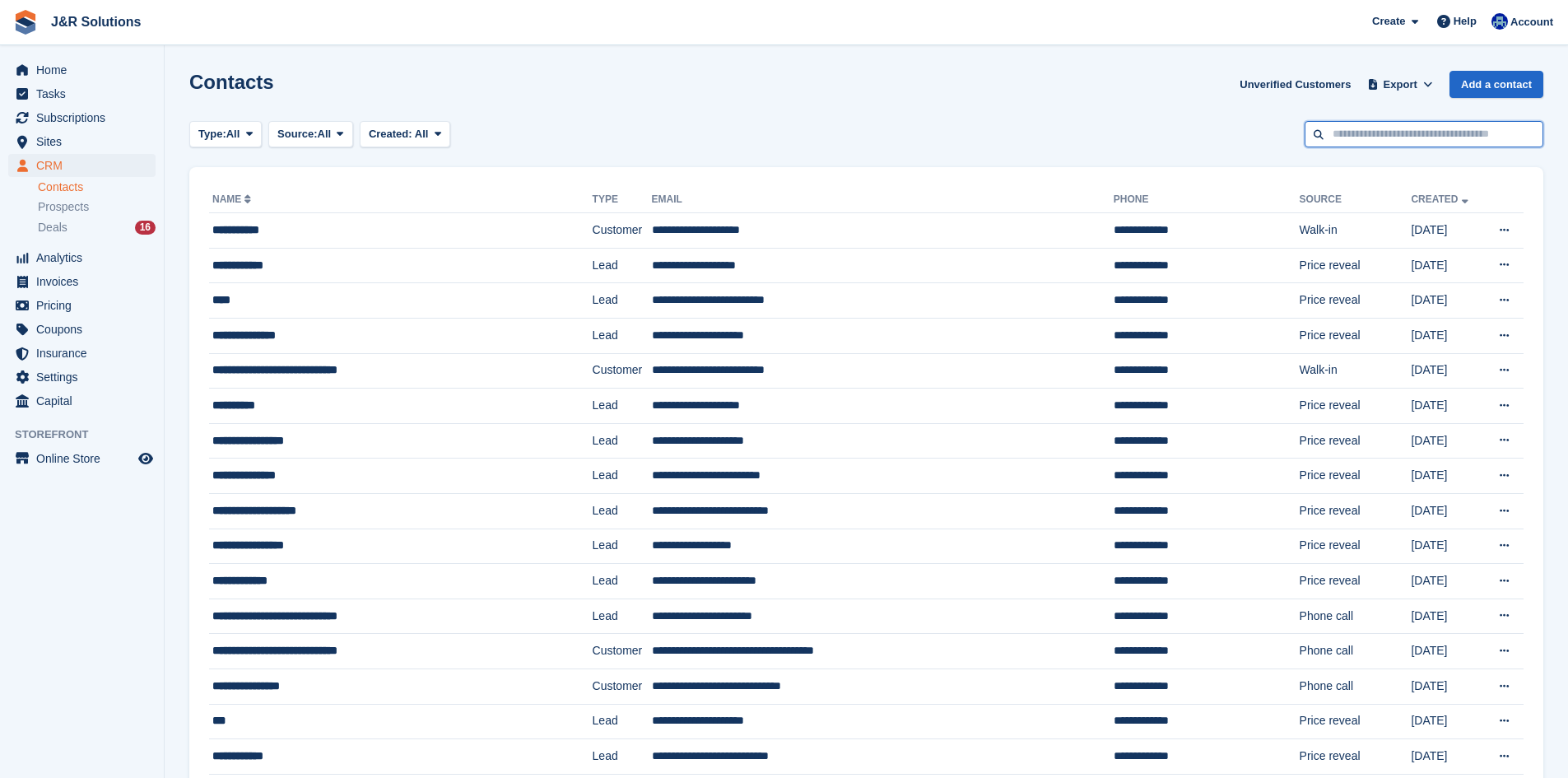
click at [1347, 142] on input "text" at bounding box center [1424, 135] width 239 height 27
type input "******"
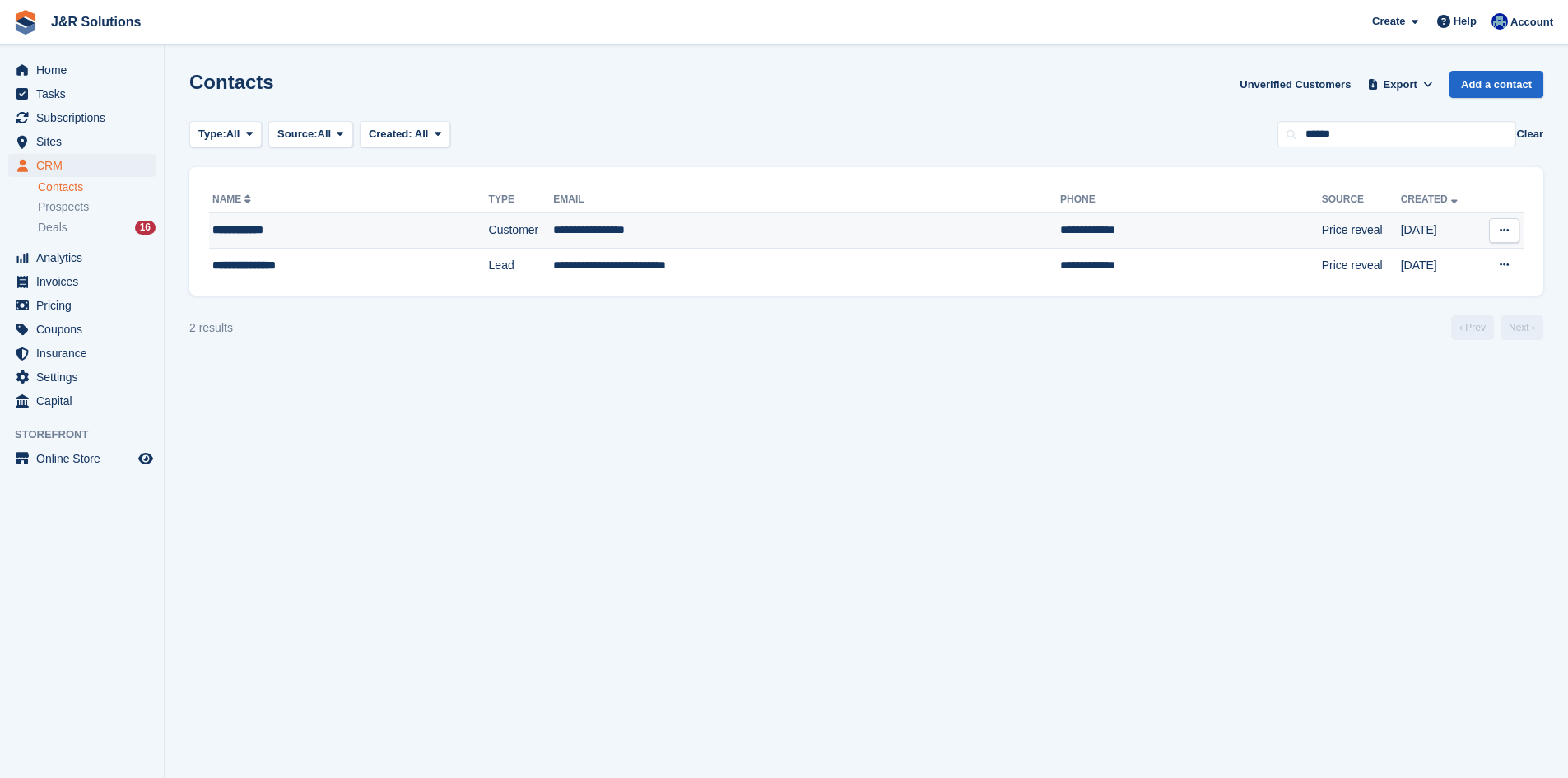
click at [1060, 240] on td "**********" at bounding box center [1191, 231] width 262 height 35
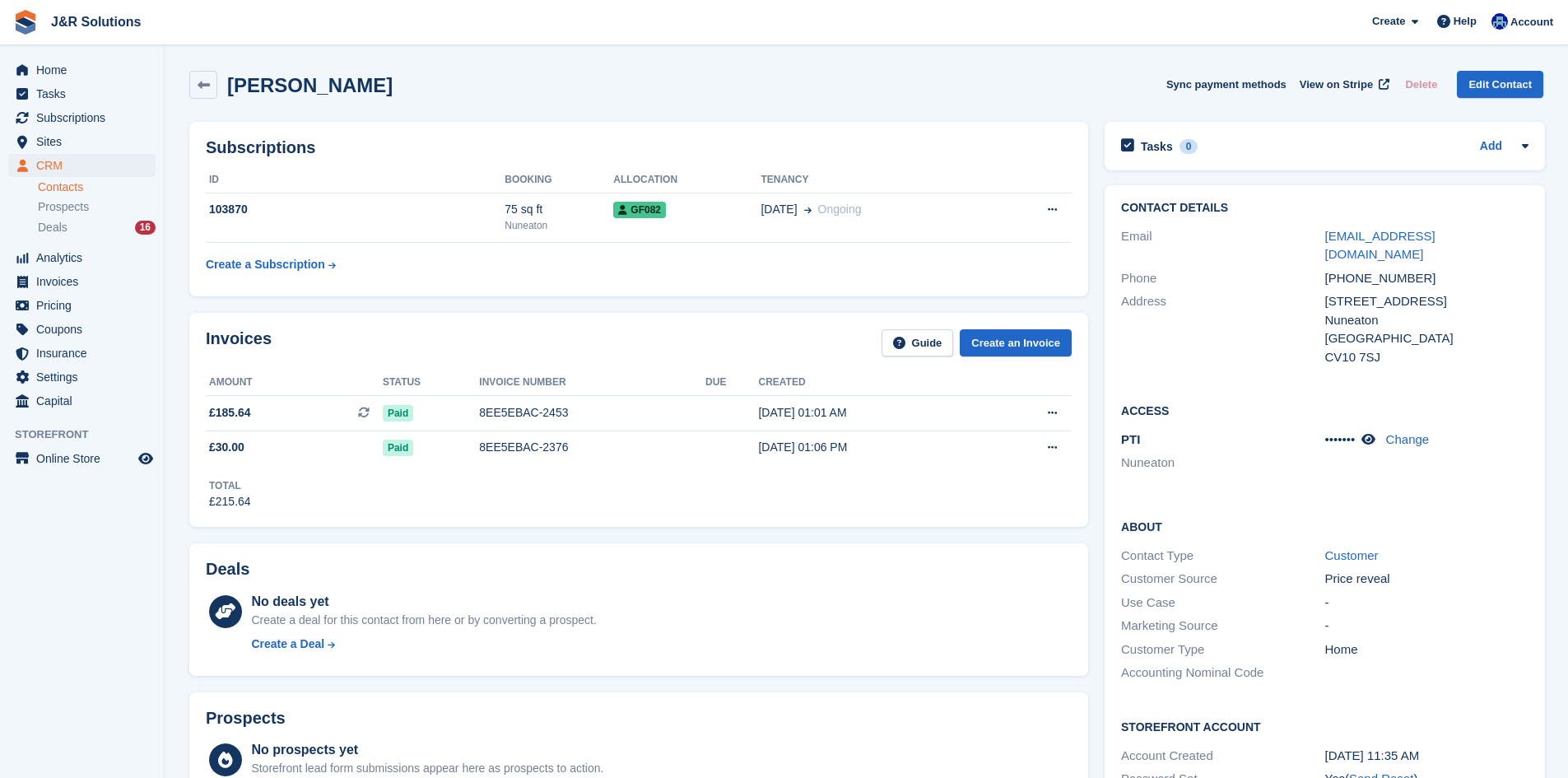
click at [692, 303] on div "Subscriptions ID Booking Allocation Tenancy 103870 75 sq ft Nuneaton GF082 [DAT…" at bounding box center [639, 208] width 916 height 191
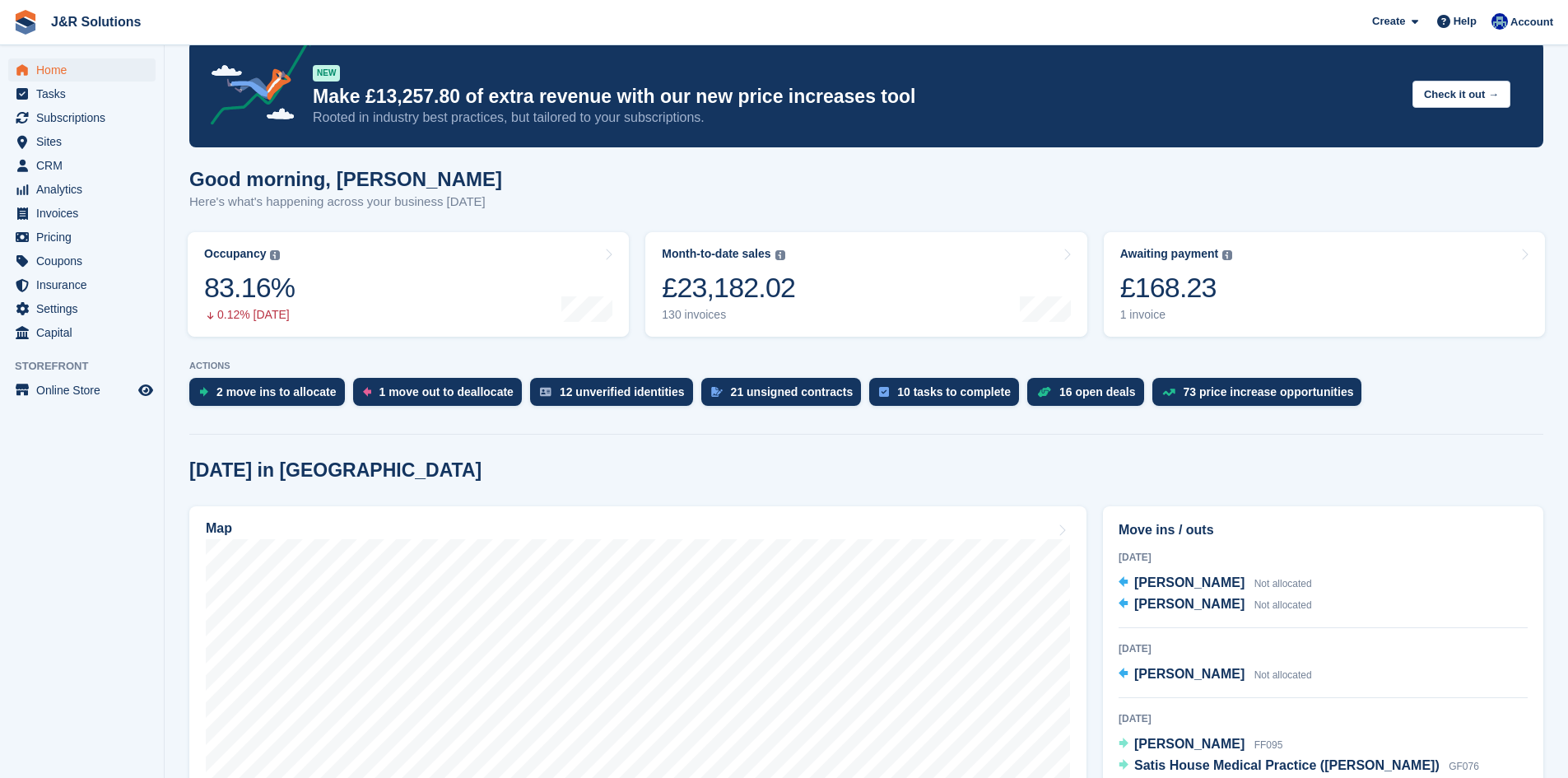
scroll to position [82, 0]
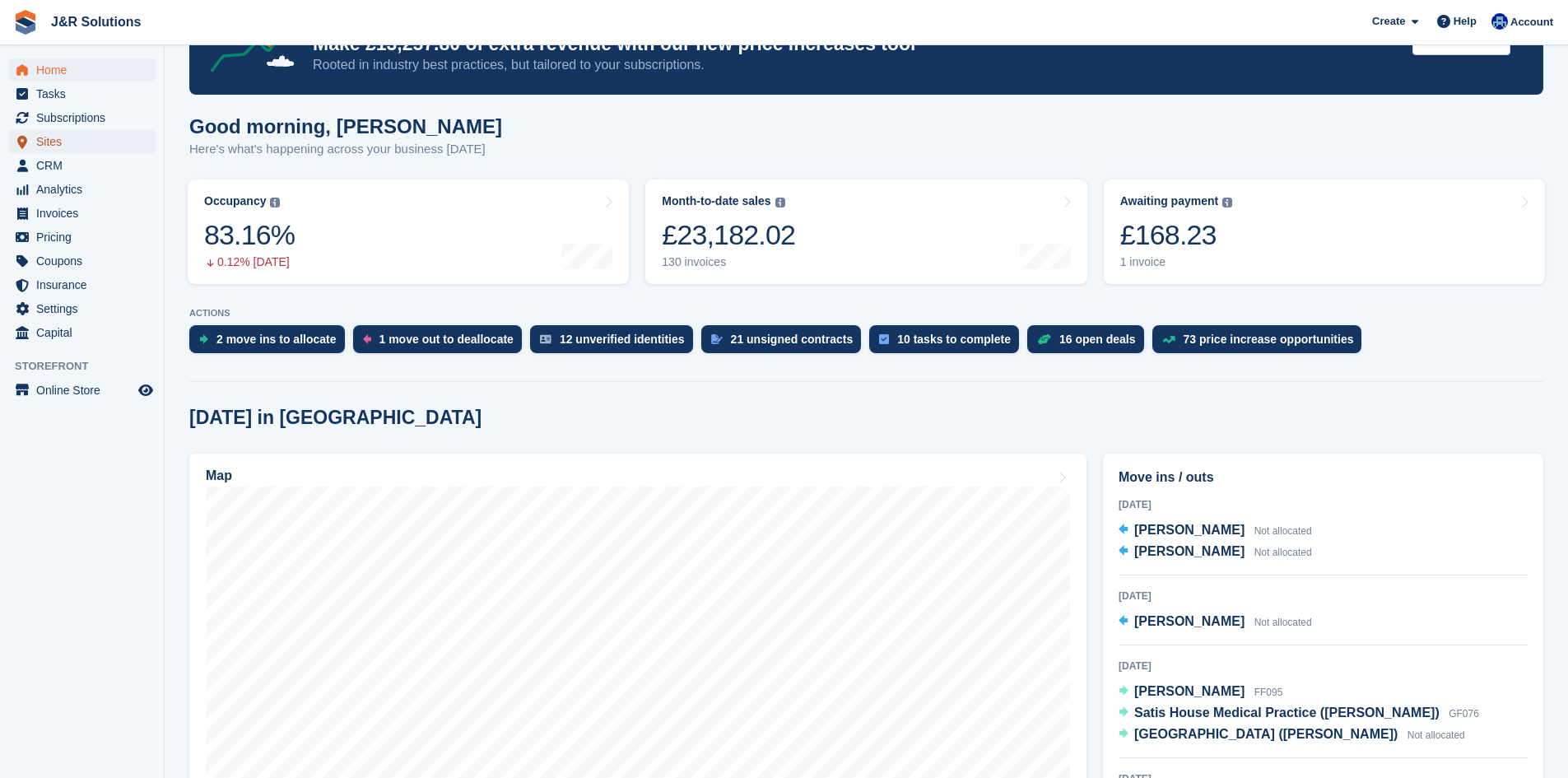
click at [39, 151] on span "Sites" at bounding box center [85, 142] width 99 height 23
click at [40, 164] on span "CRM" at bounding box center [85, 165] width 99 height 23
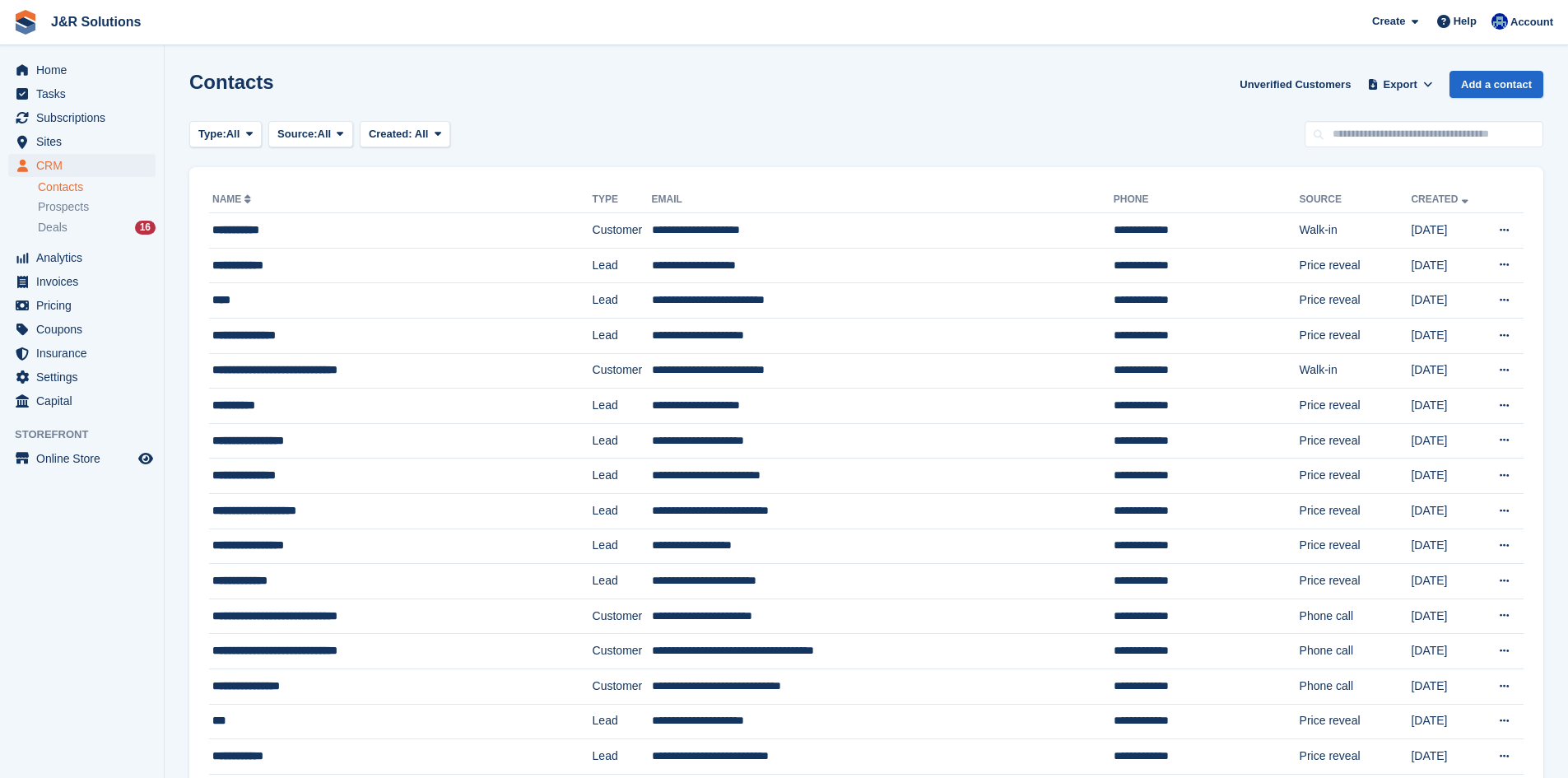
click at [1411, 127] on input "text" at bounding box center [1424, 135] width 239 height 27
type input "********"
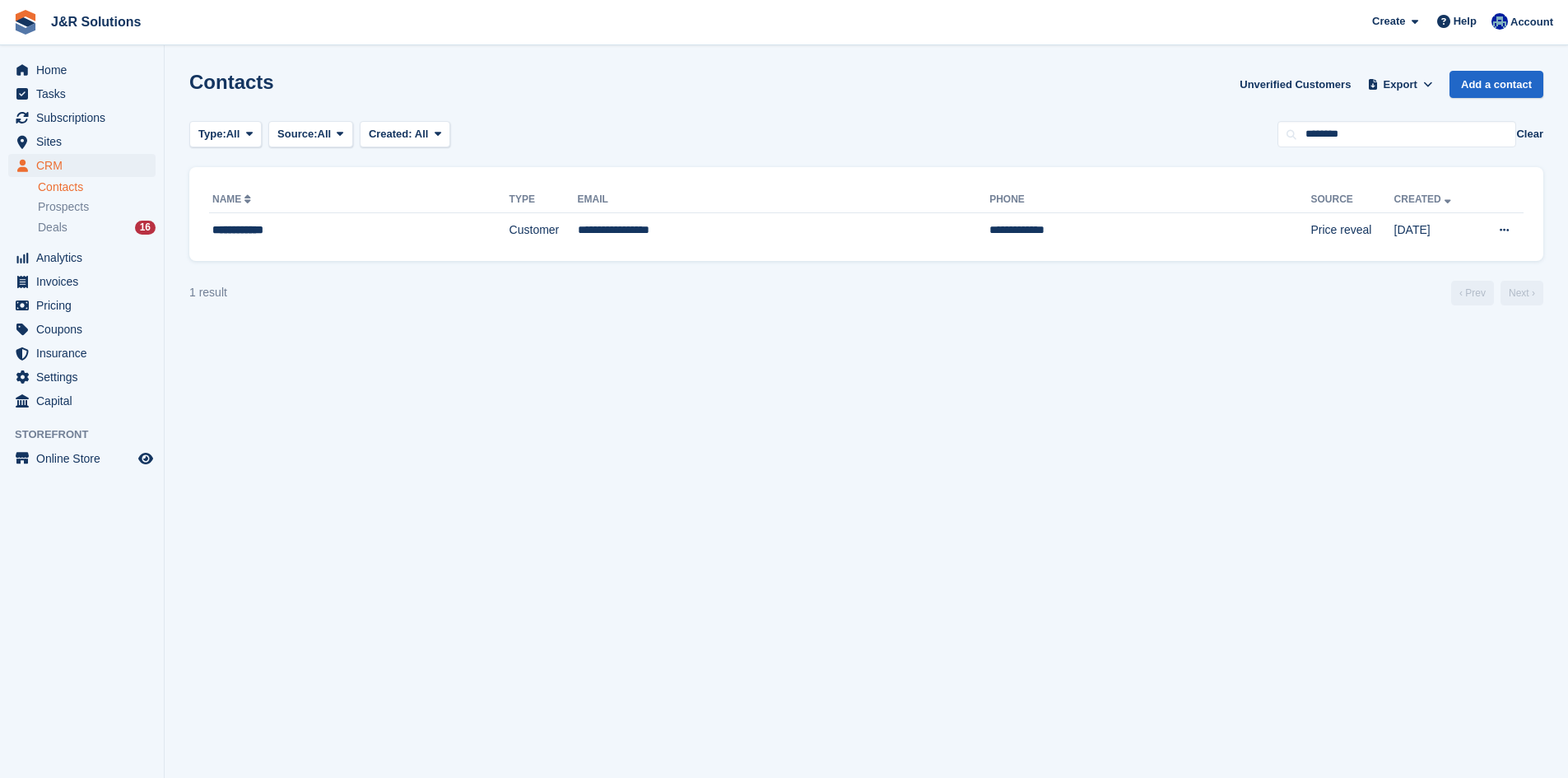
click at [945, 251] on div "**********" at bounding box center [867, 214] width 1354 height 94
click at [562, 221] on td "Customer" at bounding box center [544, 230] width 68 height 34
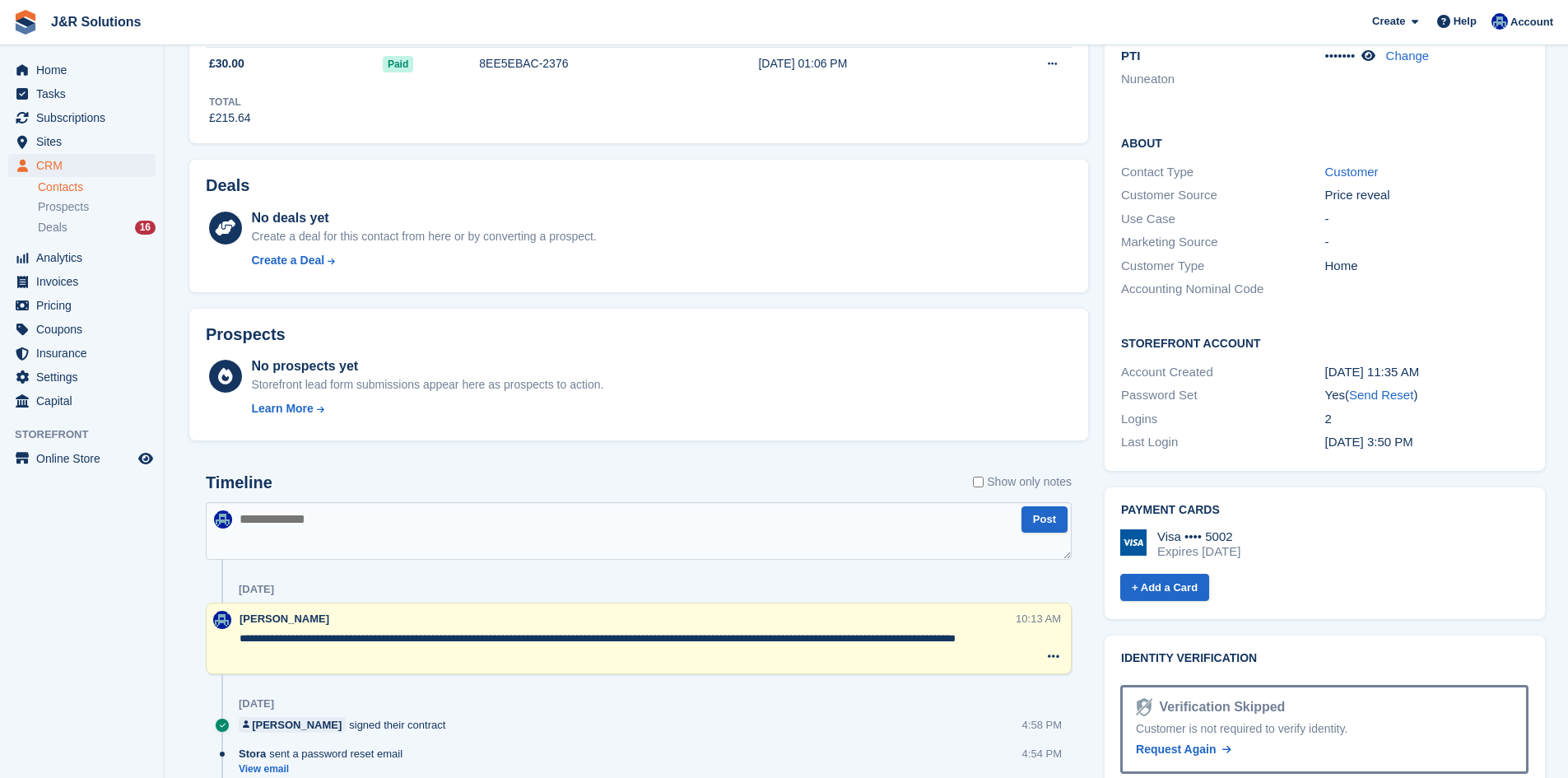
scroll to position [412, 0]
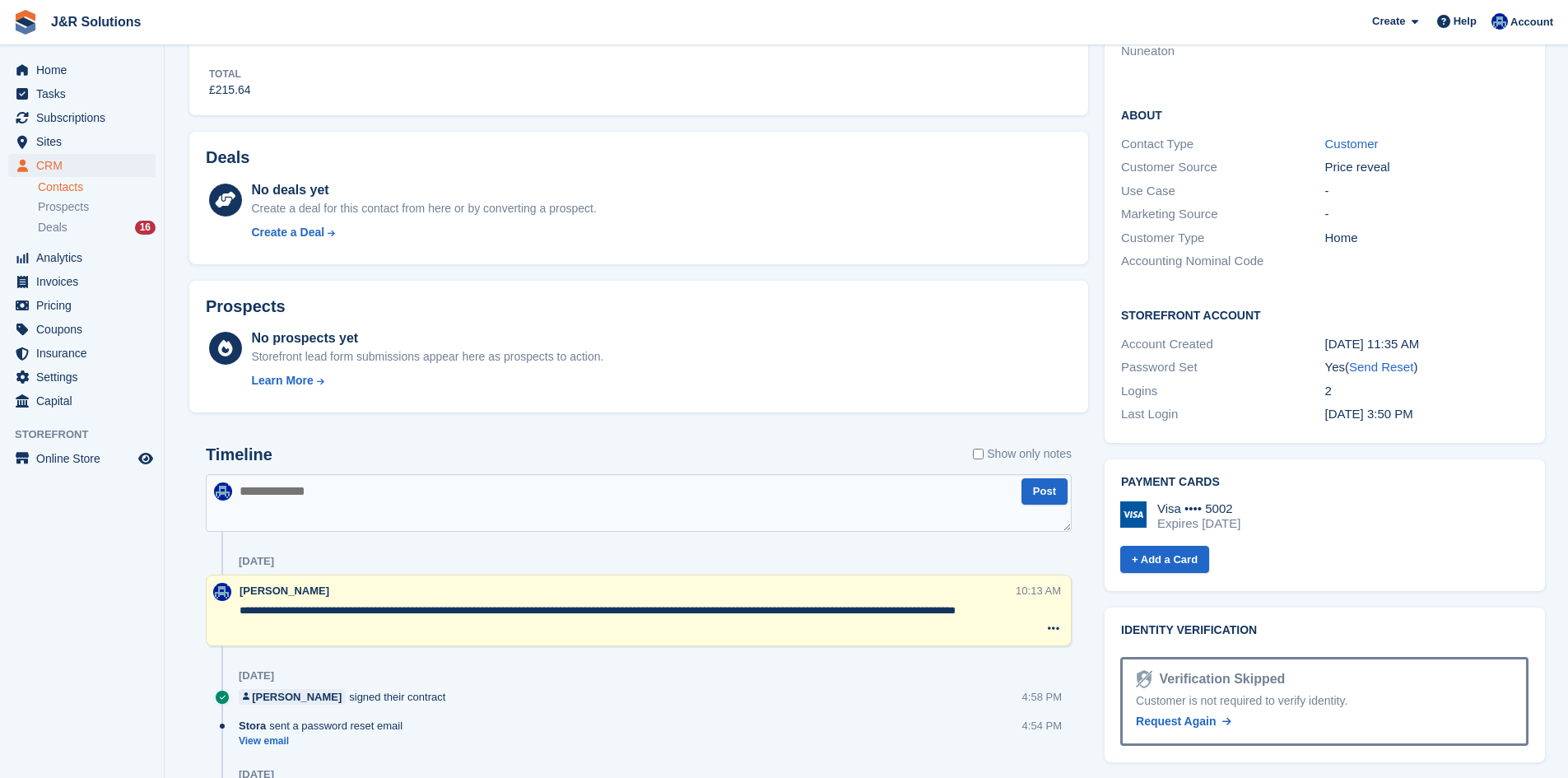
click at [516, 511] on textarea at bounding box center [638, 503] width 866 height 58
type textarea "**********"
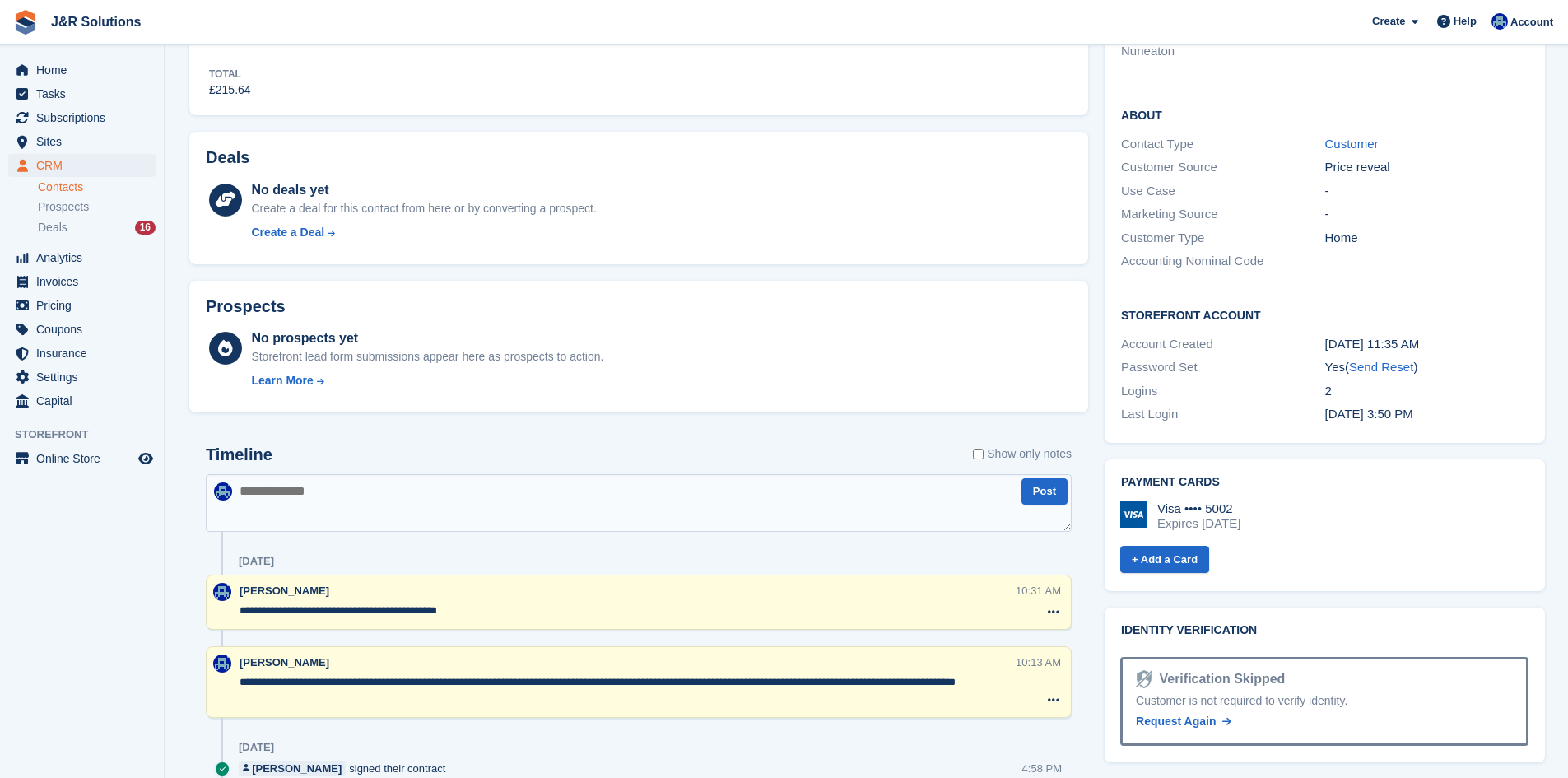
click at [561, 614] on textarea "**********" at bounding box center [627, 611] width 776 height 17
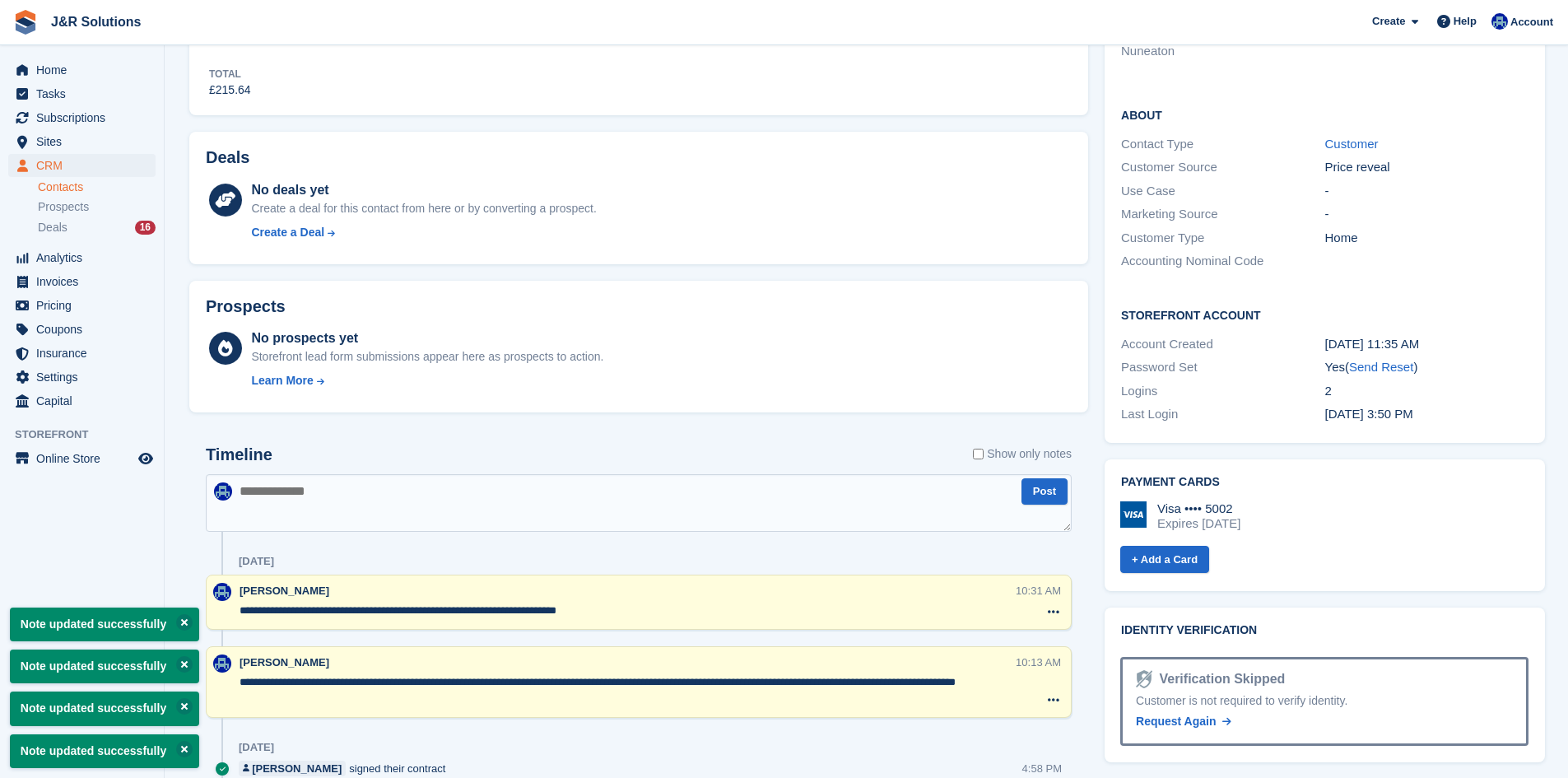
type textarea "**********"
click at [548, 526] on textarea at bounding box center [638, 503] width 866 height 58
drag, startPoint x: 330, startPoint y: 695, endPoint x: 240, endPoint y: 667, distance: 94.3
click at [240, 667] on div "**********" at bounding box center [627, 682] width 776 height 56
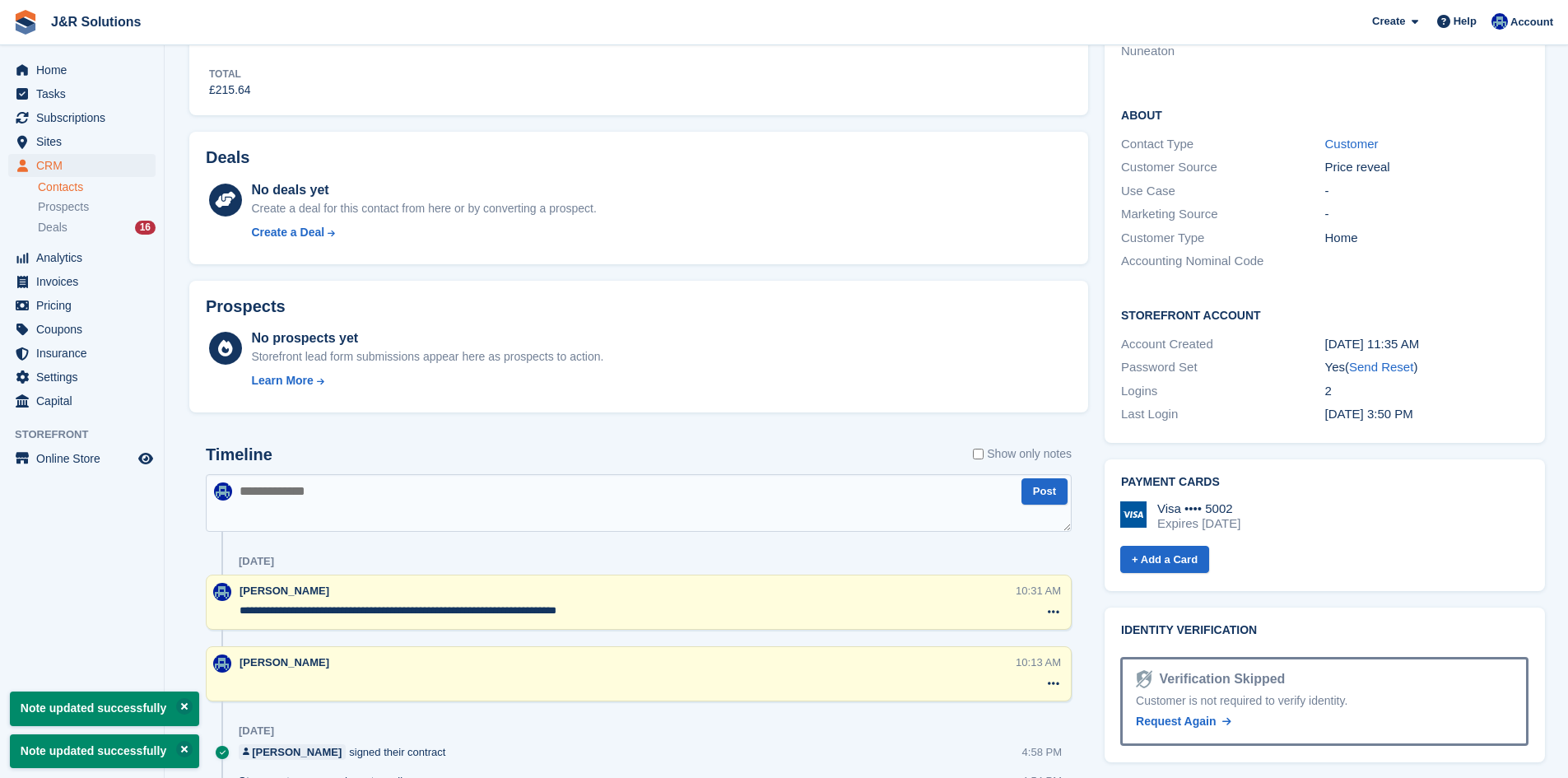
click at [1051, 680] on icon at bounding box center [1053, 683] width 12 height 13
click at [1028, 724] on p "Delete note" at bounding box center [986, 714] width 143 height 22
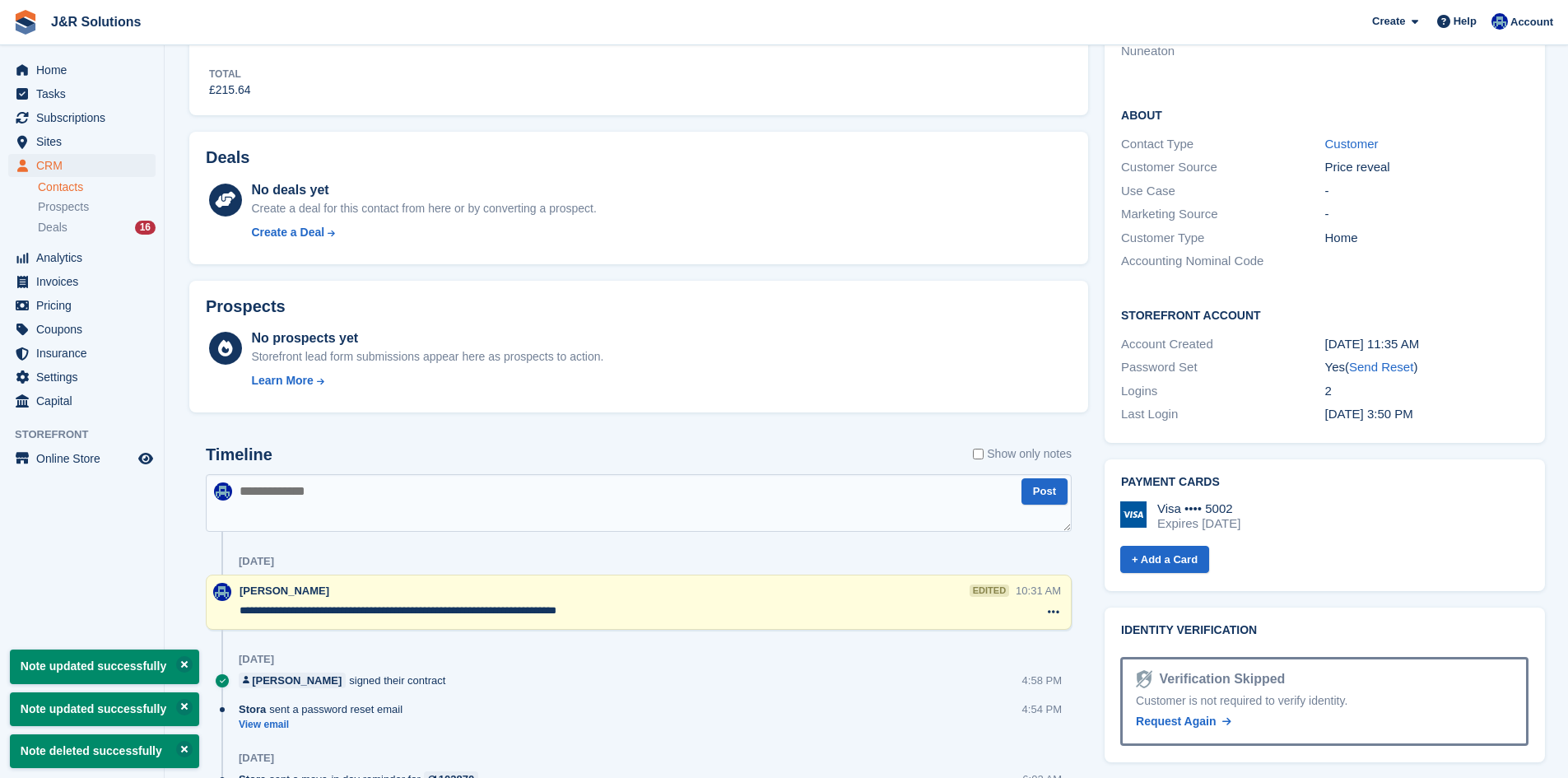
click at [682, 428] on div "Subscriptions ID Booking Allocation Tenancy 103870 75 sq ft Nuneaton GF082 06 S…" at bounding box center [639, 647] width 916 height 1891
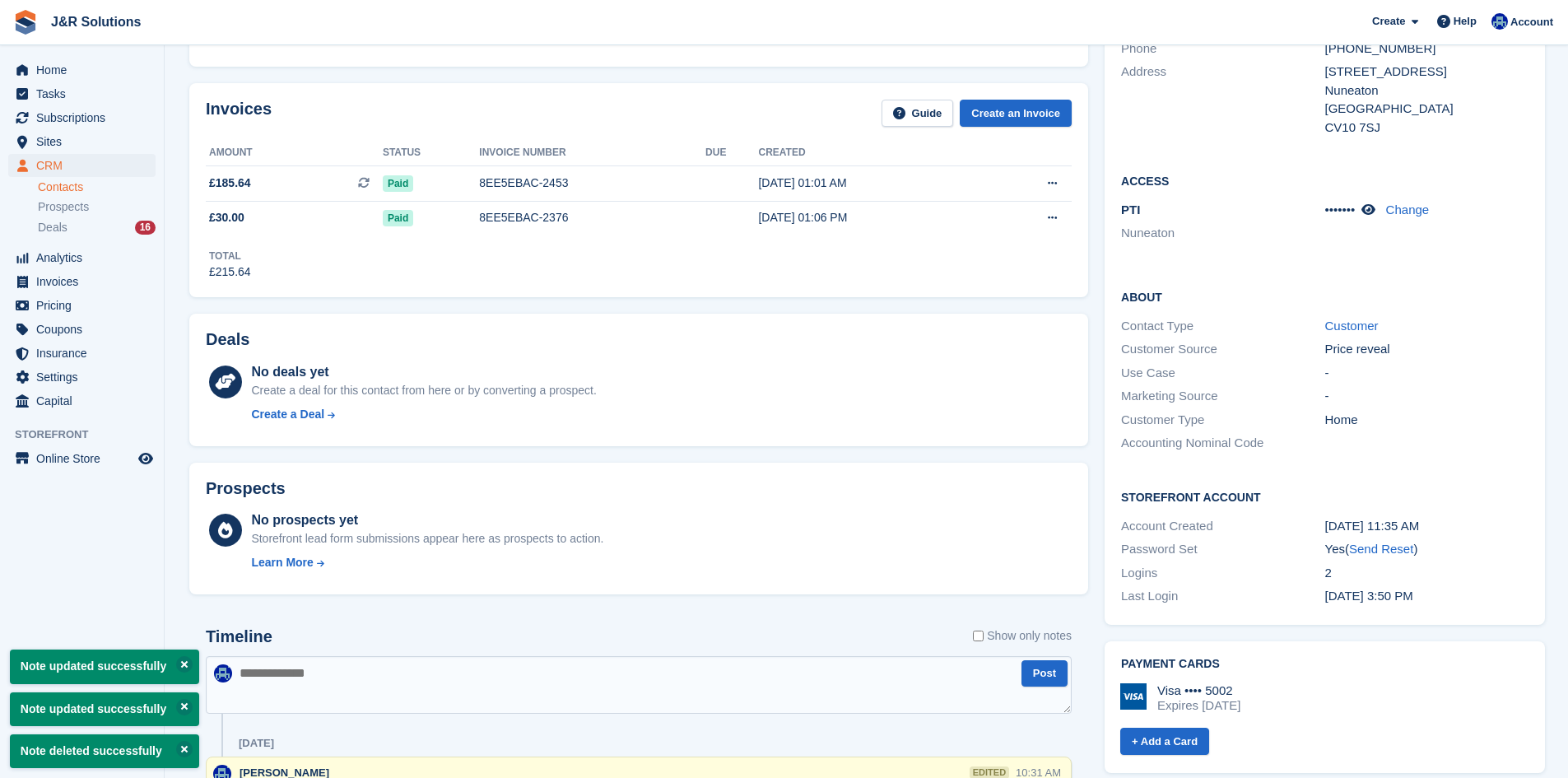
scroll to position [0, 0]
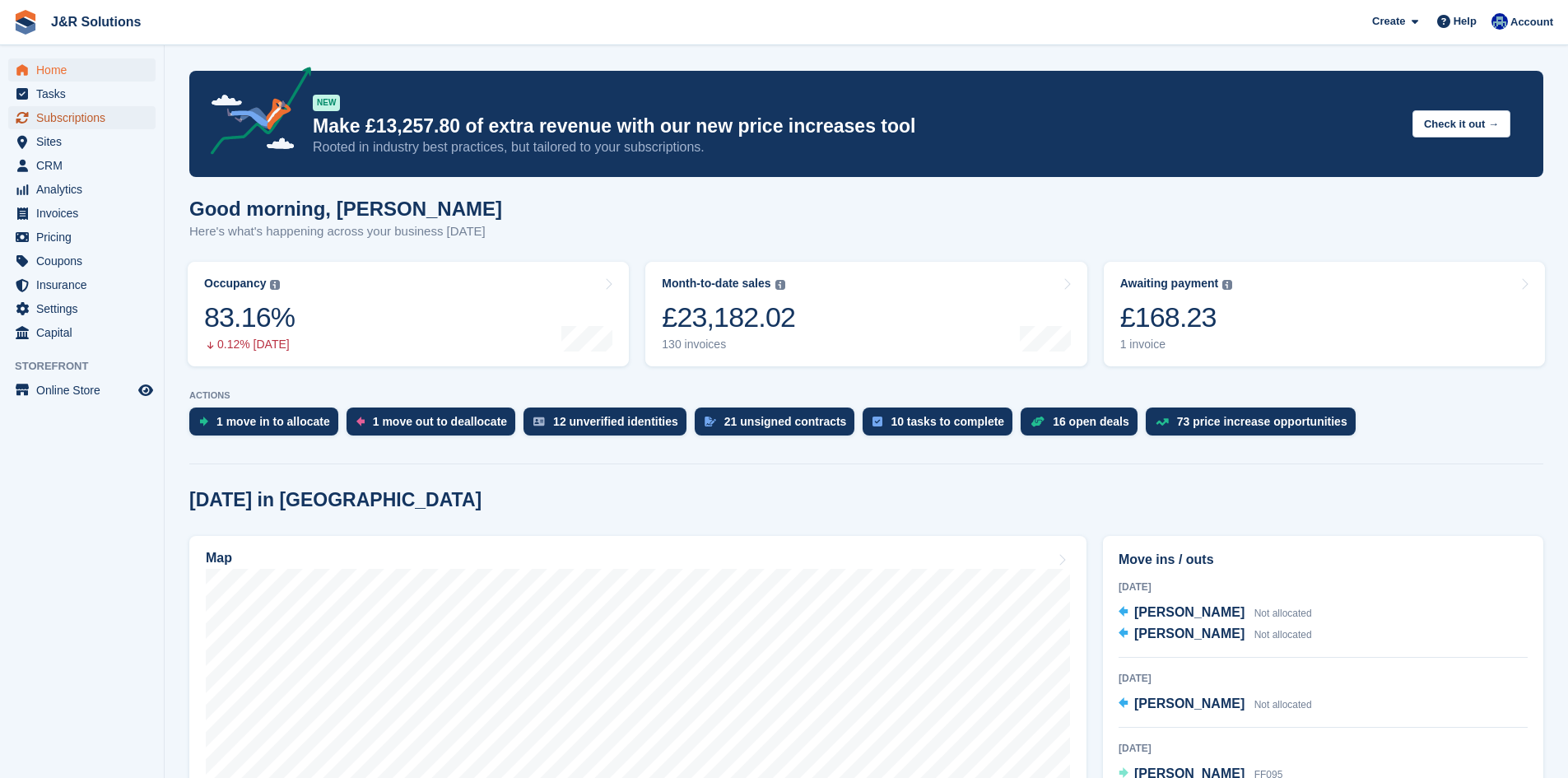
click at [57, 128] on span "Subscriptions" at bounding box center [85, 118] width 99 height 23
click at [55, 138] on span "Sites" at bounding box center [85, 142] width 99 height 23
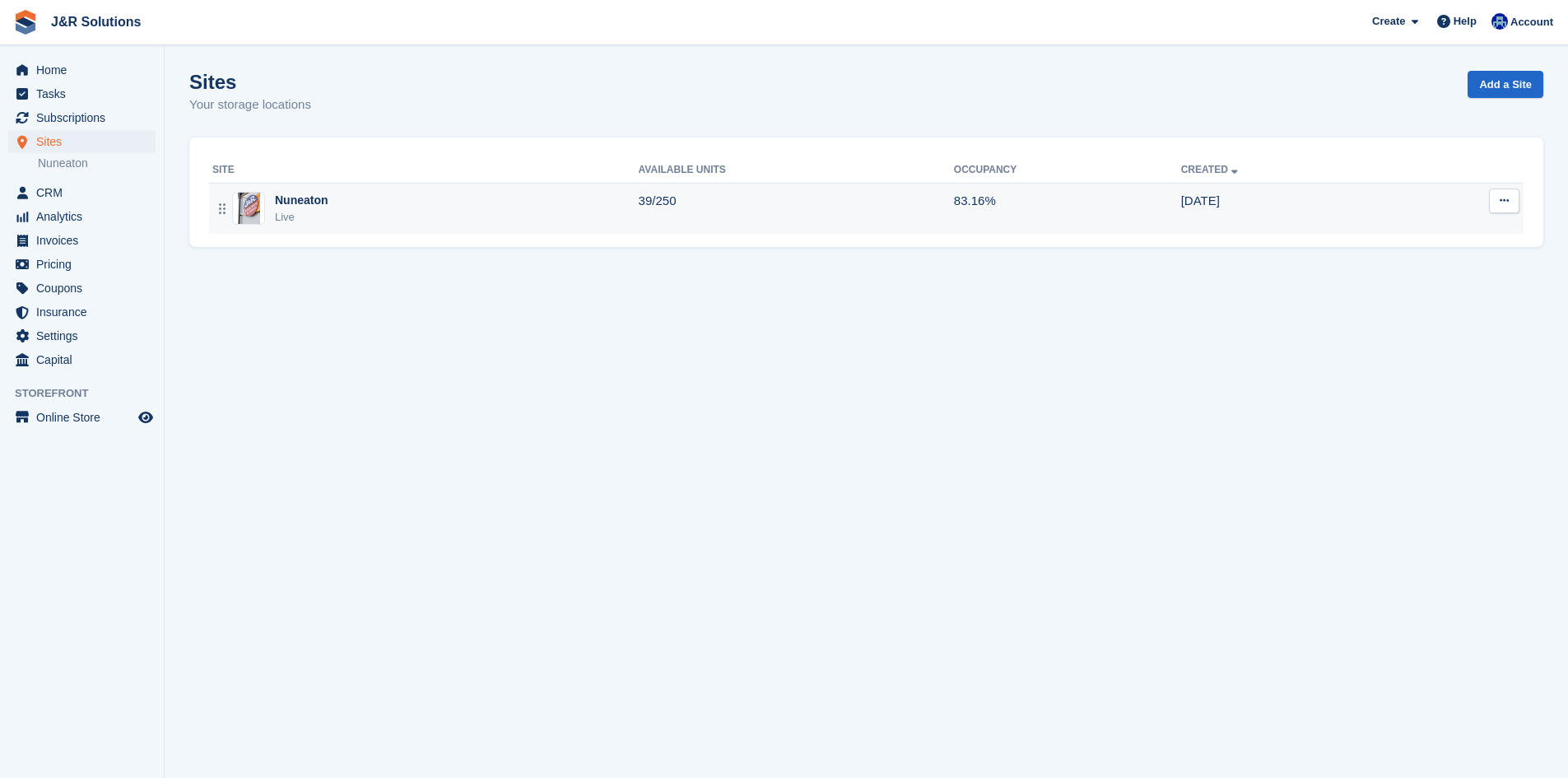
click at [435, 228] on td "Nuneaton Live" at bounding box center [424, 208] width 429 height 51
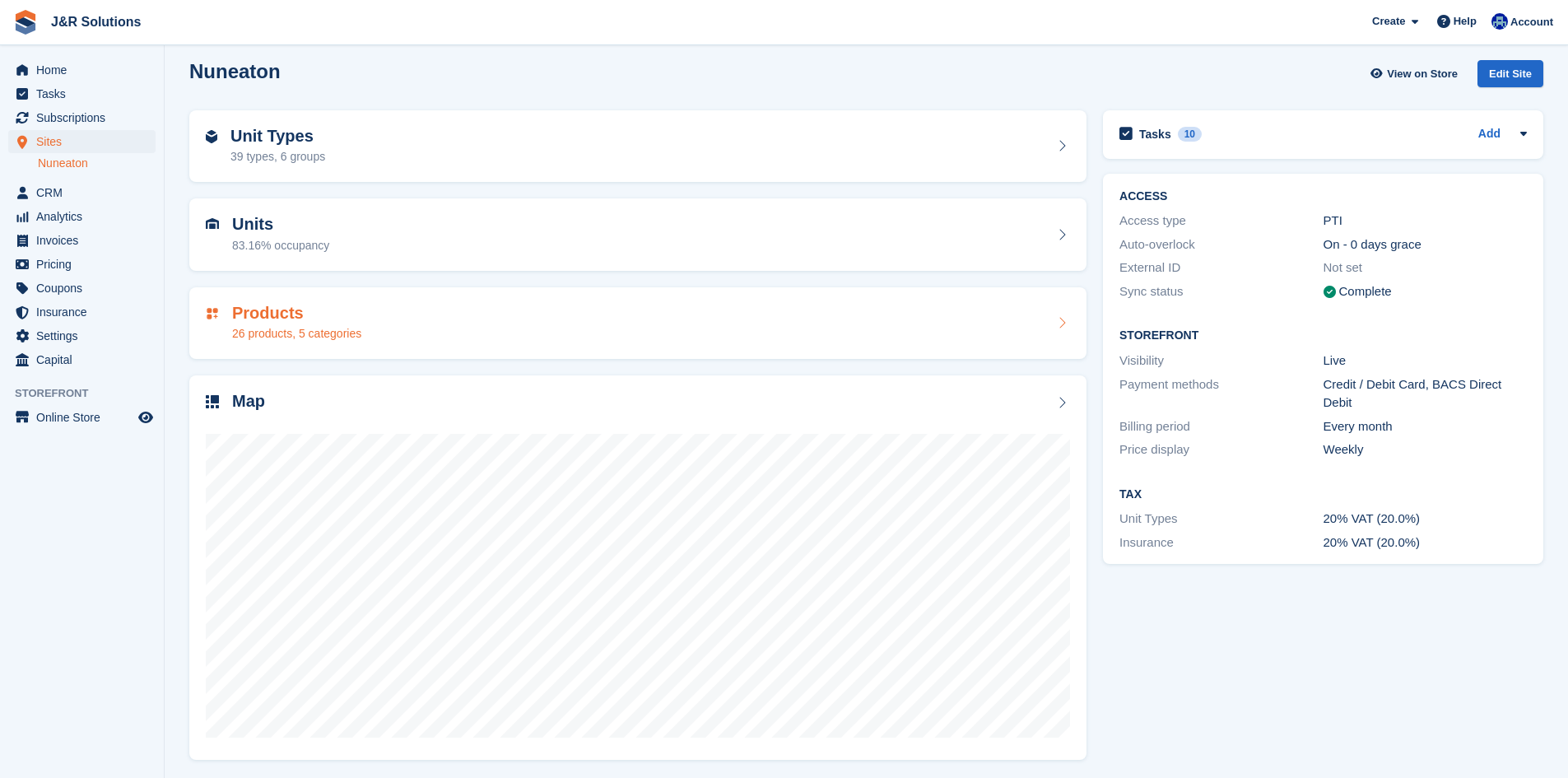
scroll to position [13, 0]
click at [398, 318] on div "Products 26 products, 5 categories" at bounding box center [637, 321] width 864 height 39
